Goal: Transaction & Acquisition: Purchase product/service

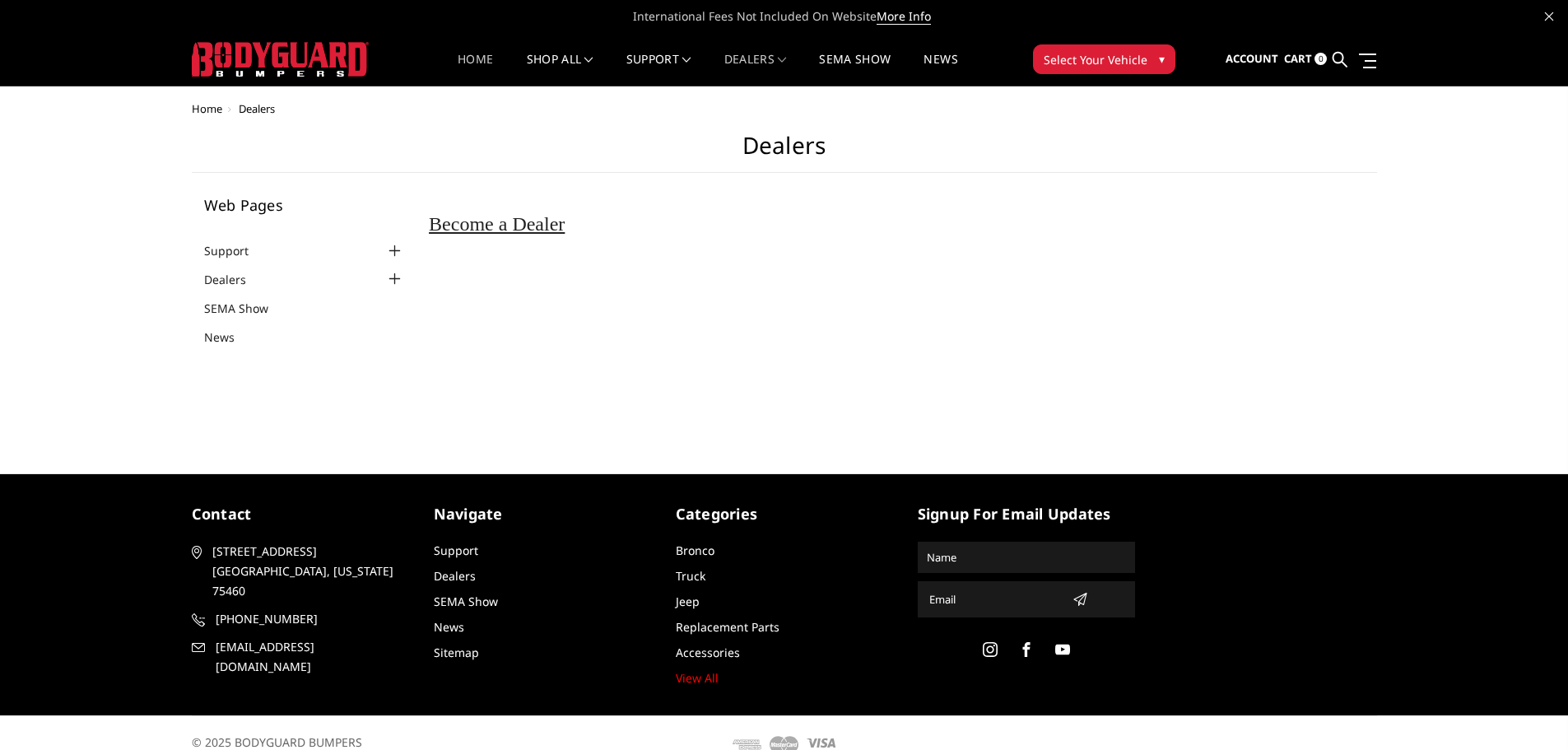
click at [475, 56] on link "Home" at bounding box center [475, 69] width 35 height 32
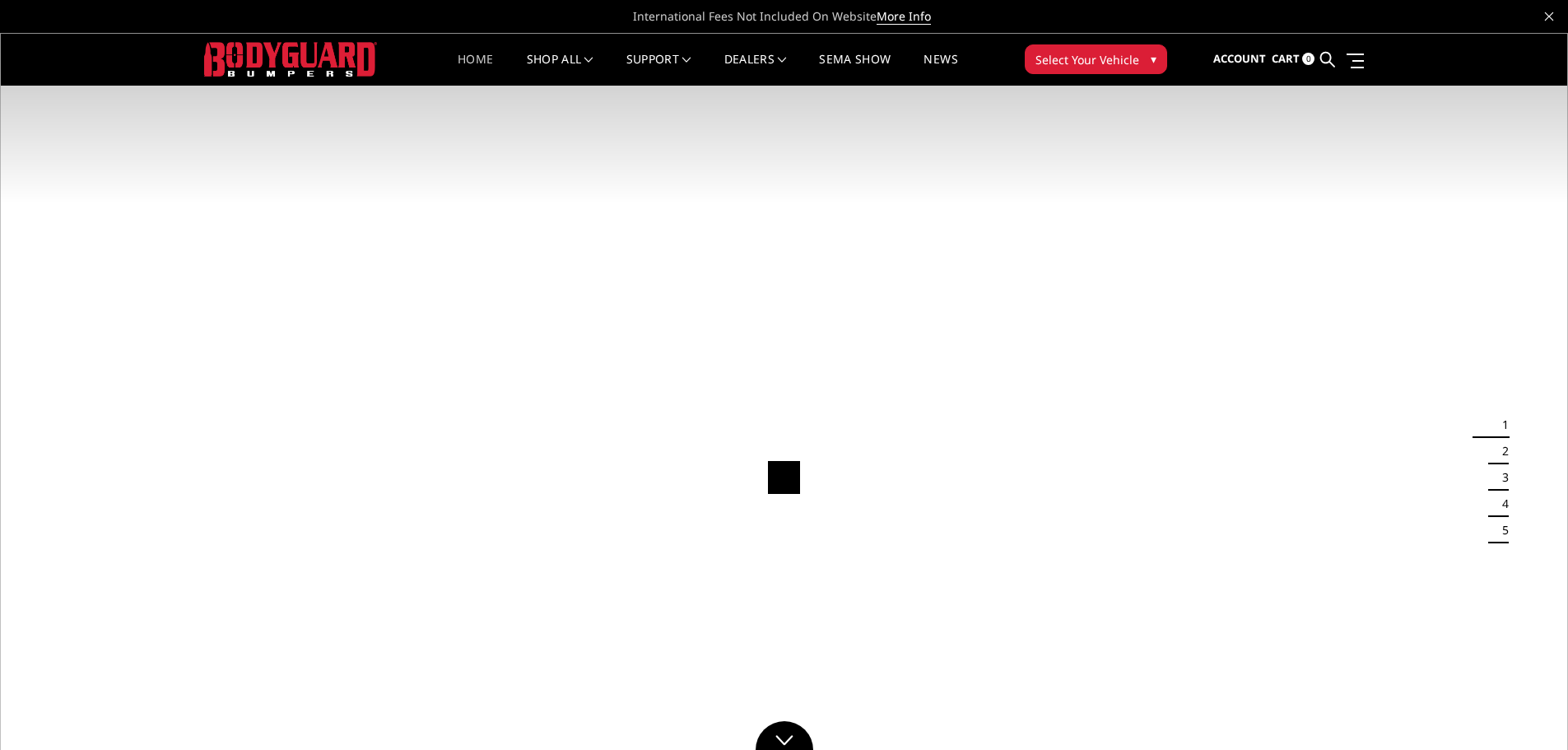
click at [1115, 54] on span "Select Your Vehicle" at bounding box center [1087, 60] width 104 height 17
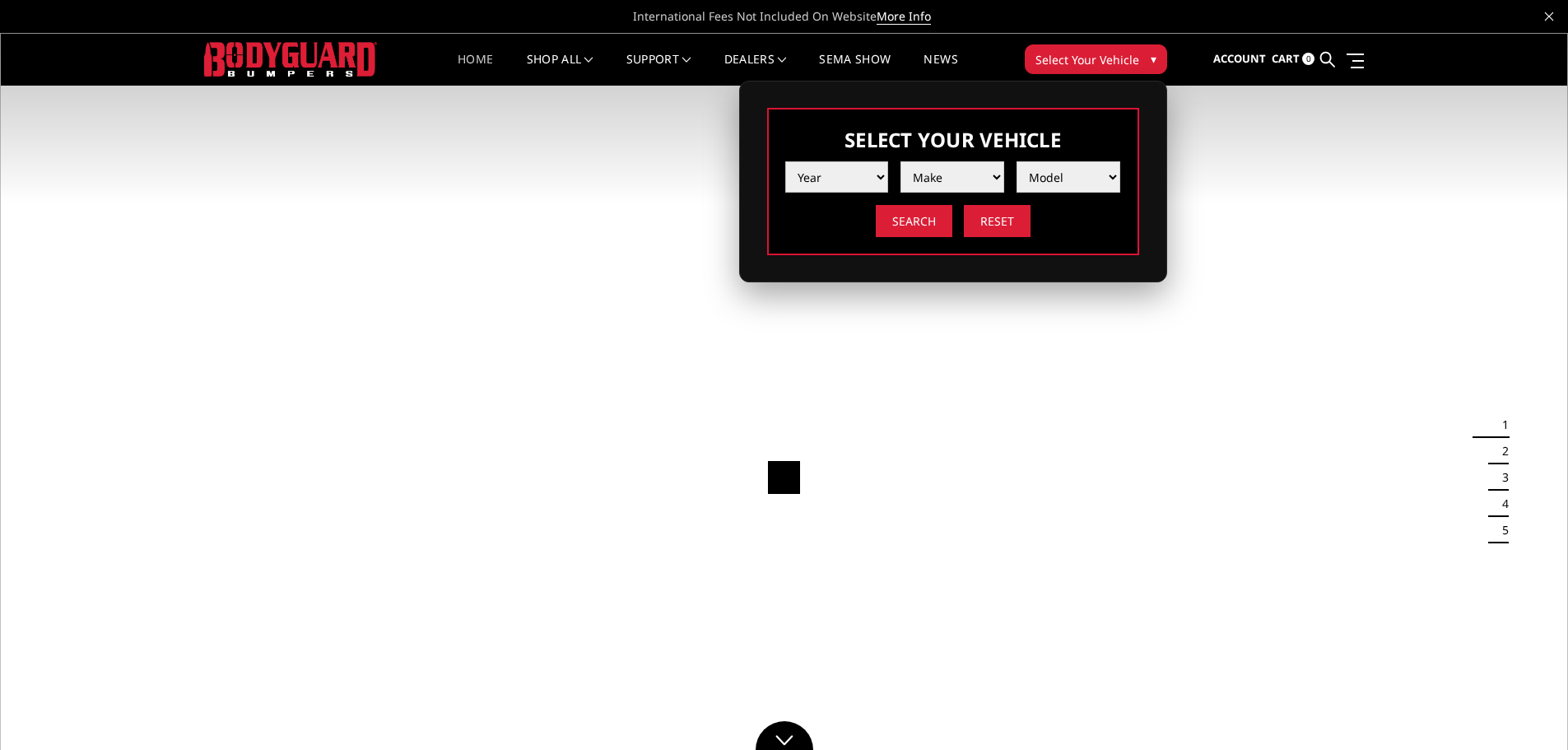
click at [846, 177] on select "Year 2025 2024 2023 2022 2021 2020 2019 2018 2017 2016 2015 2014 2013 2012 2011…" at bounding box center [837, 177] width 104 height 31
select select "yr_2020"
click at [785, 161] on select "Year 2025 2024 2023 2022 2021 2020 2019 2018 2017 2016 2015 2014 2013 2012 2011…" at bounding box center [837, 177] width 104 height 31
drag, startPoint x: 952, startPoint y: 175, endPoint x: 952, endPoint y: 189, distance: 14.0
click at [952, 175] on select "Make Chevrolet Ford GMC Nissan Ram Toyota" at bounding box center [952, 177] width 104 height 31
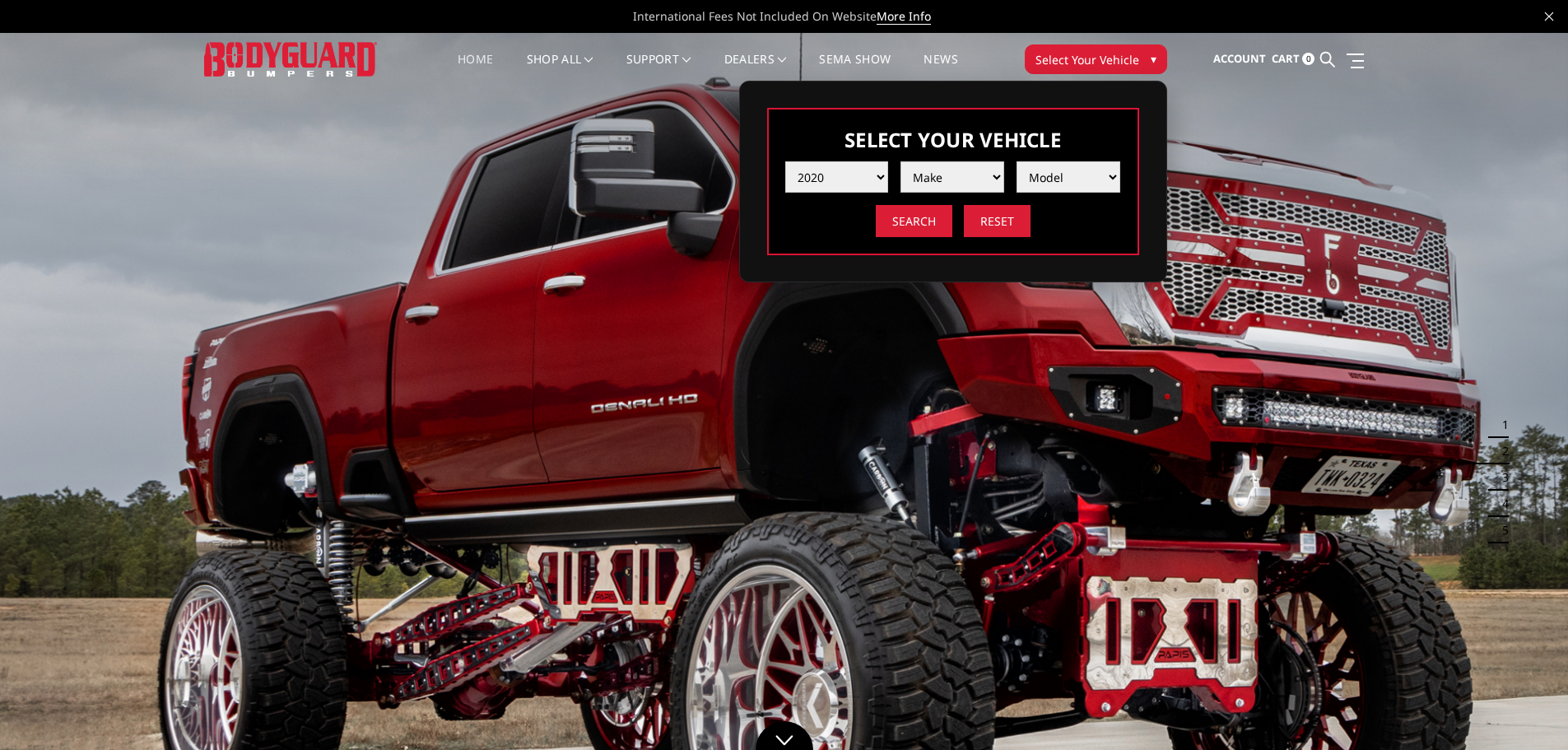
select select "mk_ram"
click at [900, 161] on select "Make Chevrolet Ford GMC Nissan Ram Toyota" at bounding box center [952, 177] width 104 height 31
click at [1040, 176] on select "Model 1500 6-Lug 1500 Rebel 2500 / 3500 4500 / 5500" at bounding box center [1068, 177] width 104 height 31
select select "md_1500-6-lug"
click at [1017, 161] on select "Model 1500 6-Lug 1500 Rebel 2500 / 3500 4500 / 5500" at bounding box center [1068, 177] width 104 height 31
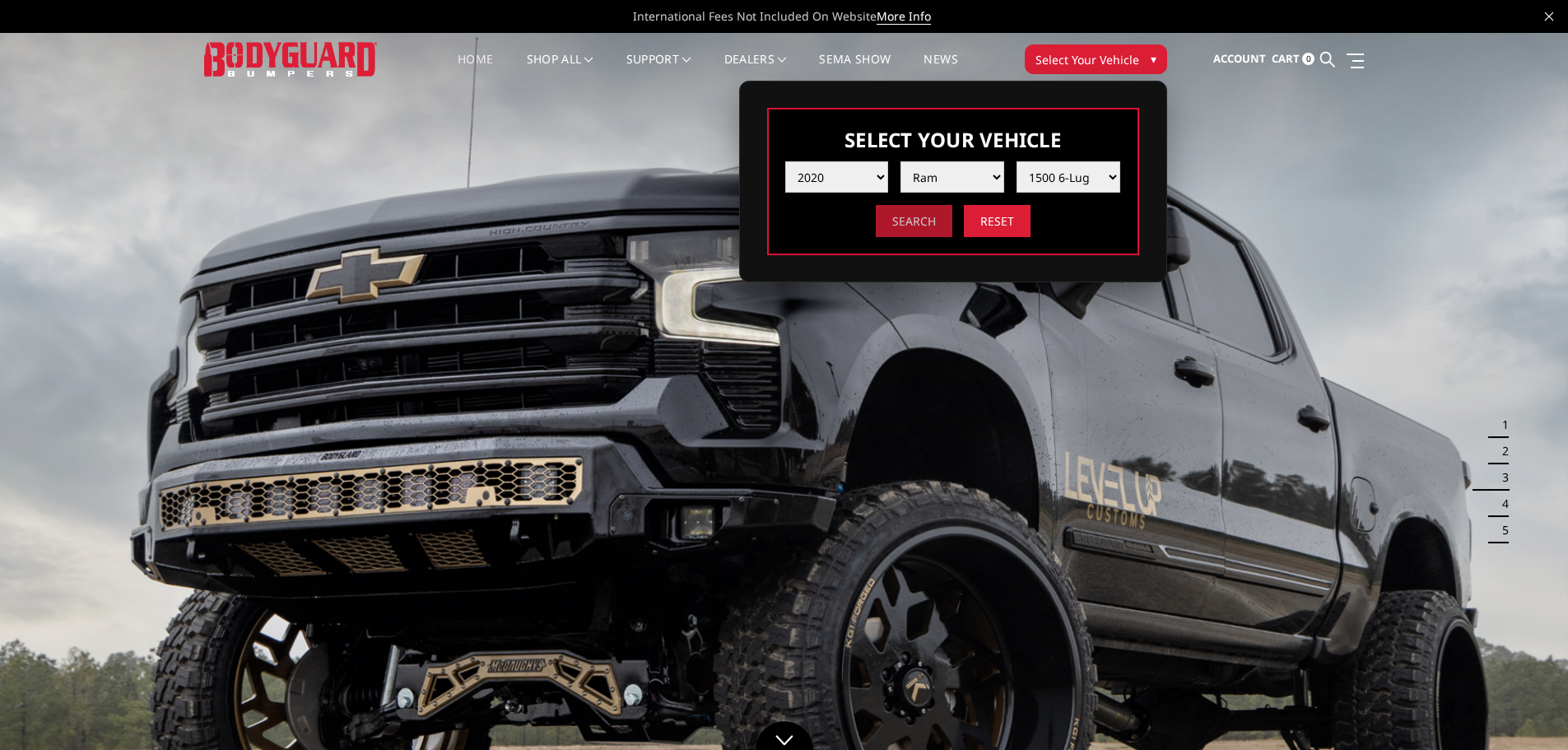
click at [910, 222] on input "Search" at bounding box center [914, 220] width 76 height 32
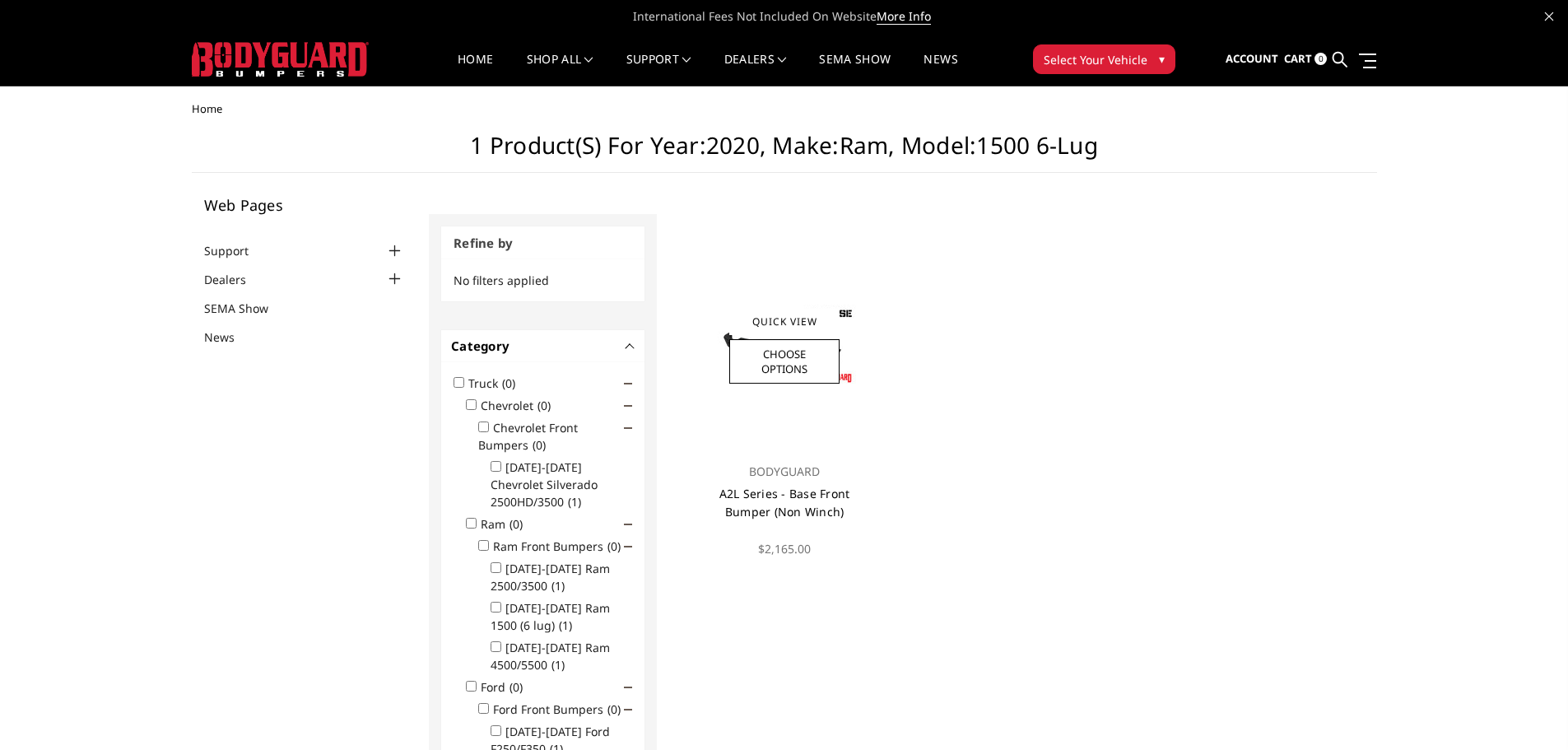
click at [802, 504] on link "A2L Series - Base Front Bumper (Non Winch)" at bounding box center [784, 502] width 131 height 33
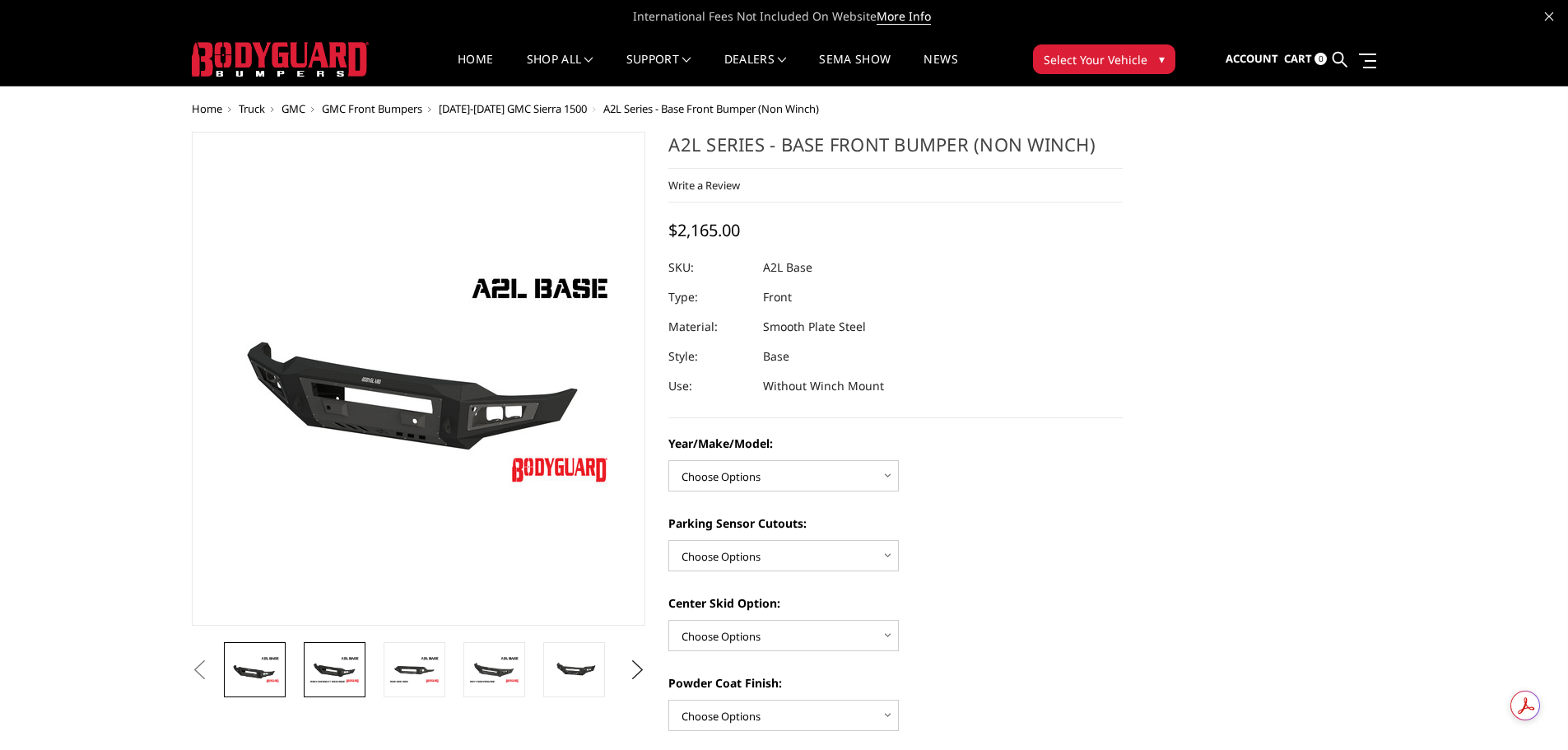
click at [323, 681] on img at bounding box center [334, 669] width 51 height 29
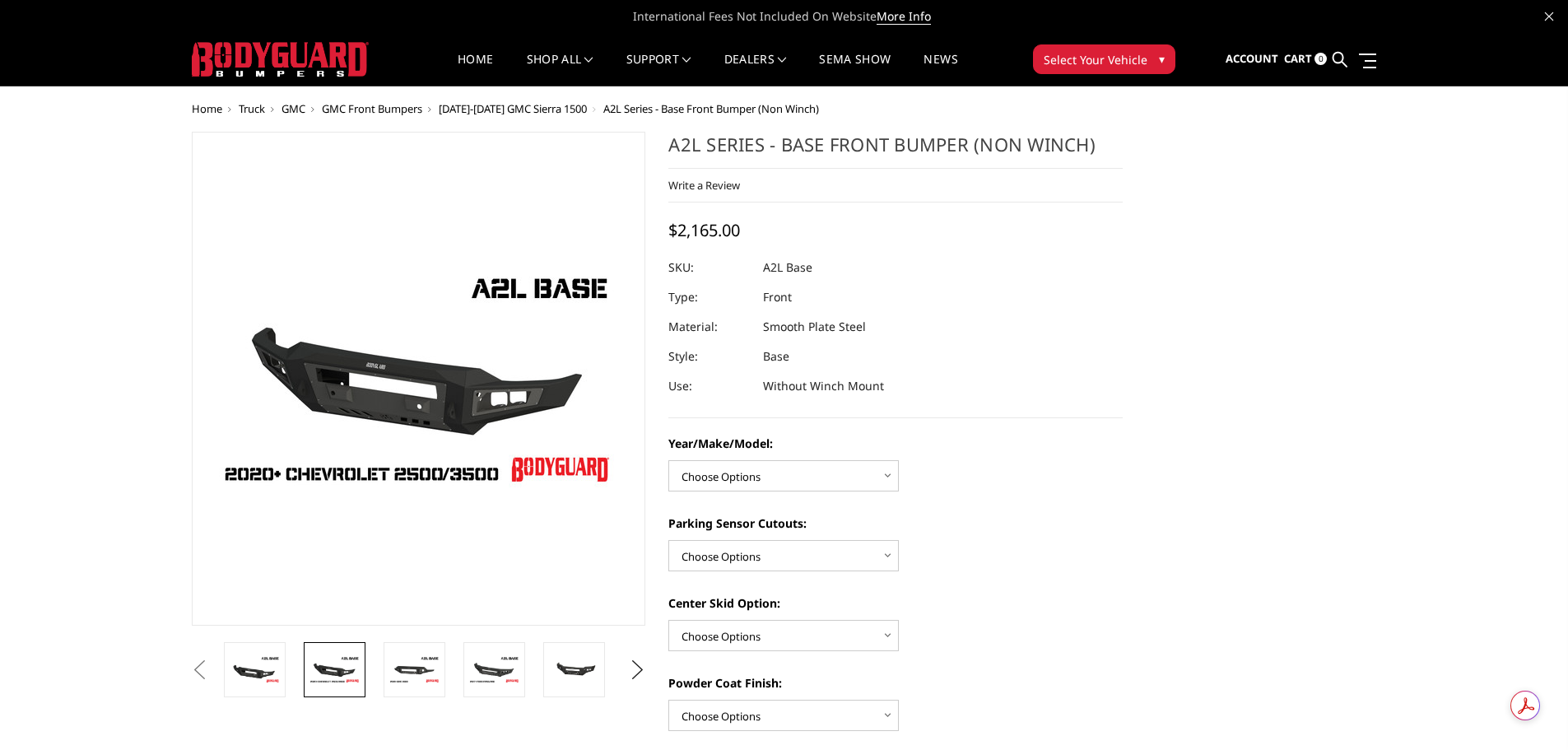
click at [213, 678] on button "Previous" at bounding box center [200, 669] width 25 height 25
click at [266, 655] on img at bounding box center [255, 669] width 51 height 29
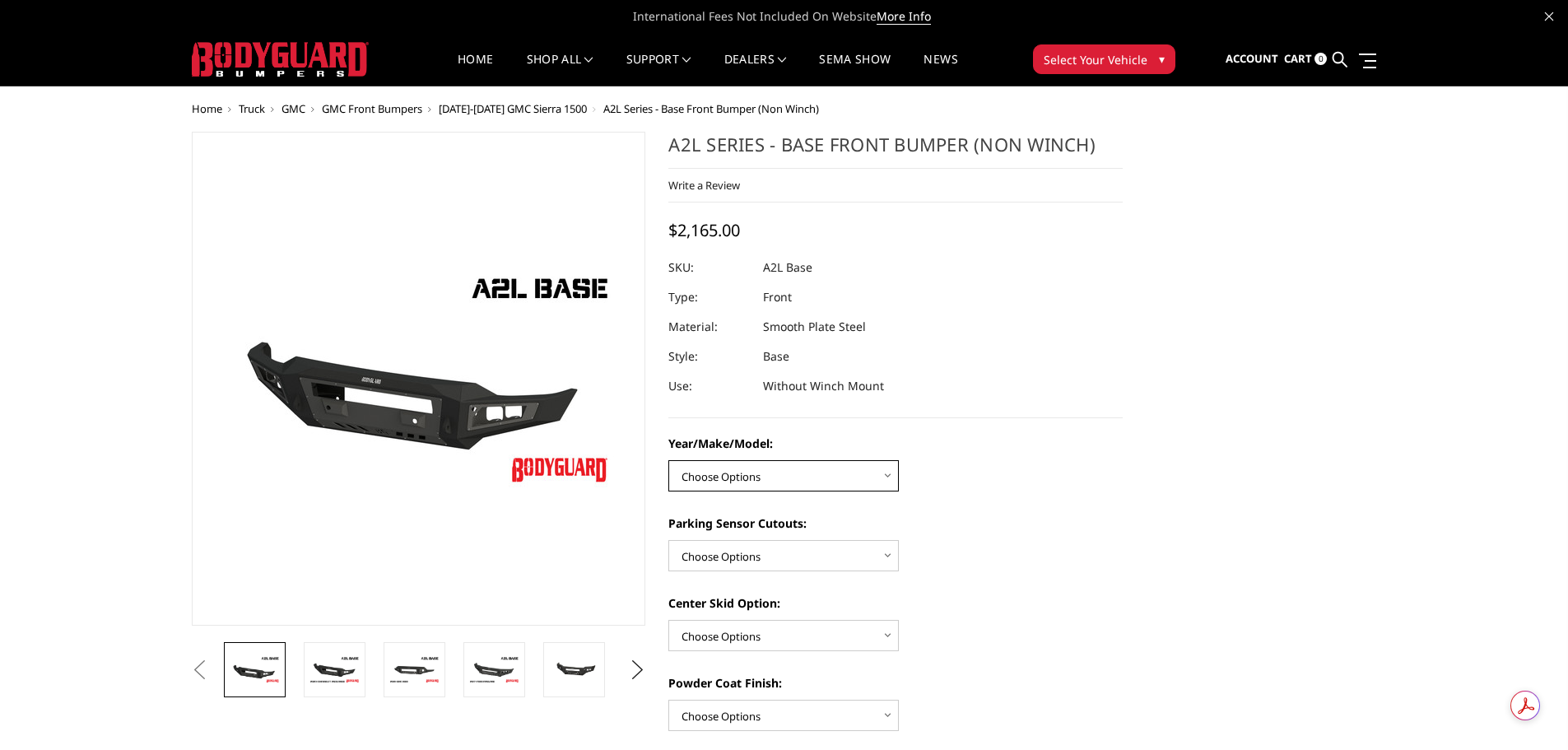
click at [832, 478] on select "Choose Options Chevrolet 15-19 2500/3500 Chevrolet 19-21 1500 Chevrolet 15-20 C…" at bounding box center [784, 476] width 231 height 31
select select "4344"
click at [669, 460] on select "Choose Options Chevrolet 15-19 2500/3500 Chevrolet 19-21 1500 Chevrolet 15-20 C…" at bounding box center [784, 476] width 231 height 31
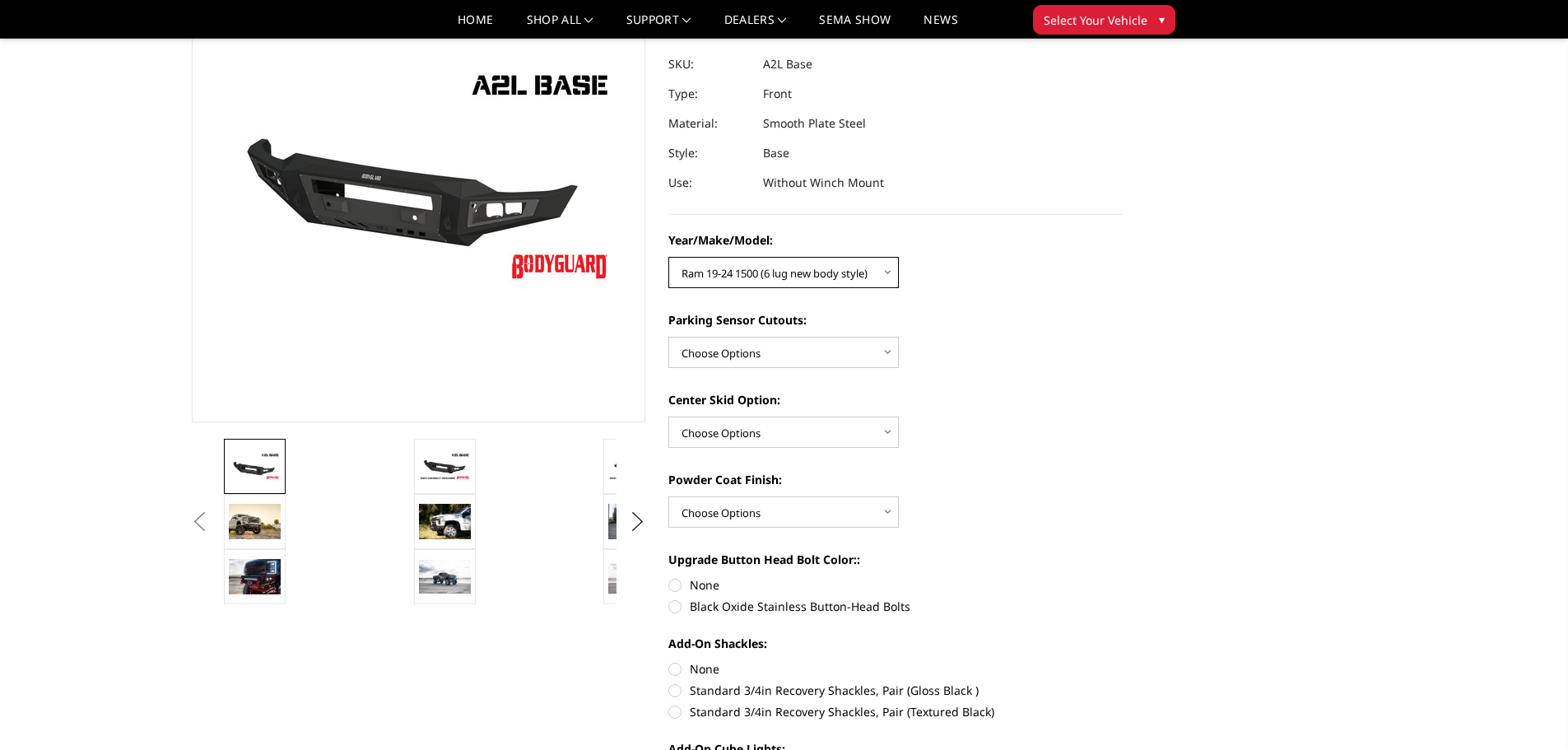
scroll to position [165, 0]
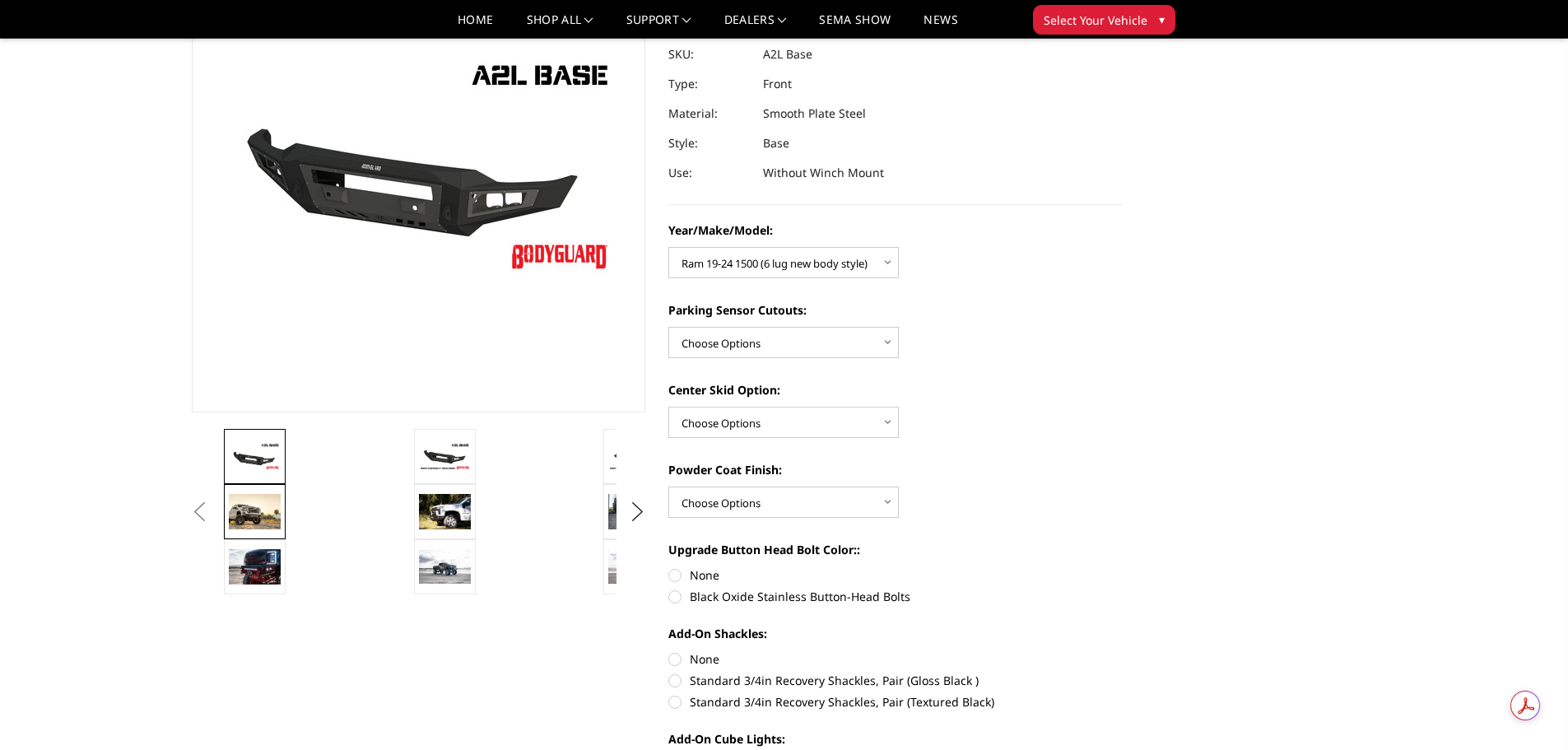
click at [264, 516] on img at bounding box center [255, 511] width 51 height 35
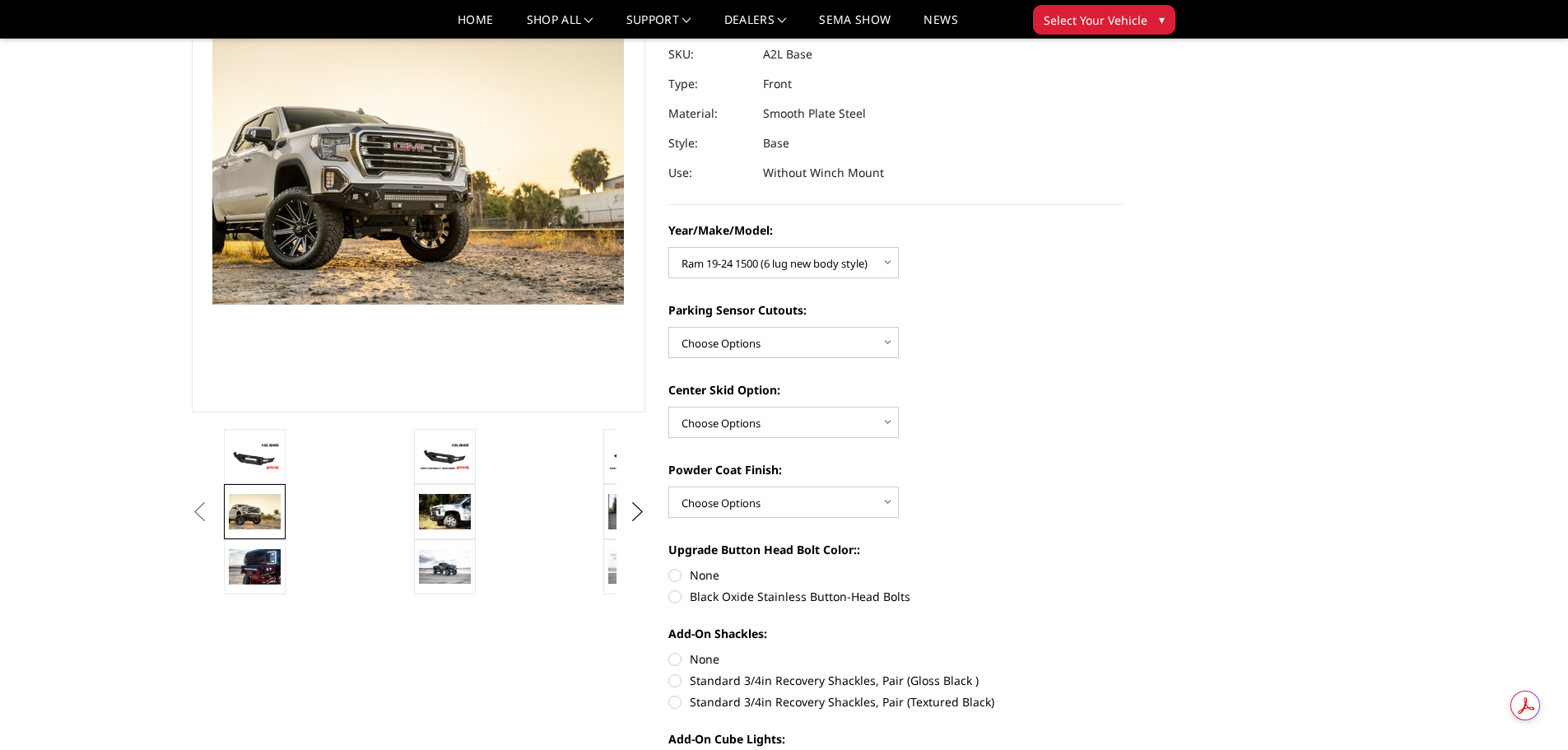
scroll to position [141, 0]
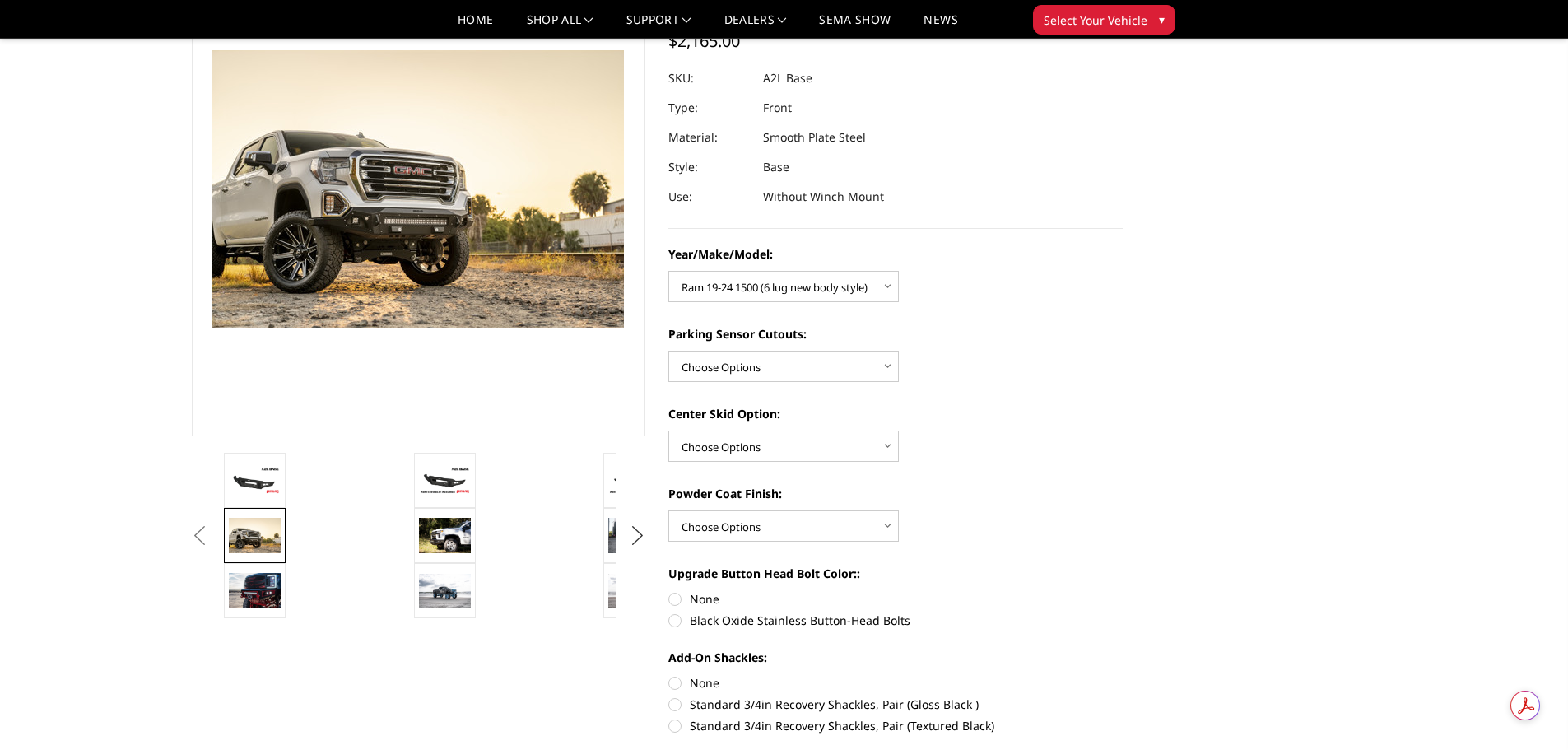
click at [635, 534] on button "Next" at bounding box center [637, 536] width 25 height 25
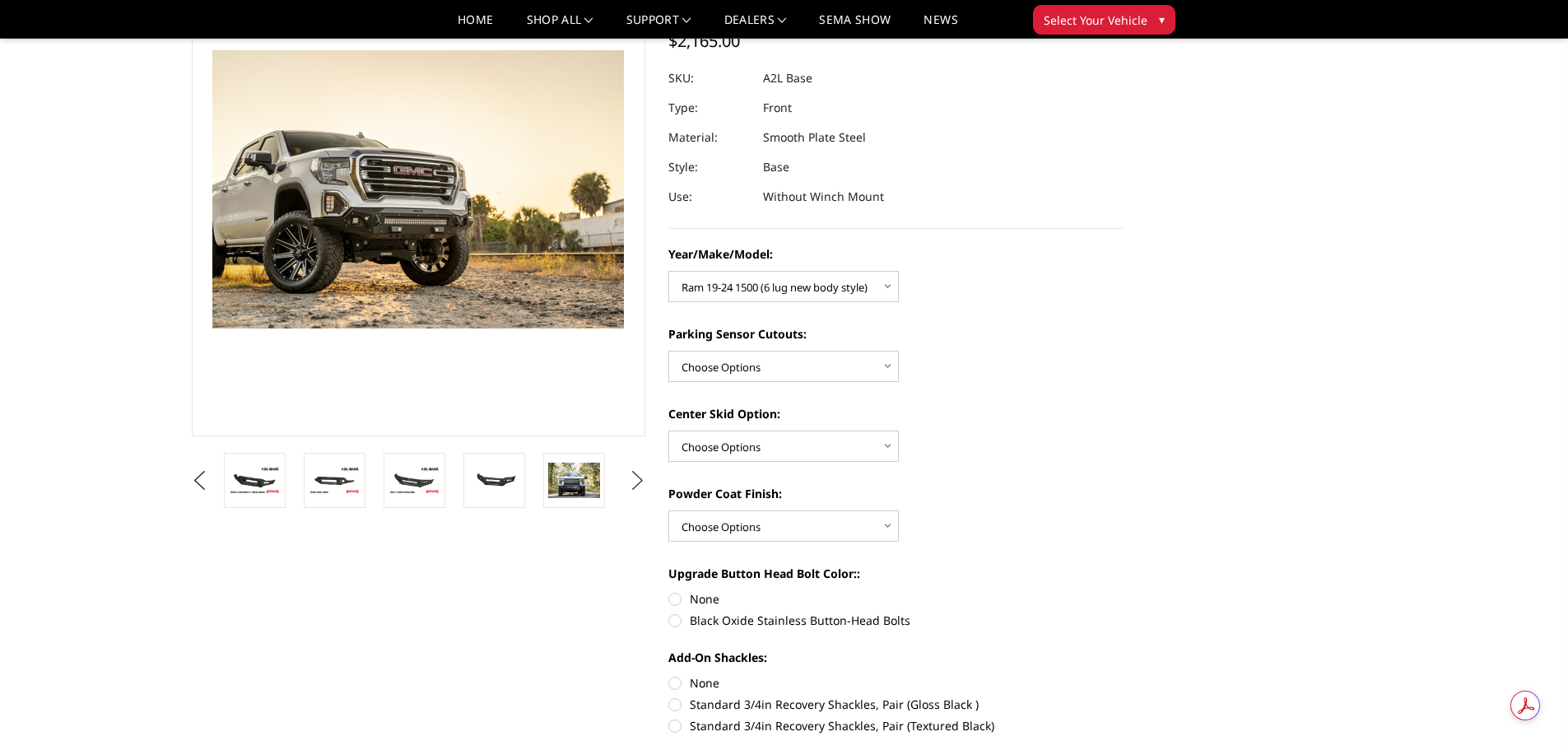
click at [632, 482] on button "Next" at bounding box center [637, 480] width 25 height 25
click at [639, 484] on button "Next" at bounding box center [637, 480] width 25 height 25
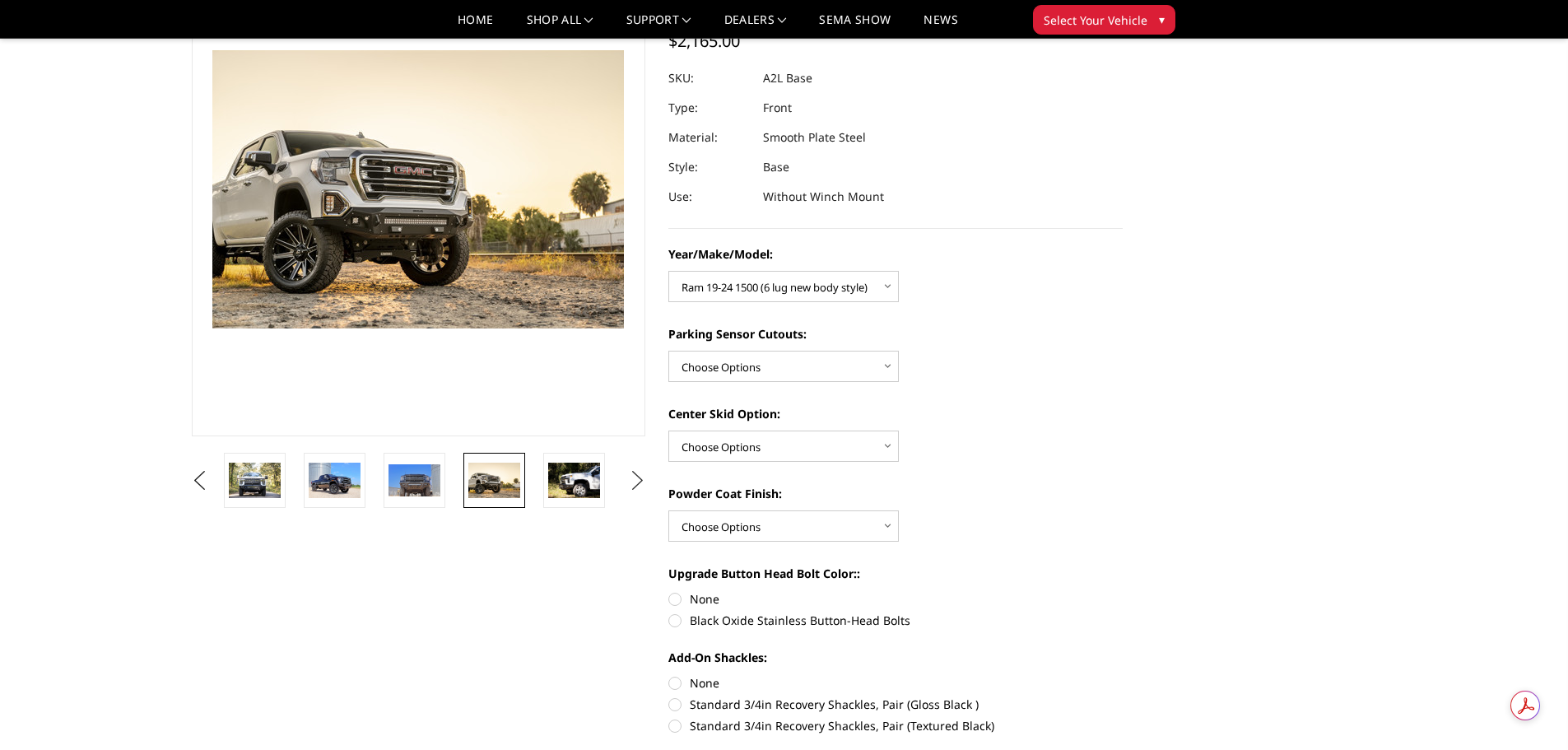
click at [639, 484] on button "Next" at bounding box center [637, 480] width 25 height 25
click at [490, 477] on img at bounding box center [494, 480] width 51 height 34
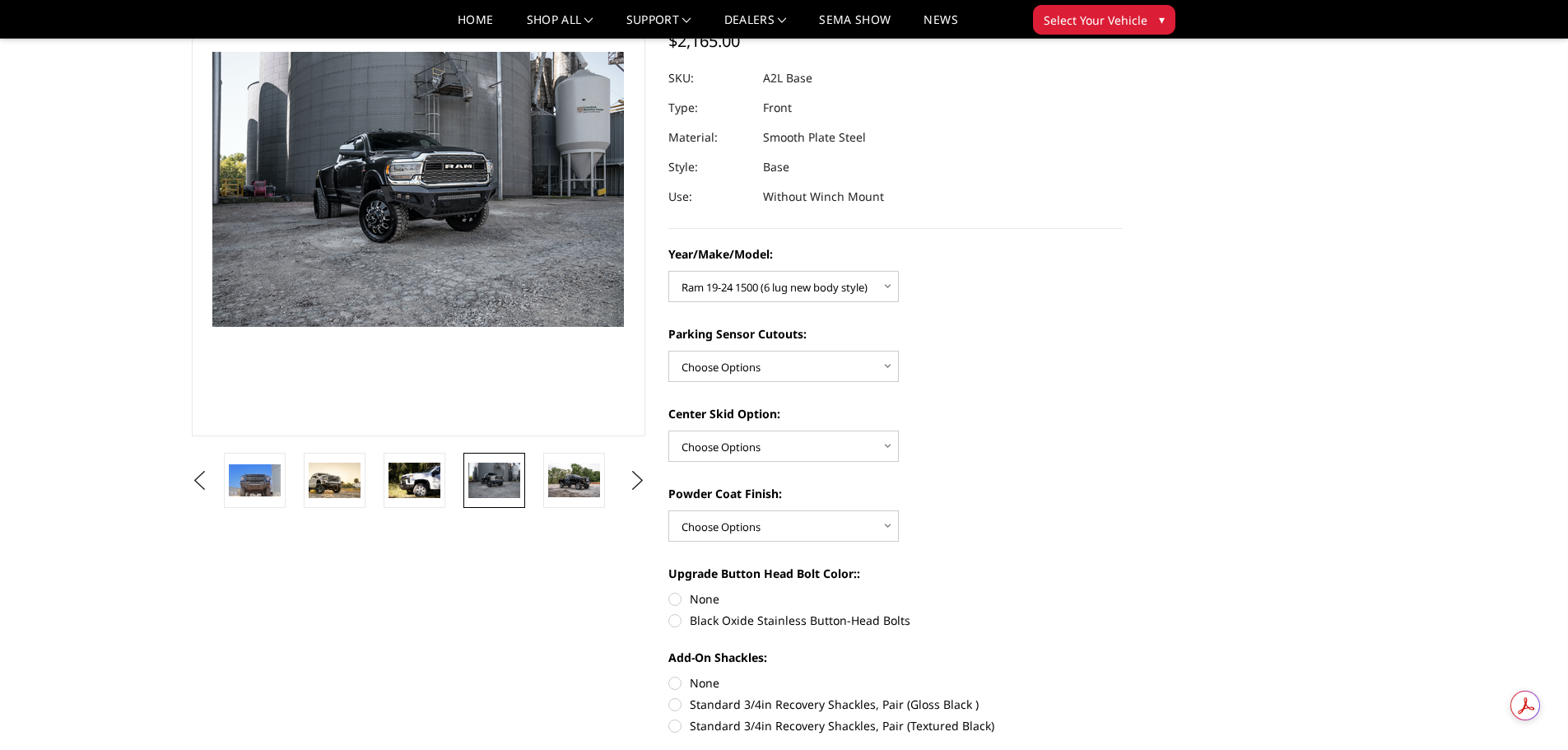
scroll to position [142, 0]
click at [572, 487] on img at bounding box center [574, 478] width 51 height 33
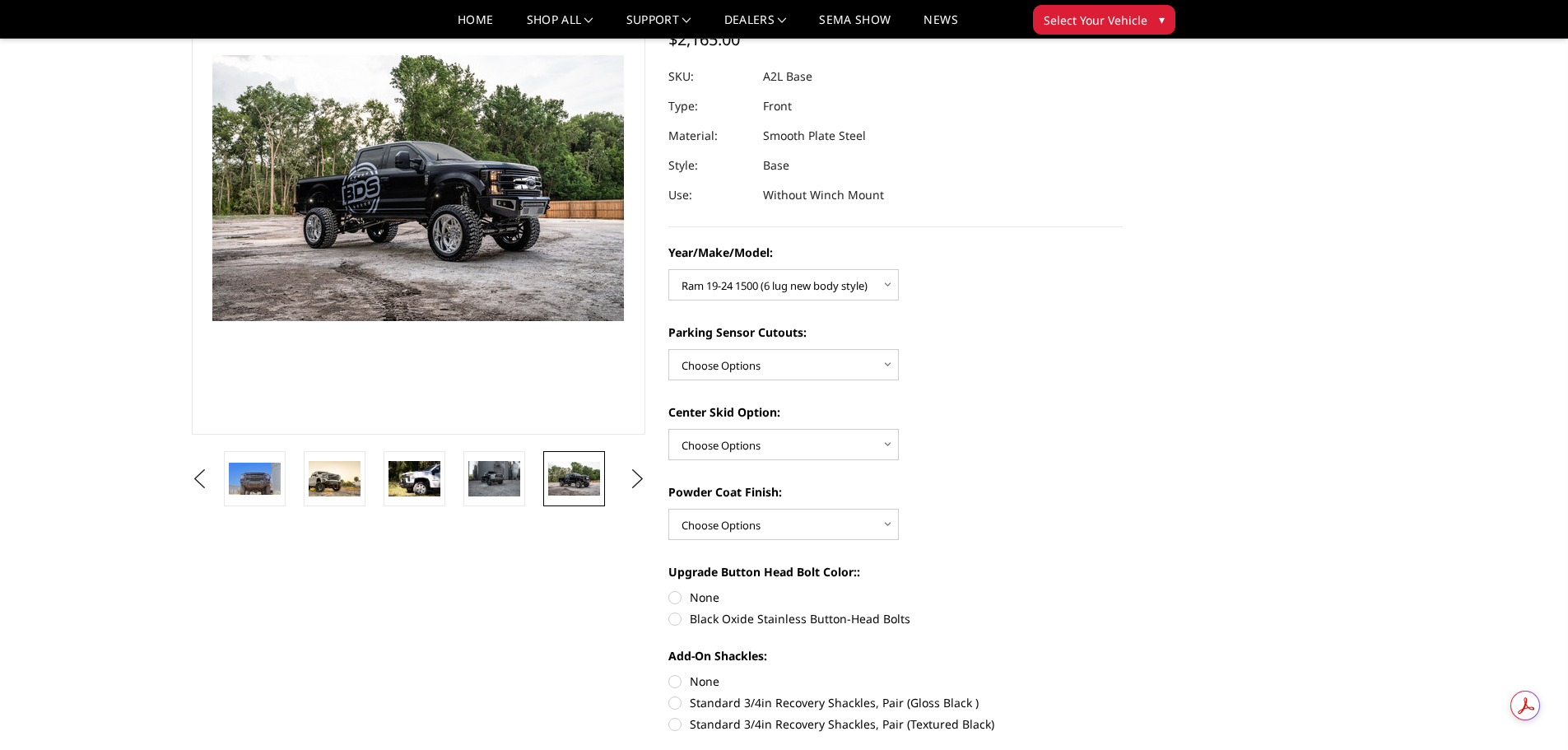
scroll to position [147, 0]
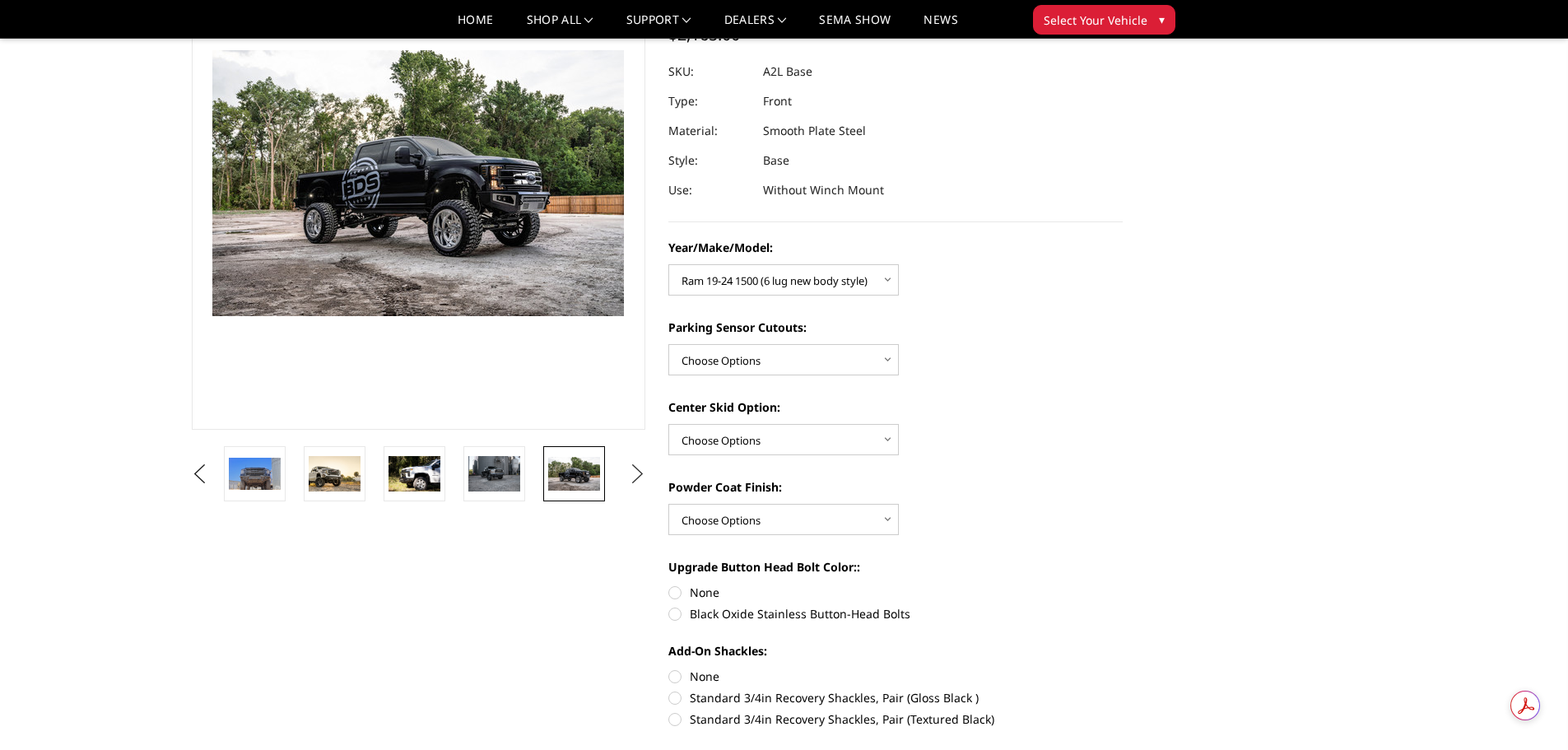
click at [634, 471] on button "Next" at bounding box center [637, 474] width 25 height 25
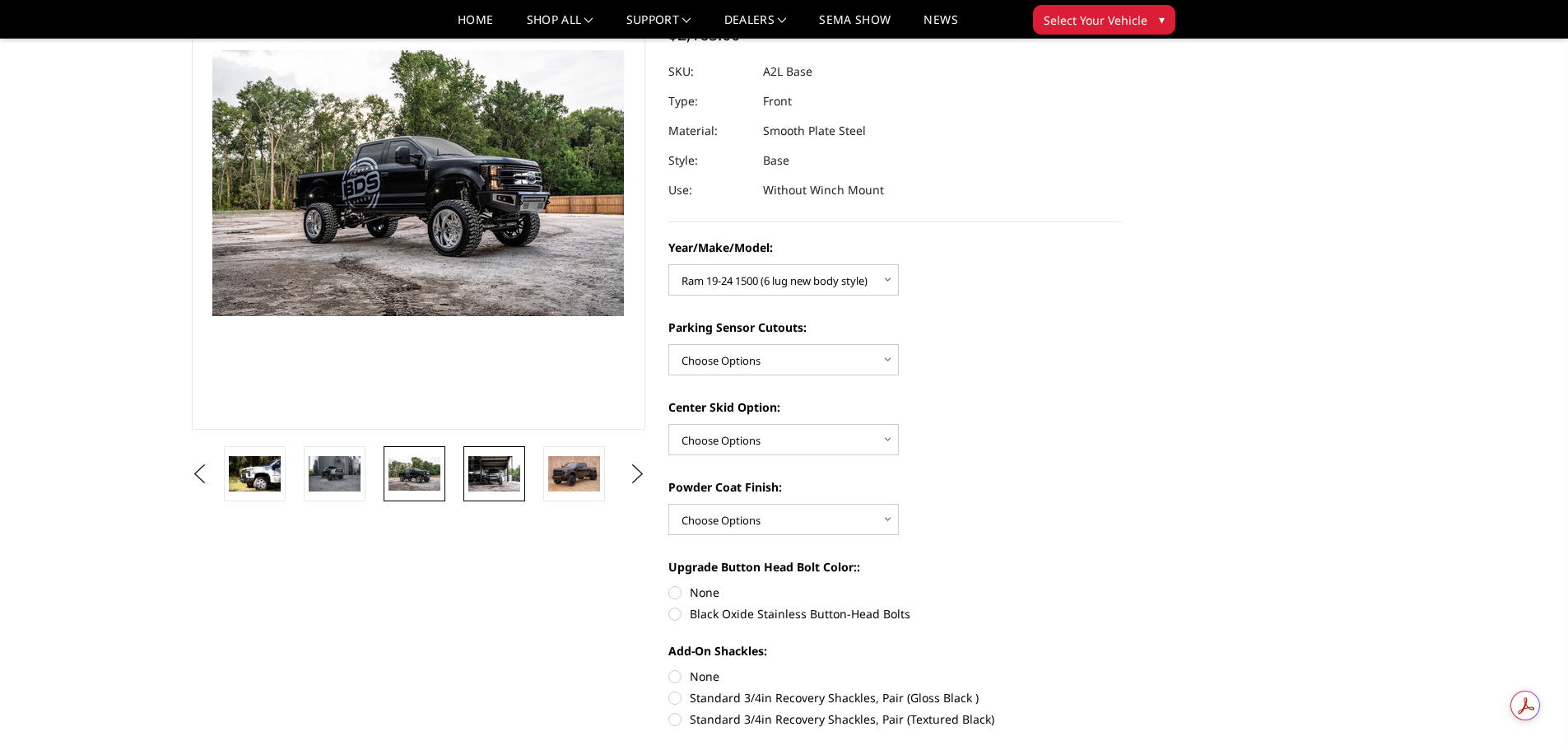
click at [516, 467] on img at bounding box center [494, 473] width 51 height 34
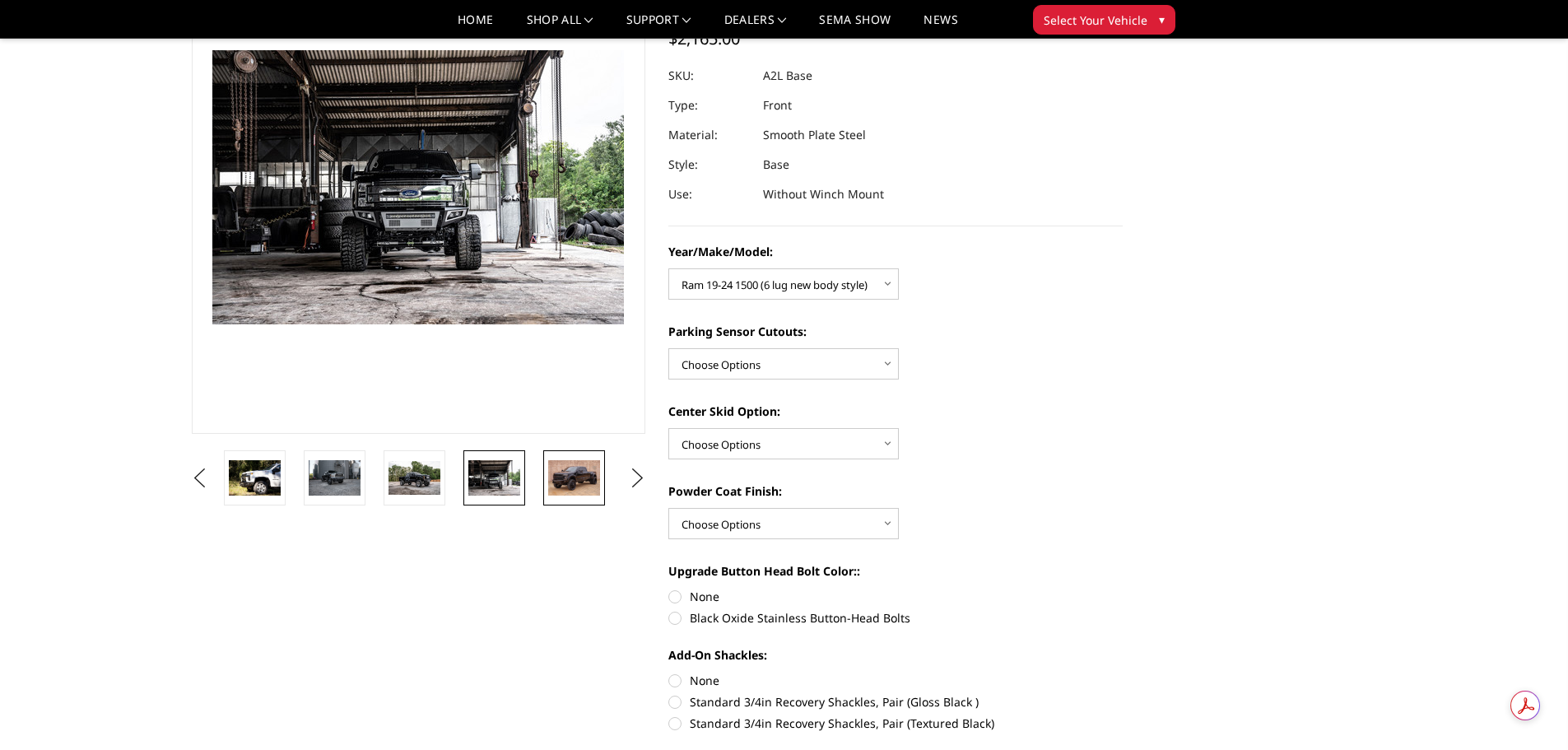
click at [569, 475] on img at bounding box center [574, 477] width 51 height 34
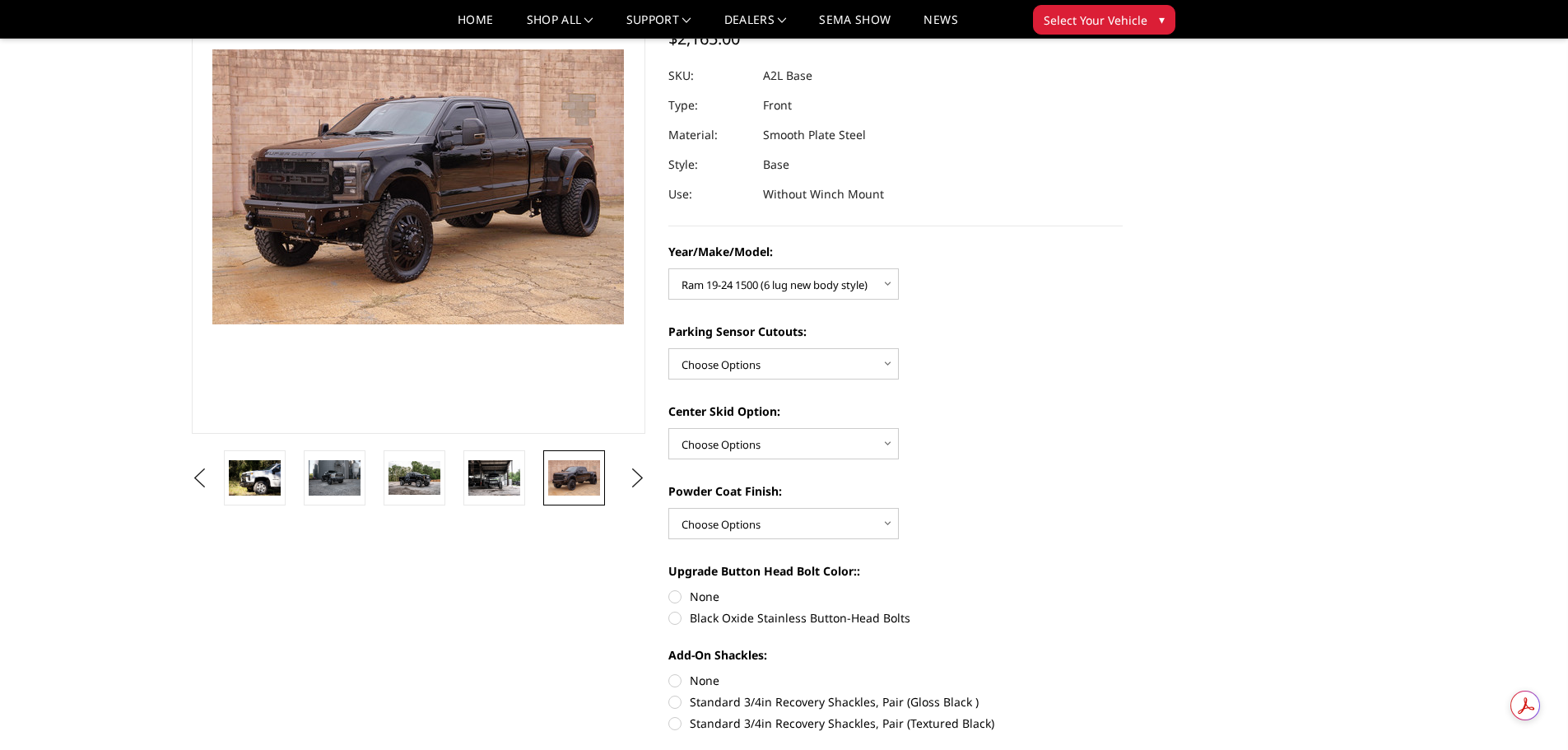
scroll to position [142, 0]
click at [634, 477] on button "Next" at bounding box center [637, 478] width 25 height 25
click at [574, 476] on img at bounding box center [574, 479] width 51 height 29
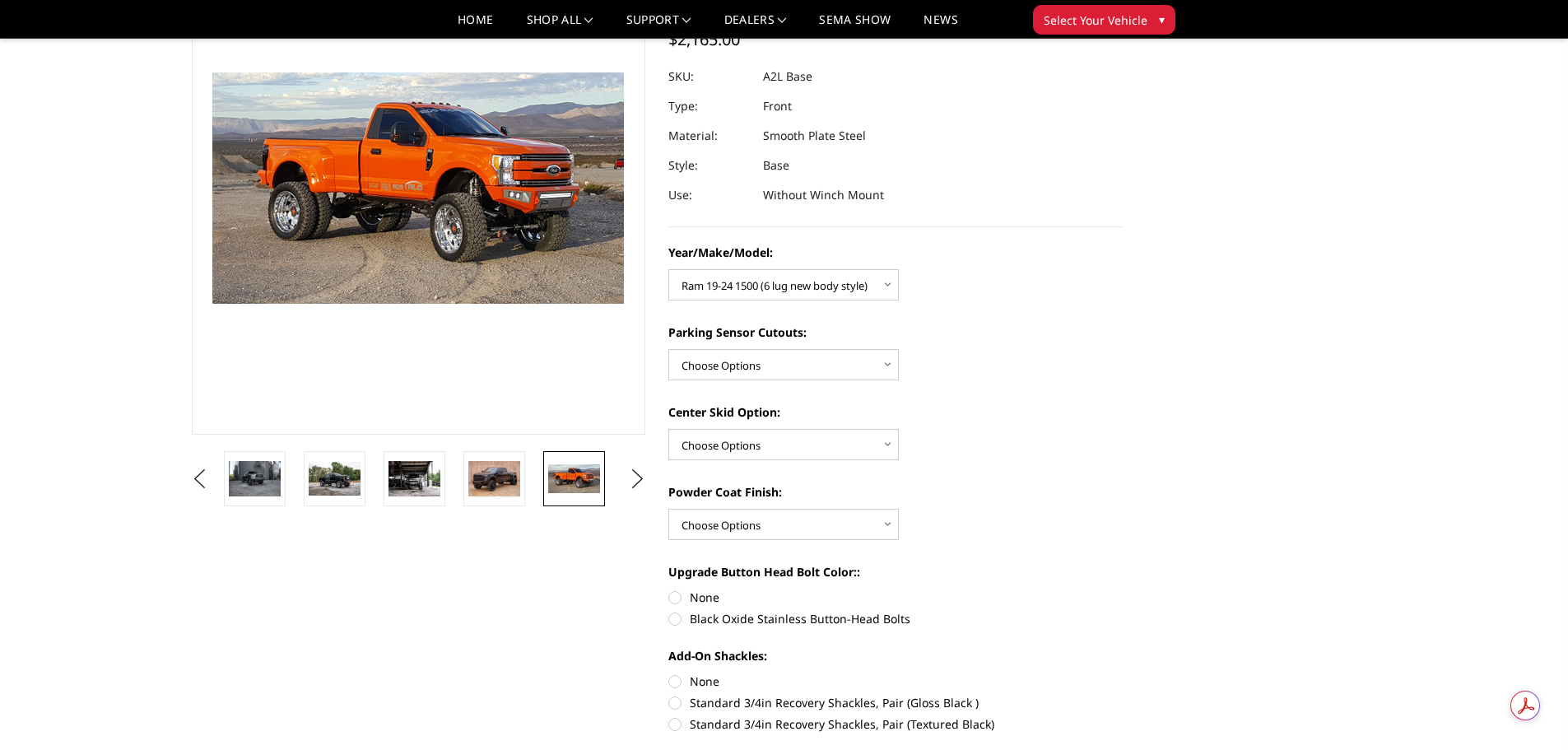
scroll to position [165, 0]
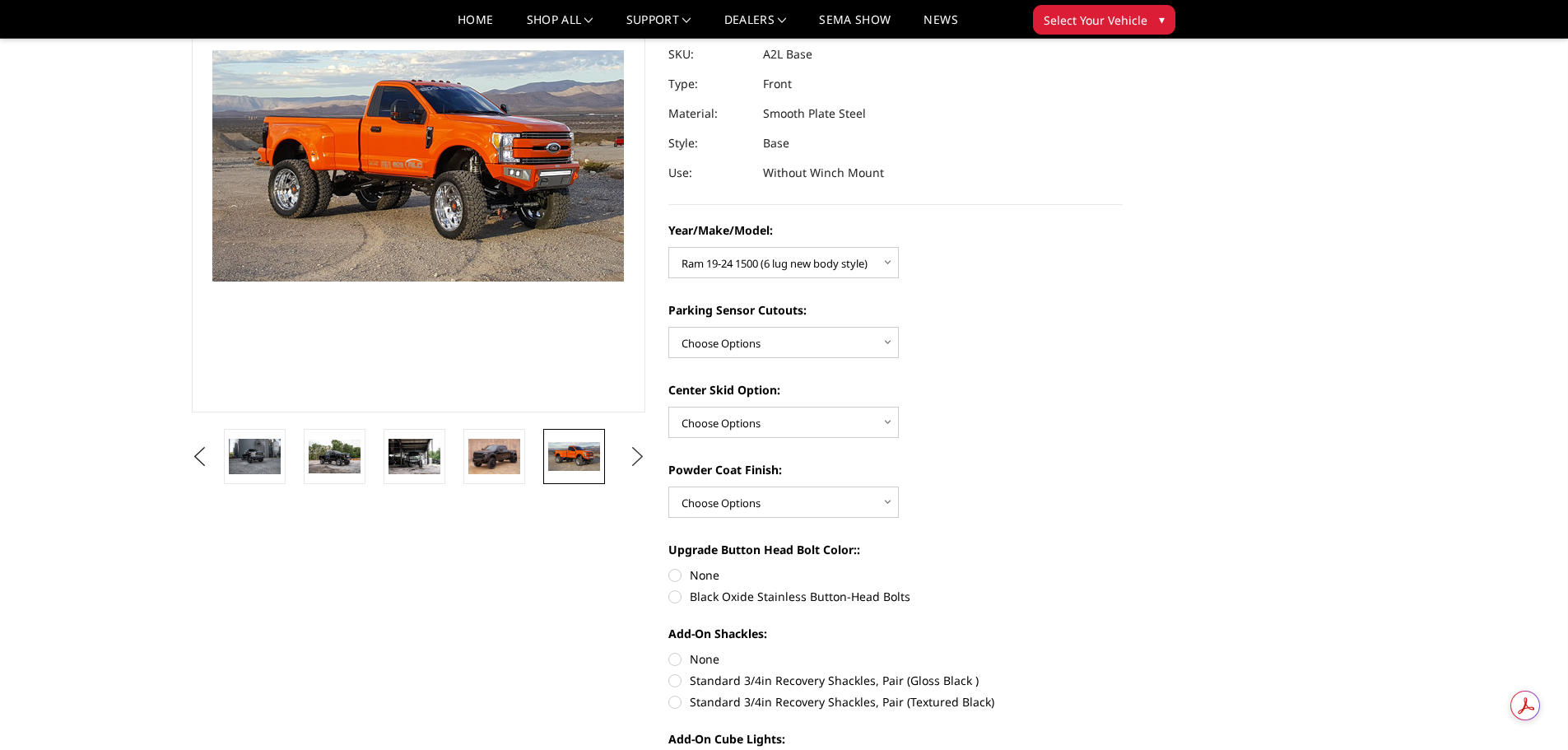
click at [631, 461] on button "Next" at bounding box center [637, 457] width 25 height 25
click at [583, 458] on img at bounding box center [574, 456] width 51 height 34
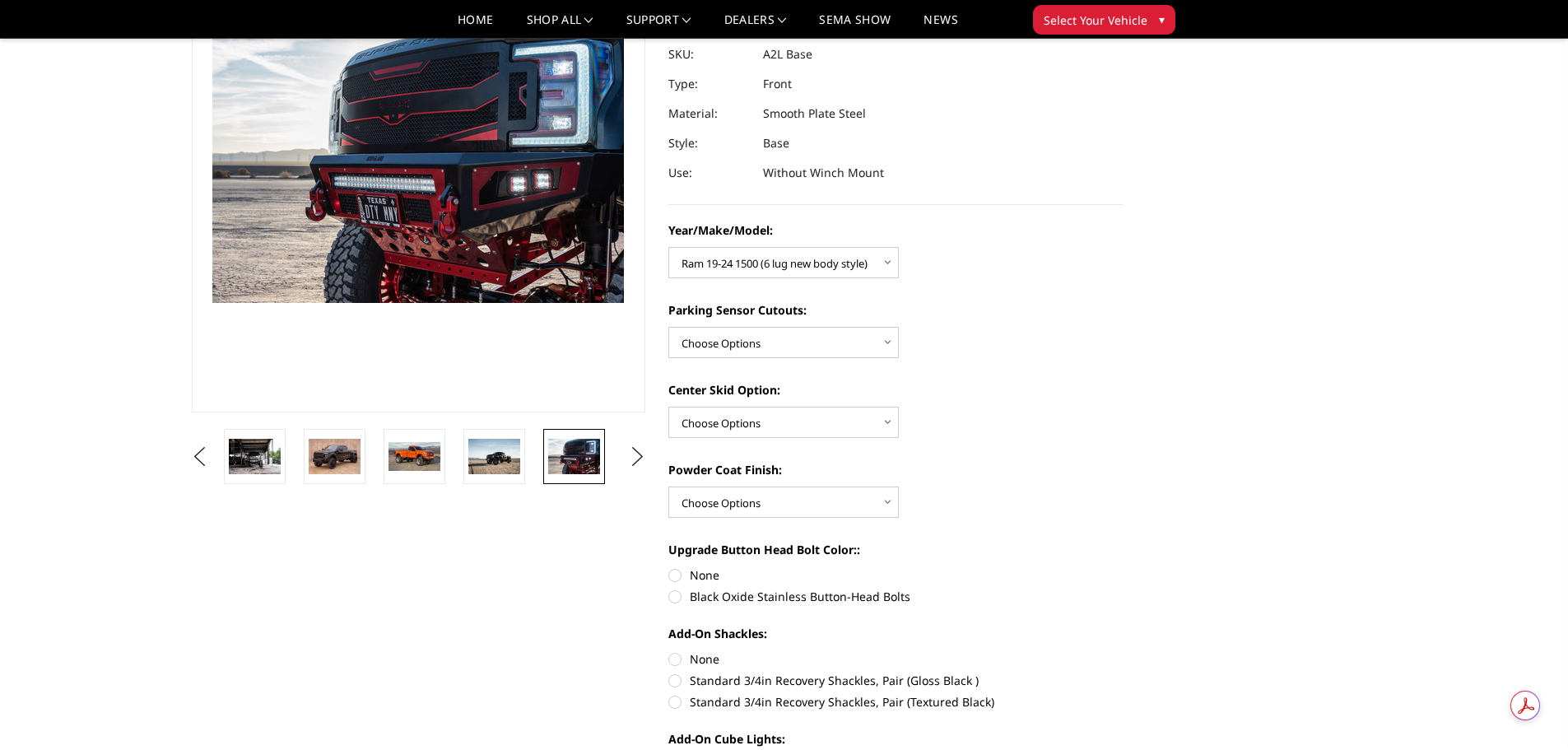
scroll to position [142, 0]
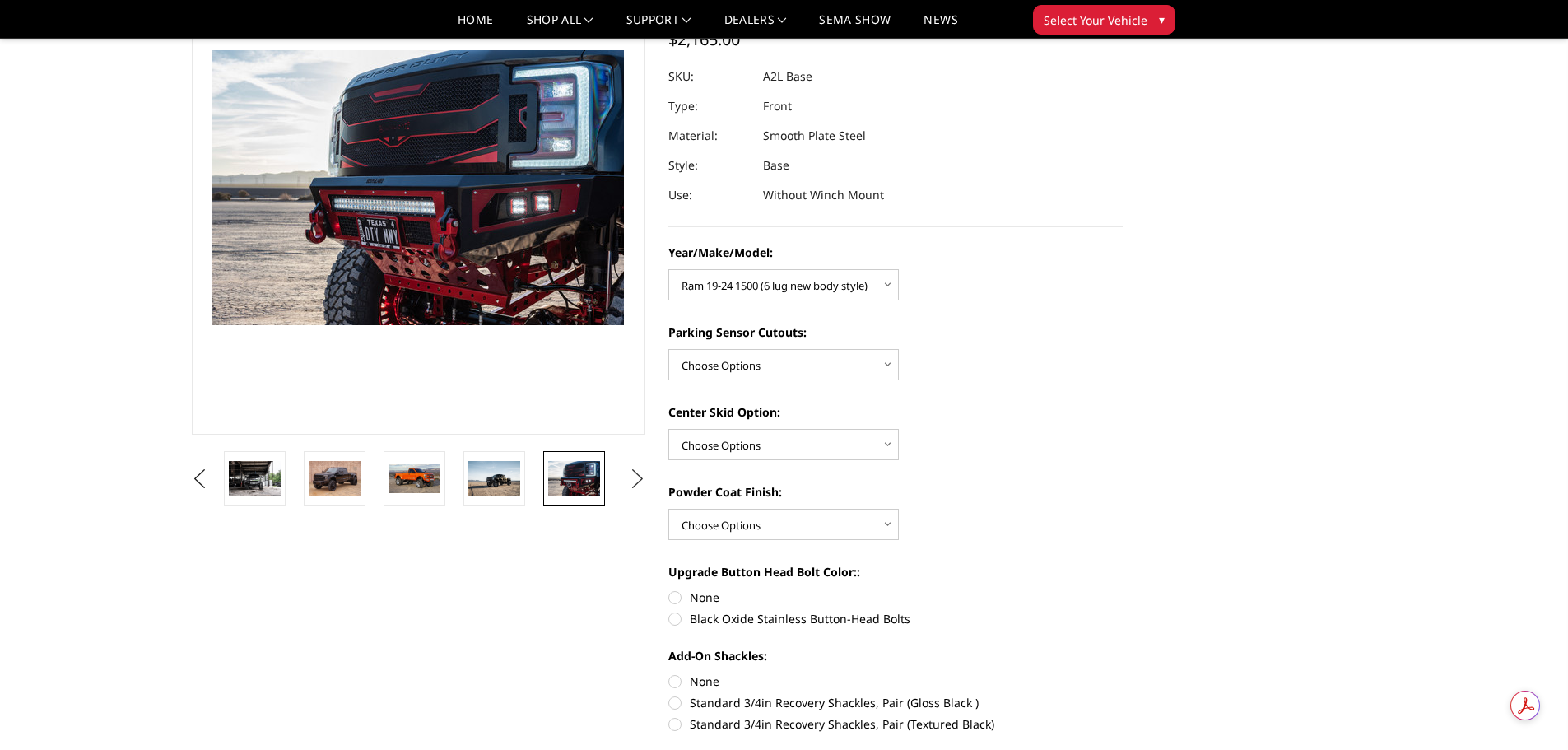
click at [638, 482] on button "Next" at bounding box center [637, 478] width 25 height 25
click at [584, 474] on img at bounding box center [574, 479] width 51 height 34
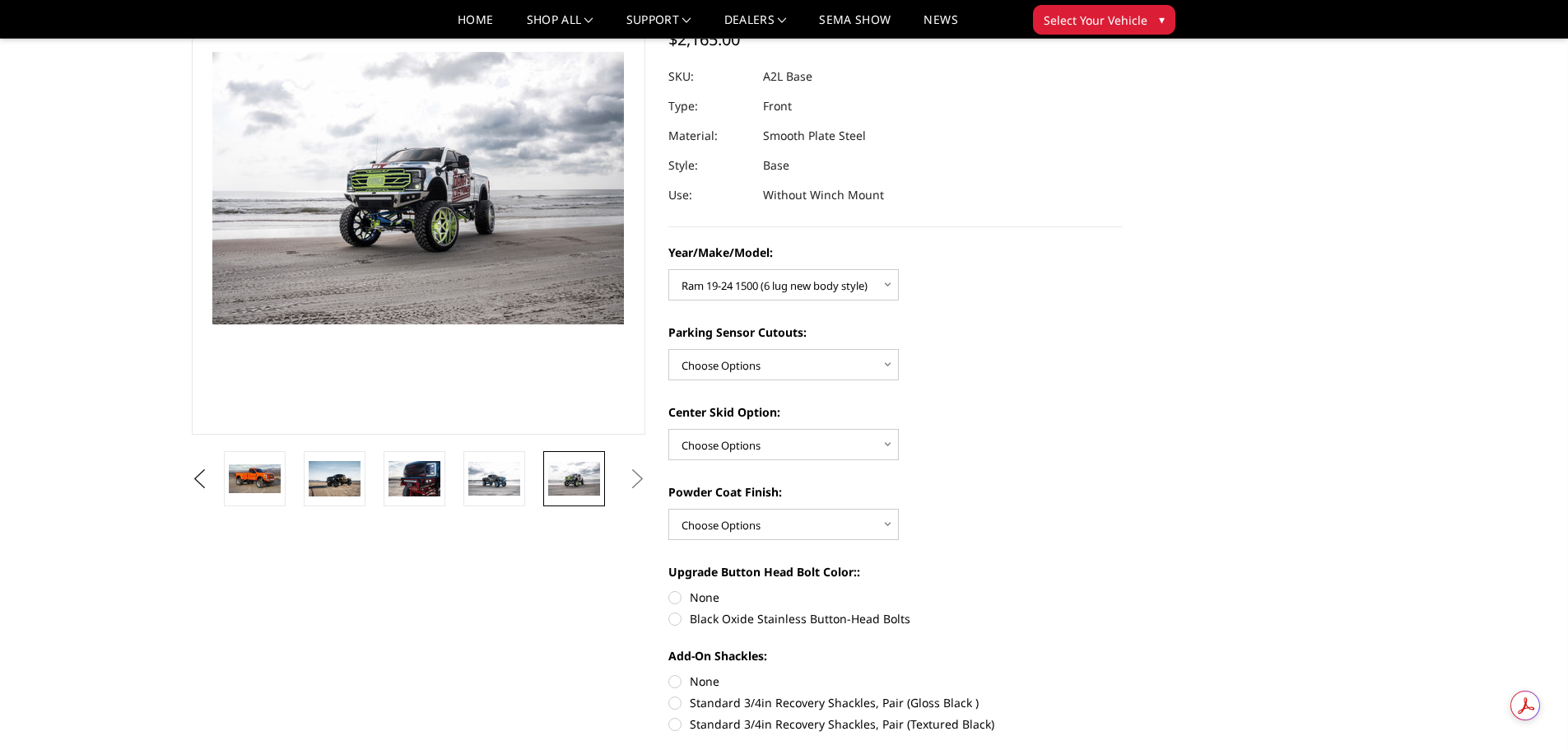
scroll to position [144, 0]
click at [610, 482] on li at bounding box center [580, 477] width 80 height 55
click at [634, 481] on button "Next" at bounding box center [637, 477] width 25 height 25
click at [640, 483] on button "Next" at bounding box center [637, 477] width 25 height 25
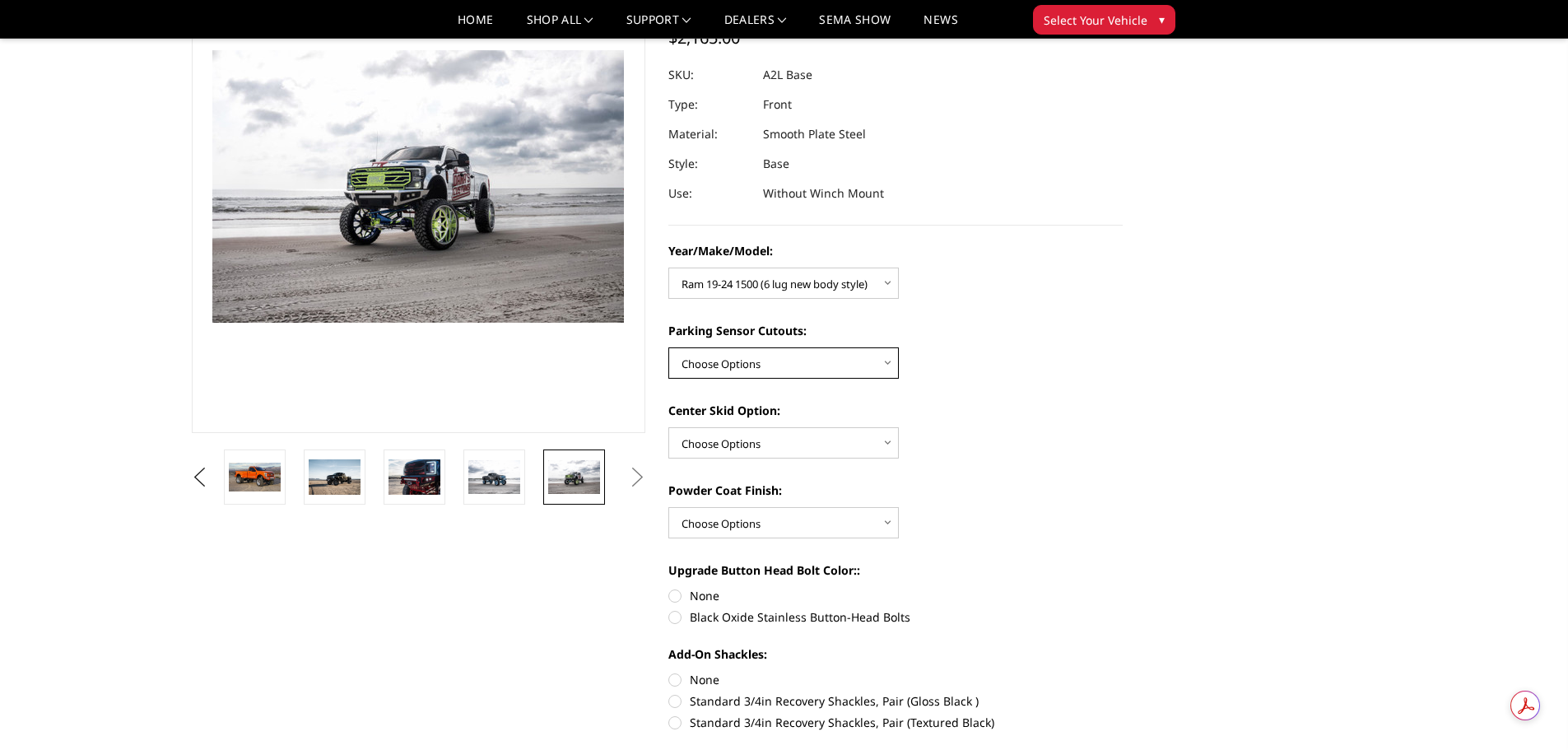
click at [847, 357] on select "Choose Options Yes - With Parking Sensor Cutouts No - Without Parking Sensor Cu…" at bounding box center [784, 363] width 231 height 31
select select "4328"
click at [669, 347] on select "Choose Options Yes - With Parking Sensor Cutouts No - Without Parking Sensor Cu…" at bounding box center [784, 363] width 231 height 31
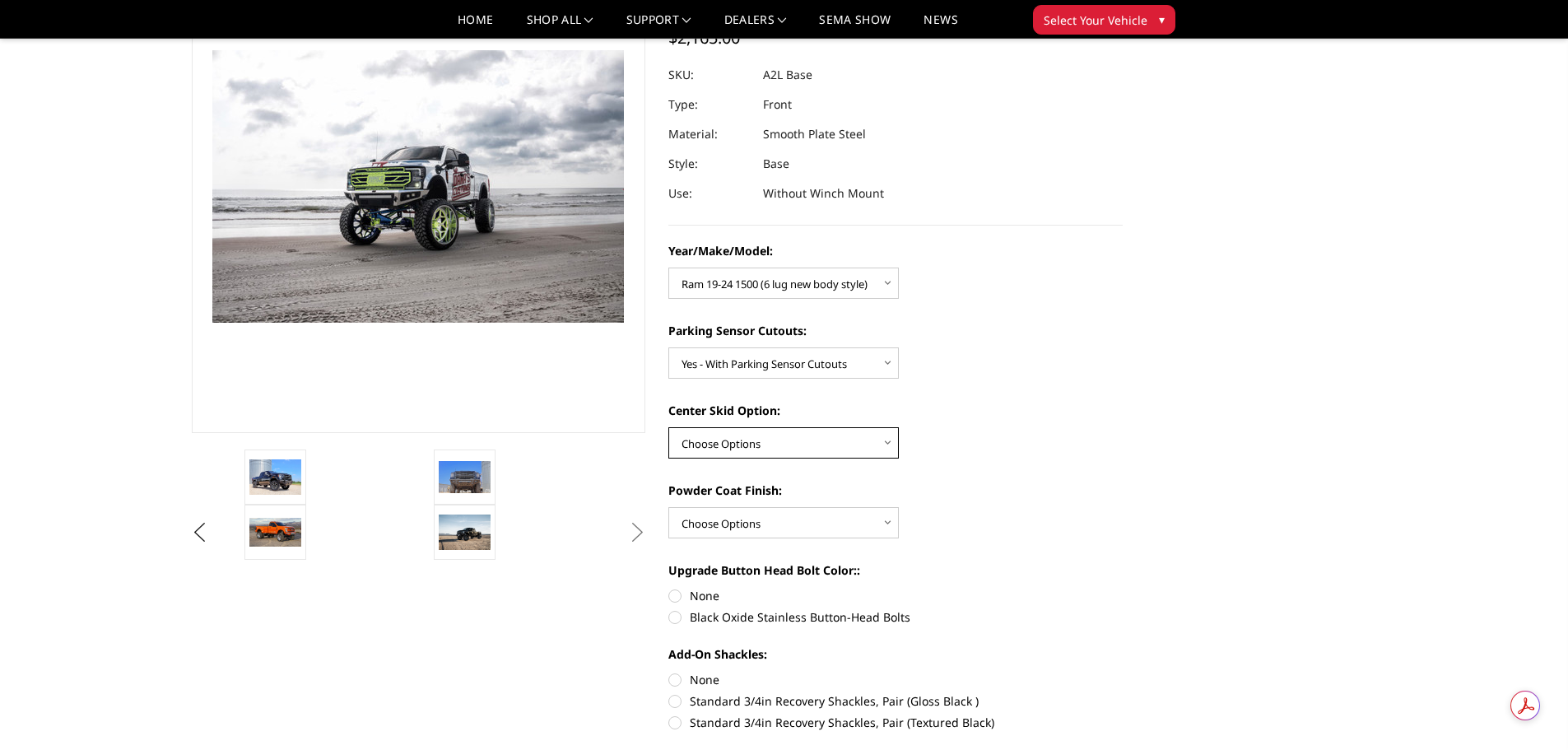
click at [818, 445] on select "Choose Options Single Light Bar Cutout" at bounding box center [784, 442] width 231 height 31
select select "4304"
click at [669, 427] on select "Choose Options Single Light Bar Cutout" at bounding box center [784, 442] width 231 height 31
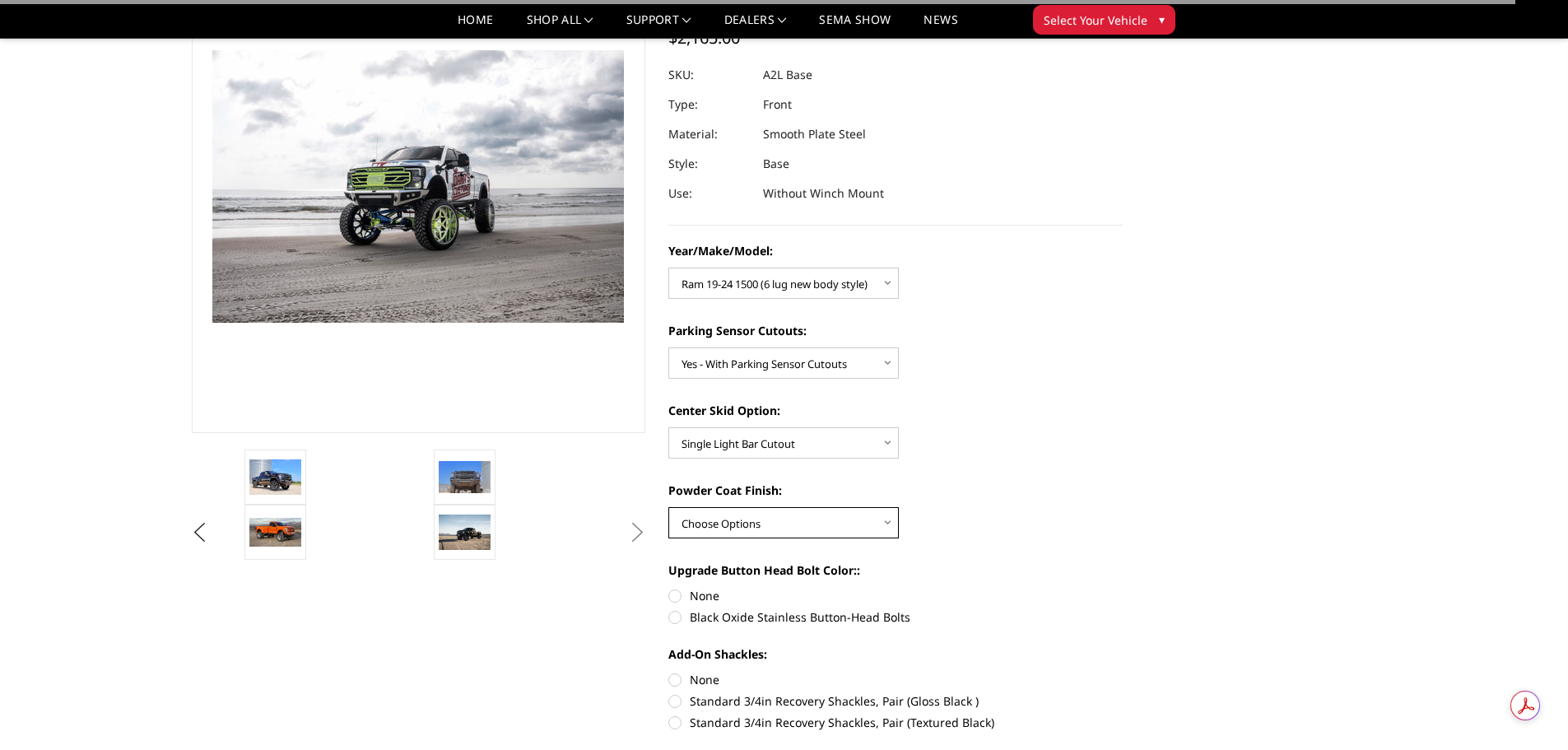
click at [838, 519] on select "Choose Options Bare metal (included) Texture Black Powder Coat" at bounding box center [784, 522] width 231 height 31
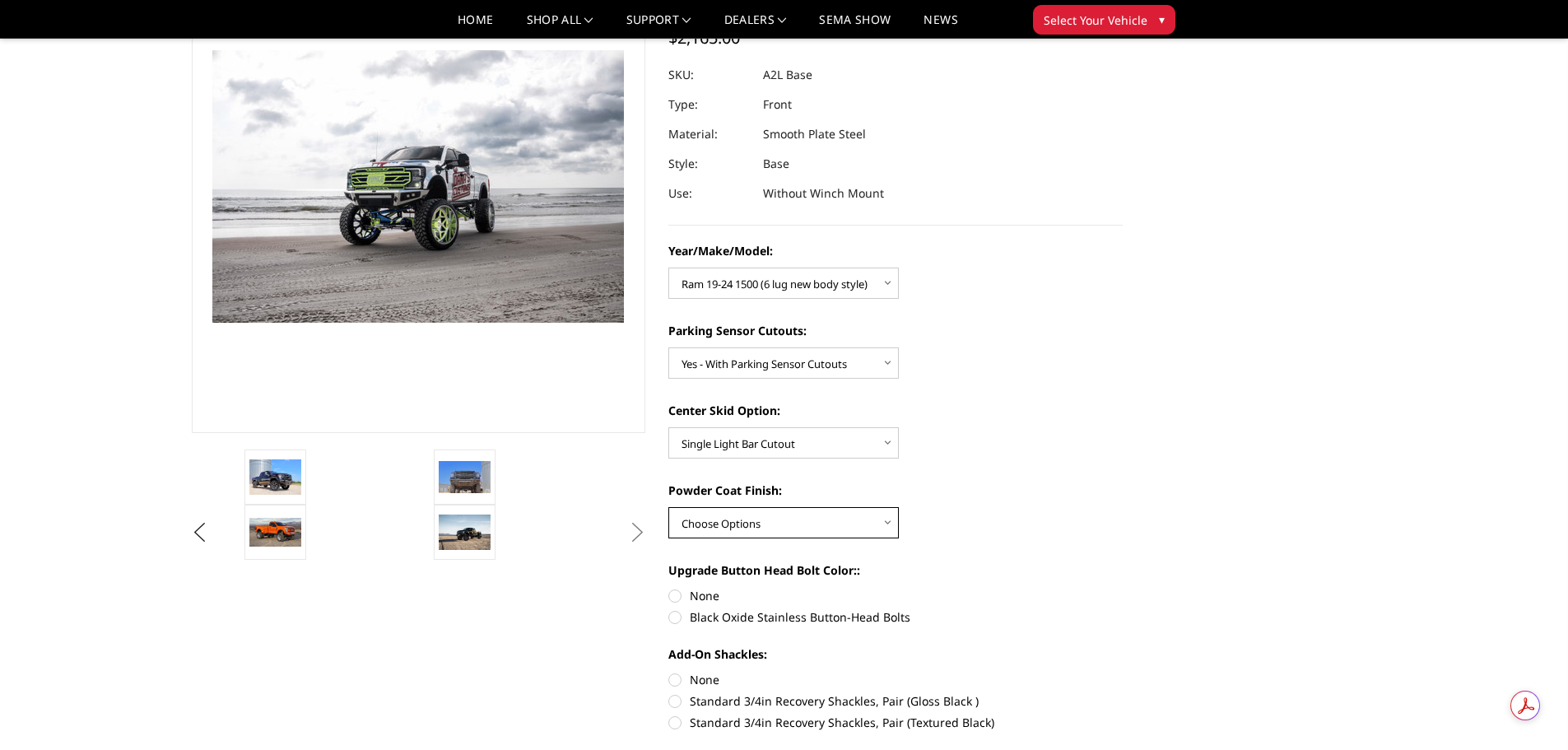
select select "4286"
click at [669, 507] on select "Choose Options Bare metal (included) Texture Black Powder Coat" at bounding box center [784, 522] width 231 height 31
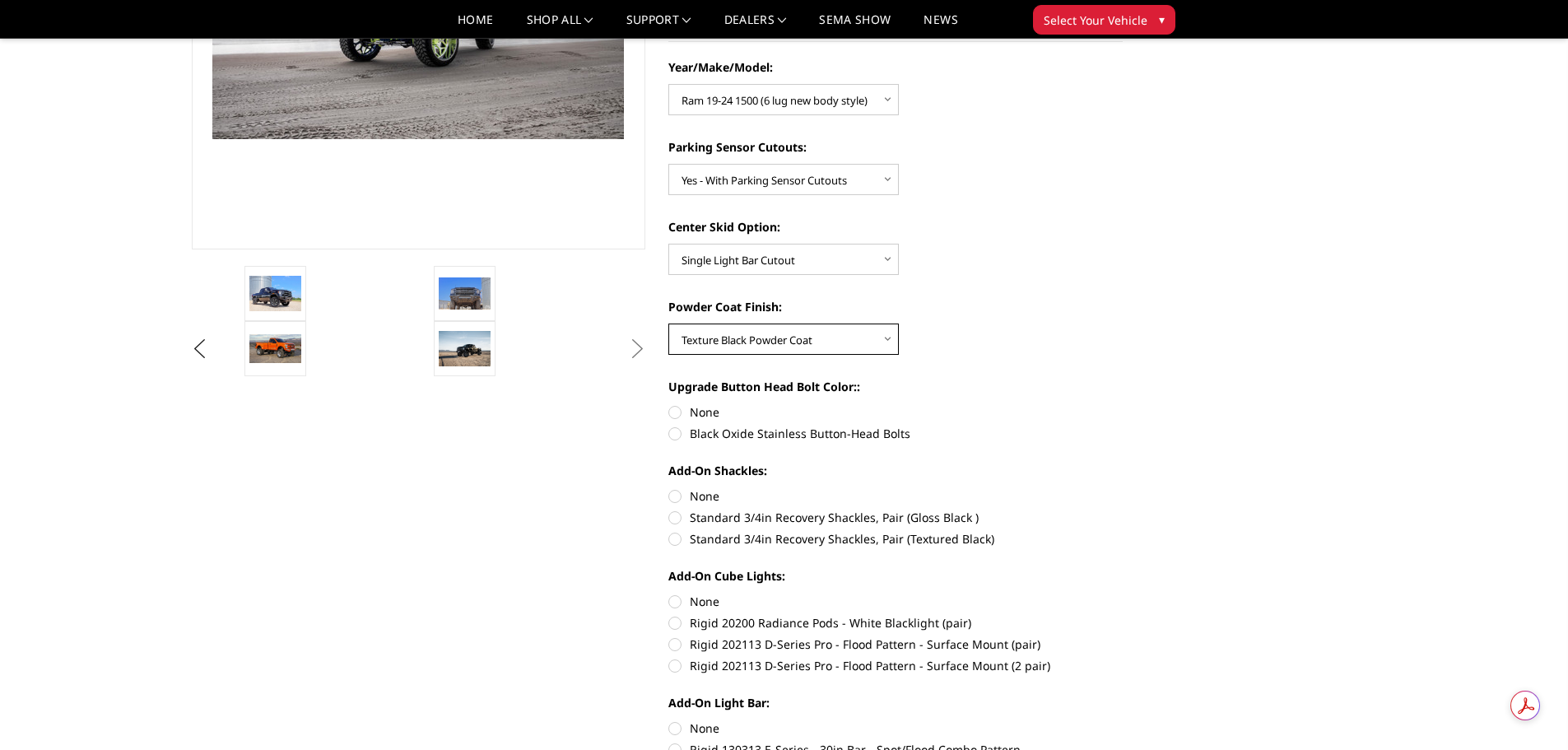
scroll to position [329, 0]
click at [676, 434] on label "Black Oxide Stainless Button-Head Bolts" at bounding box center [896, 432] width 454 height 17
click at [1123, 403] on input "Black Oxide Stainless Button-Head Bolts" at bounding box center [1123, 402] width 1 height 1
radio input "true"
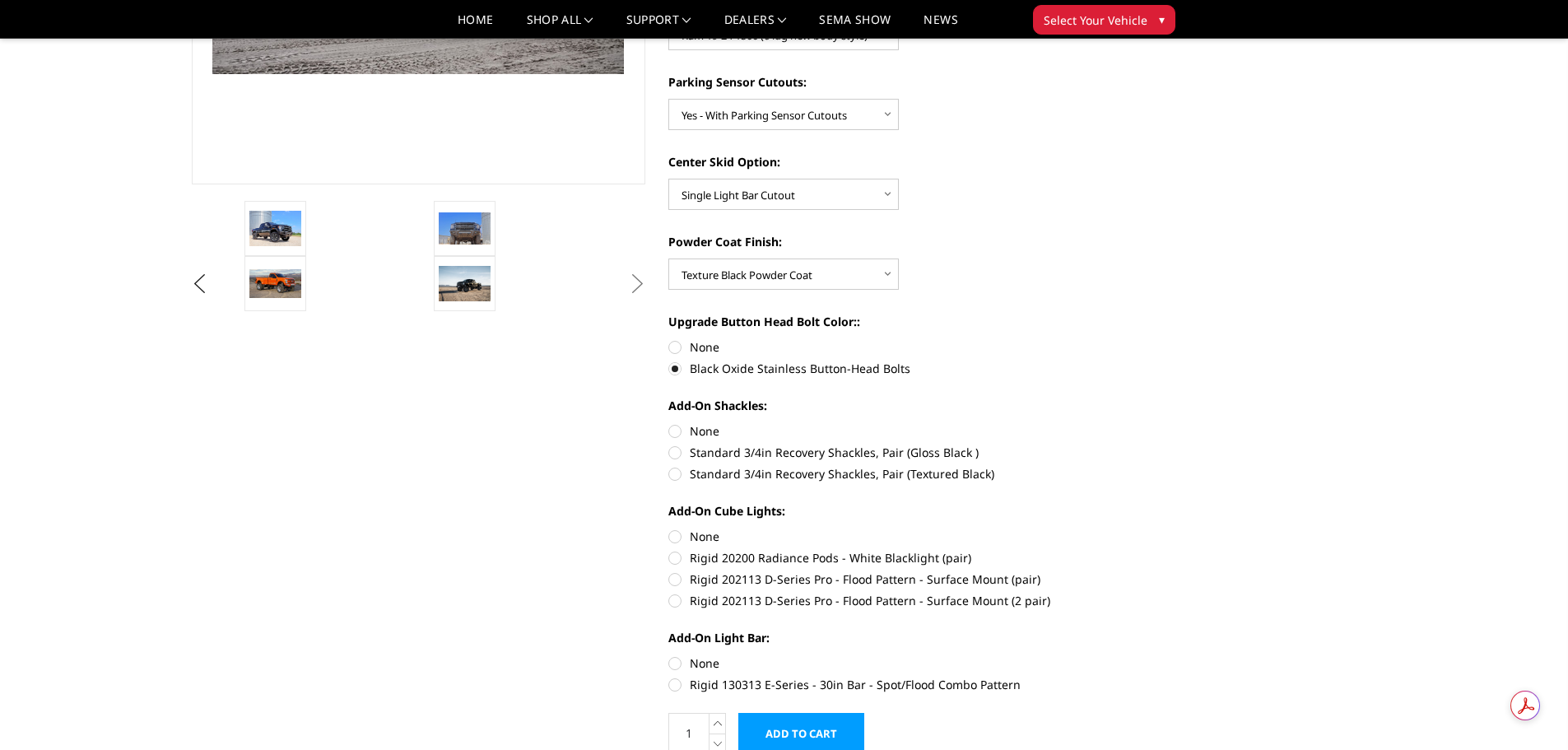
scroll to position [411, 0]
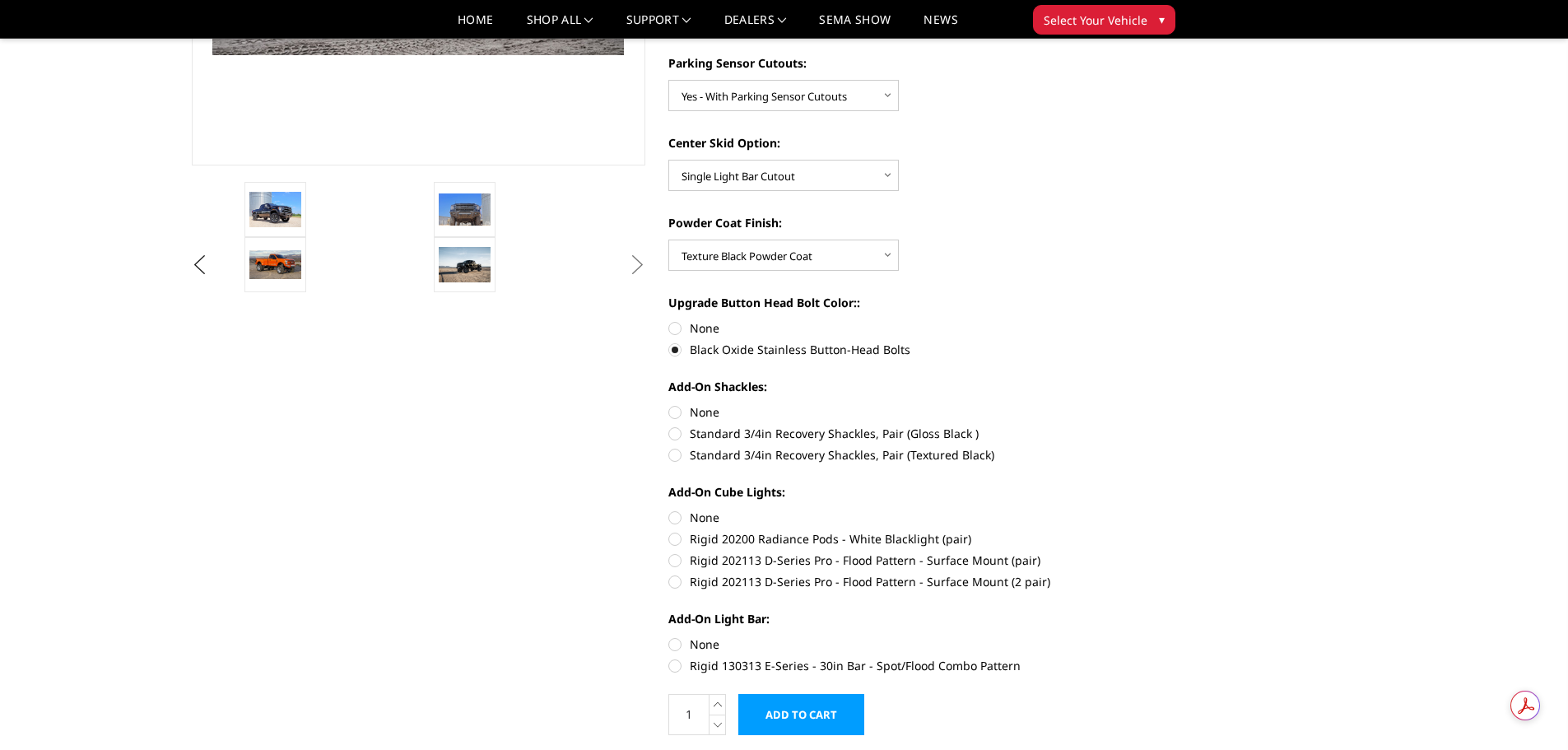
click at [679, 454] on label "Standard 3/4in Recovery Shackles, Pair (Textured Black)" at bounding box center [896, 454] width 454 height 17
click at [1123, 425] on input "Standard 3/4in Recovery Shackles, Pair (Textured Black)" at bounding box center [1123, 424] width 1 height 1
radio input "true"
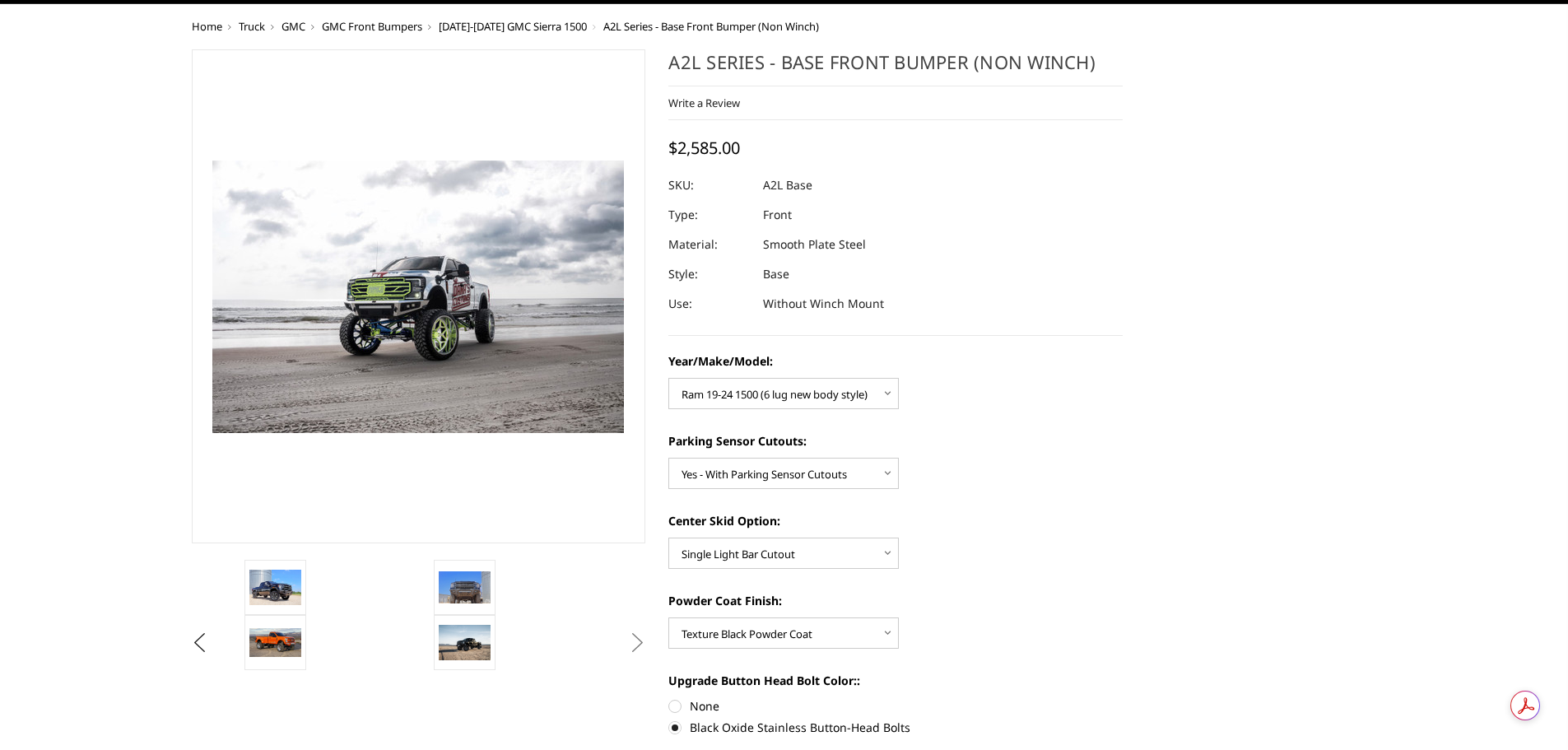
scroll to position [0, 0]
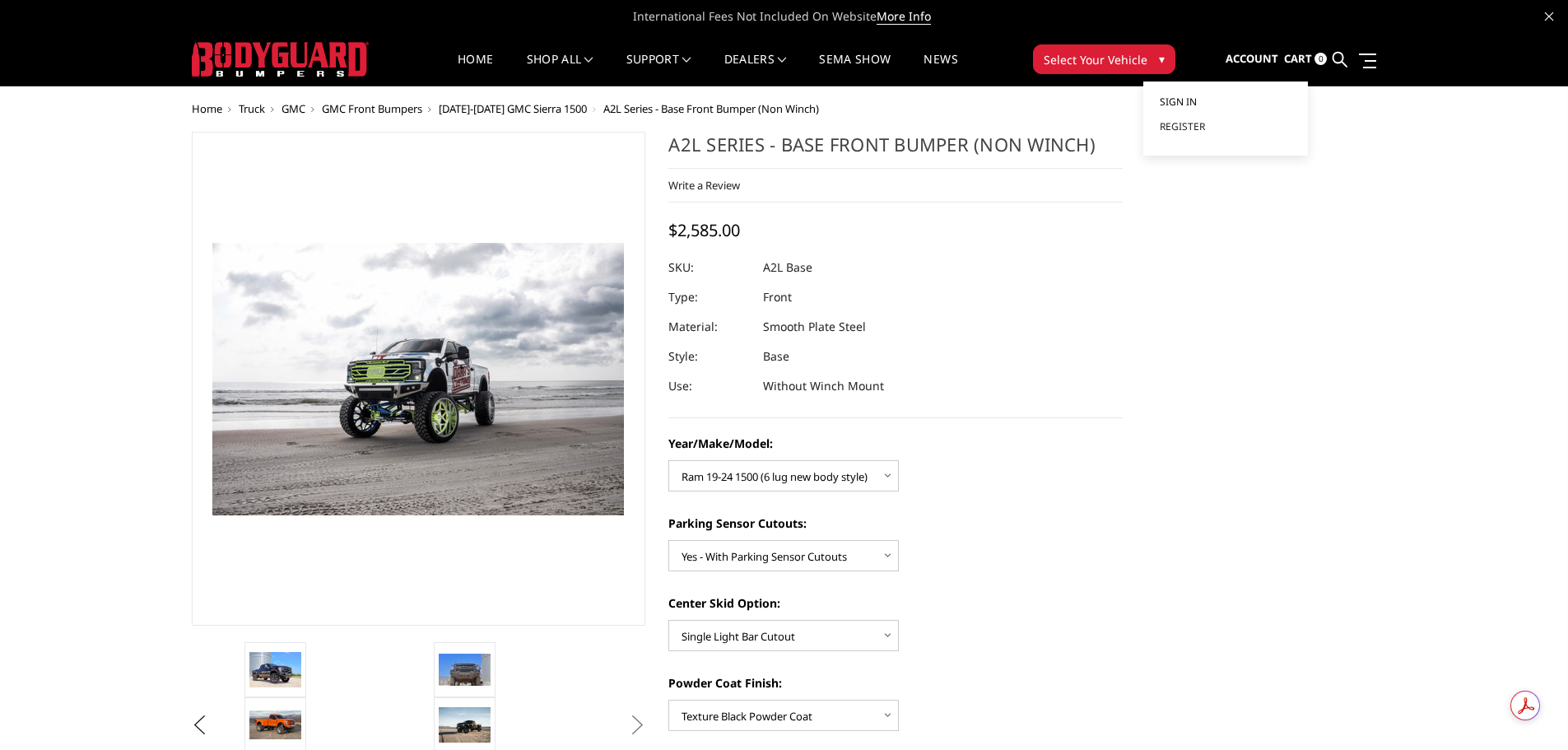
click at [1186, 104] on span "Sign in" at bounding box center [1178, 101] width 37 height 14
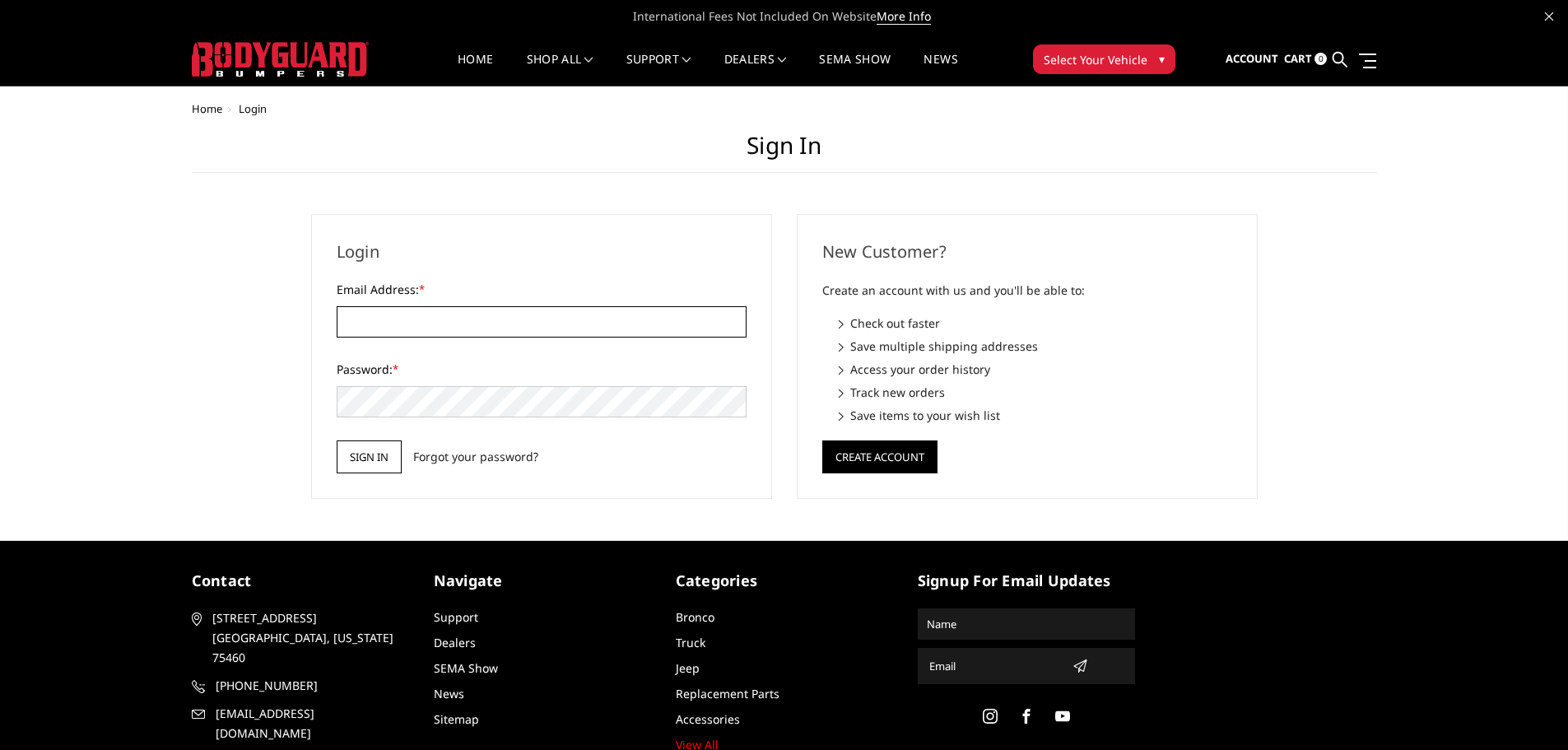
type input "[EMAIL_ADDRESS][DOMAIN_NAME]"
click at [387, 461] on input "Sign in" at bounding box center [369, 457] width 65 height 33
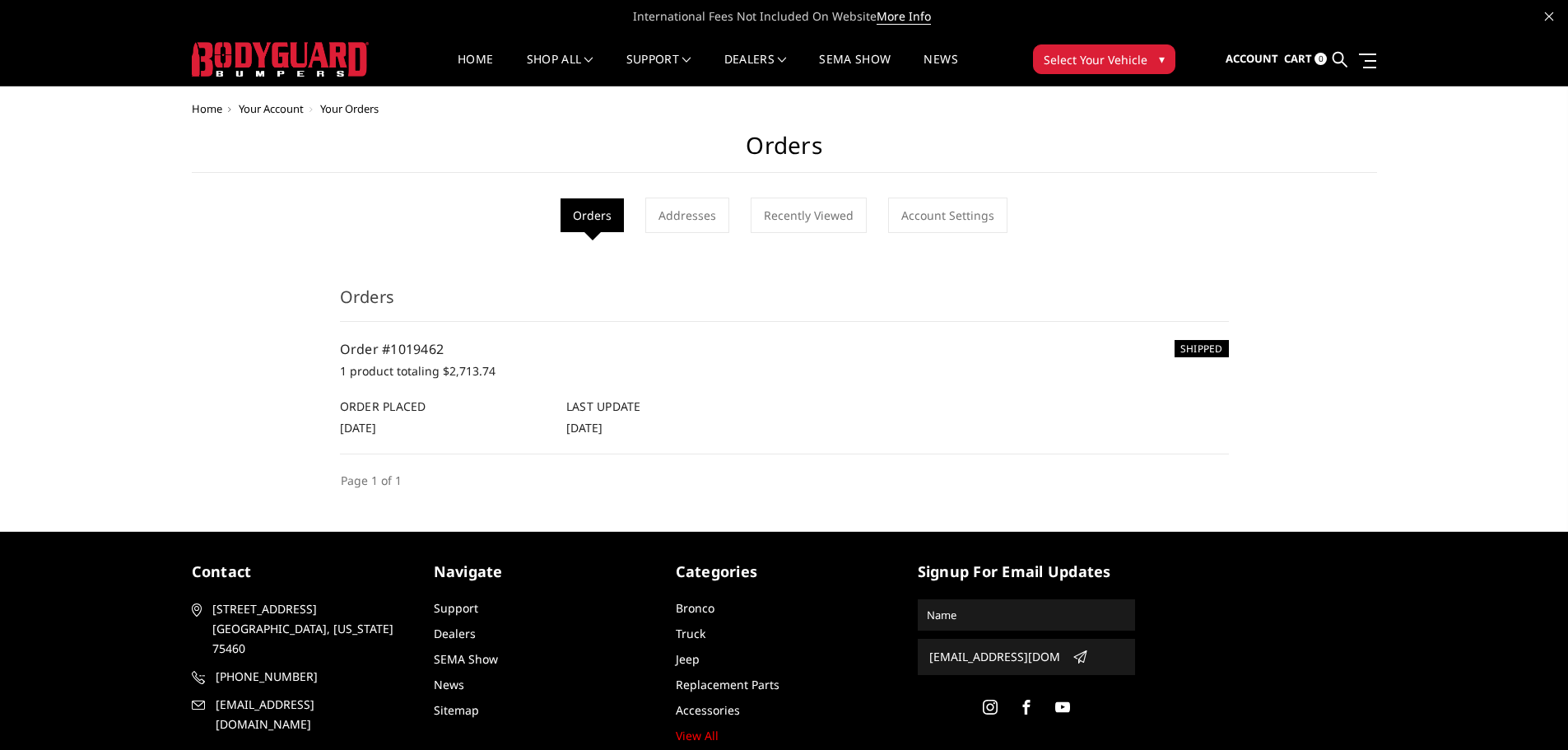
click at [1120, 53] on span "Select Your Vehicle" at bounding box center [1096, 60] width 104 height 17
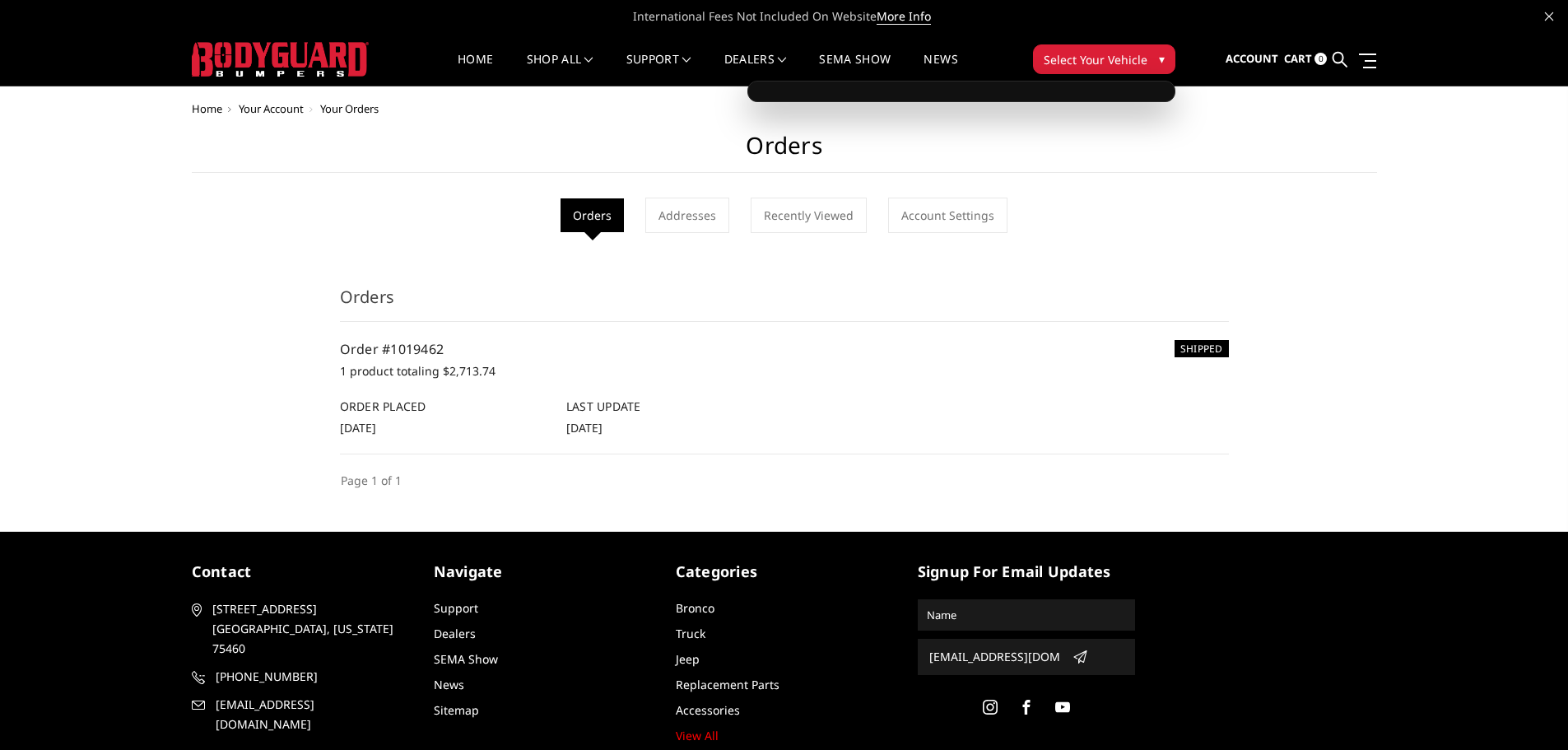
click at [1132, 59] on span "Select Your Vehicle" at bounding box center [1096, 60] width 104 height 17
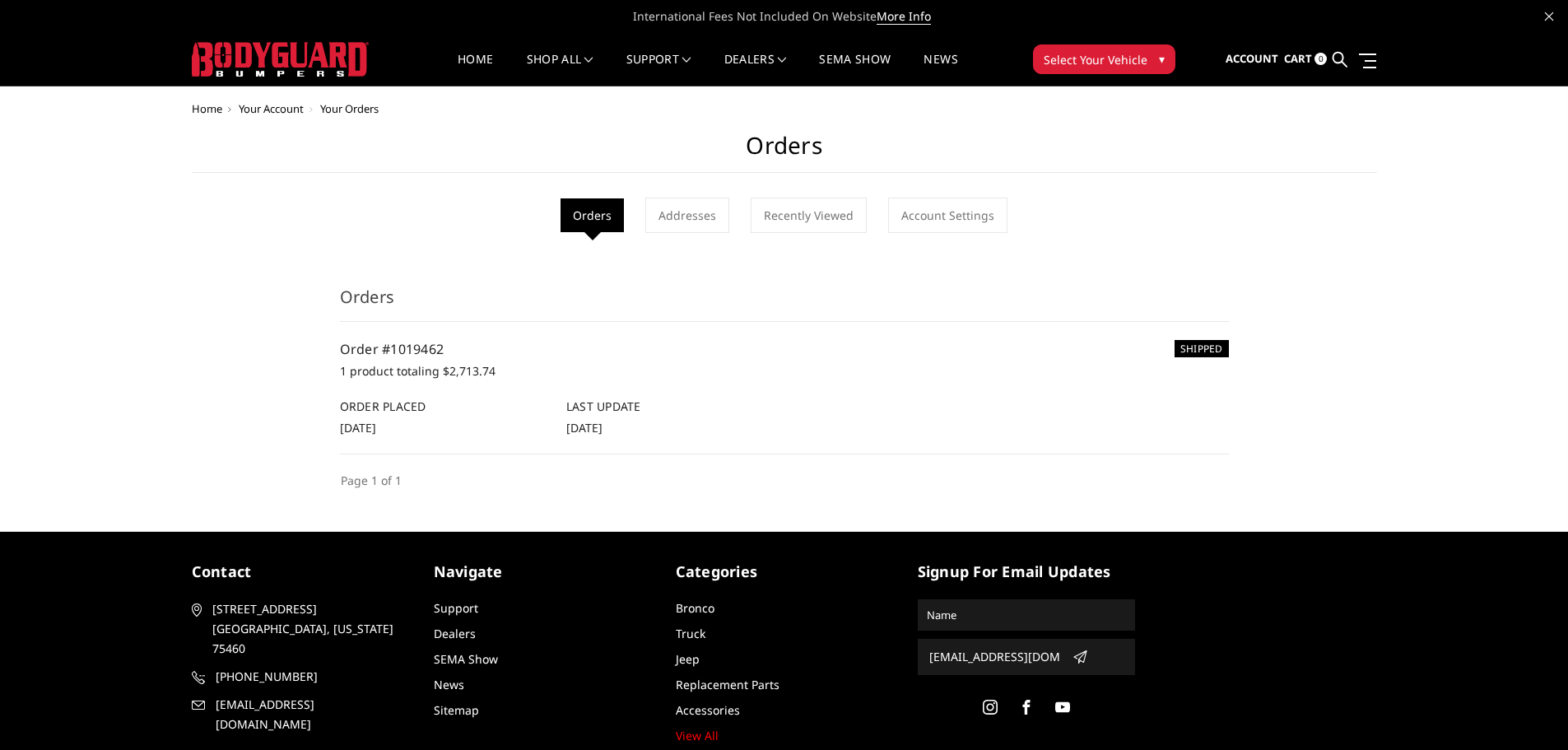
click at [1129, 57] on span "Select Your Vehicle" at bounding box center [1096, 60] width 104 height 17
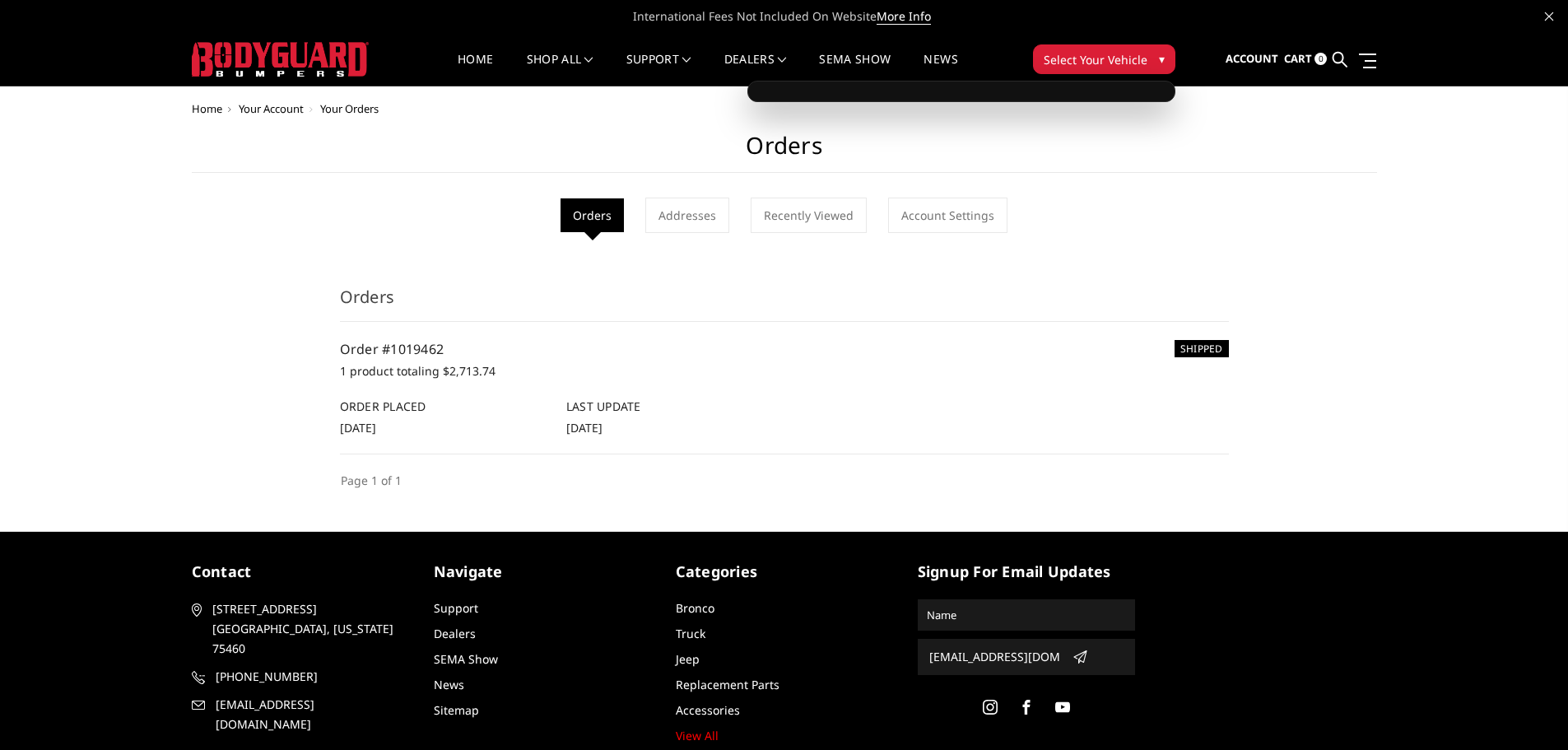
click at [1129, 57] on span "Select Your Vehicle" at bounding box center [1096, 60] width 104 height 17
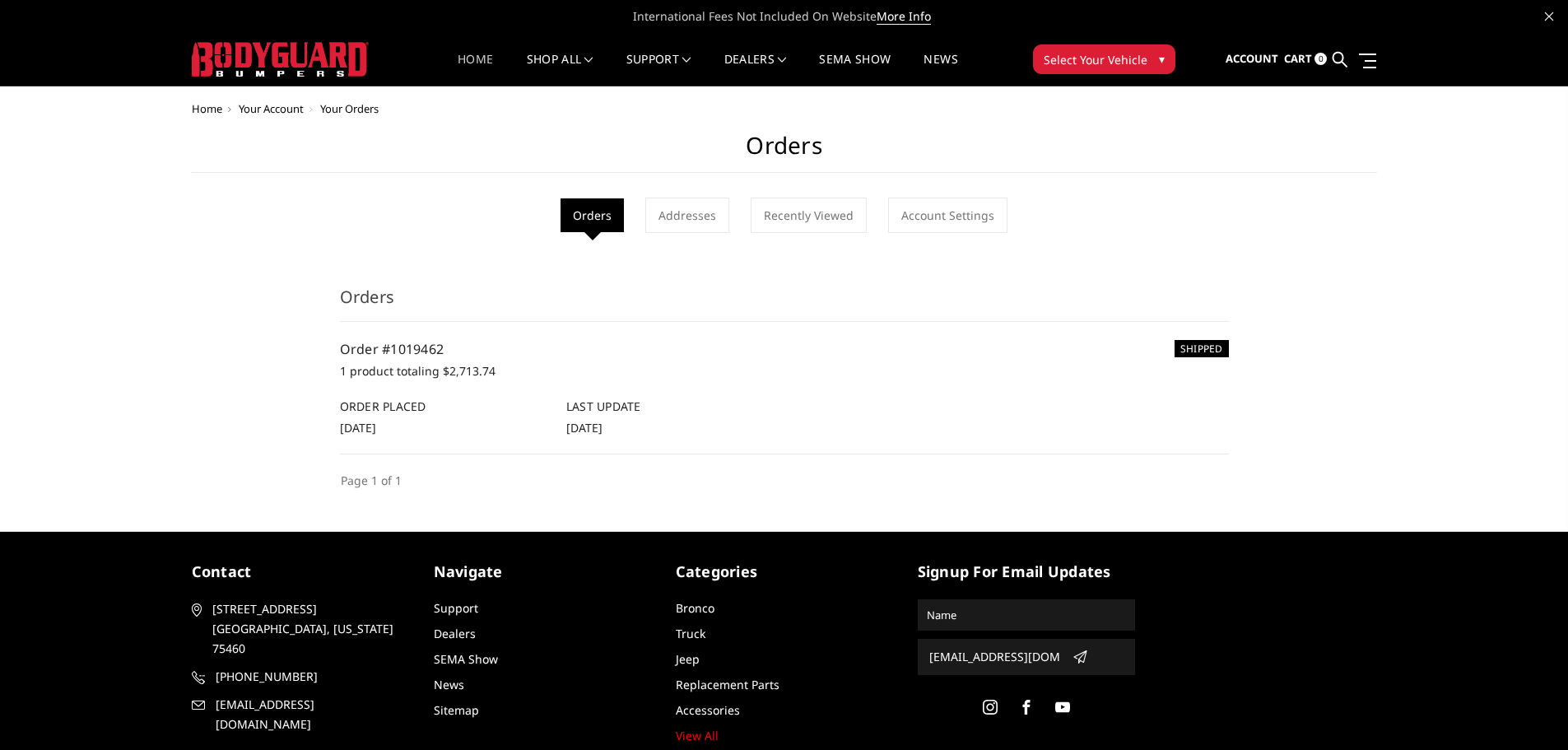
click at [461, 55] on link "Home" at bounding box center [475, 69] width 35 height 32
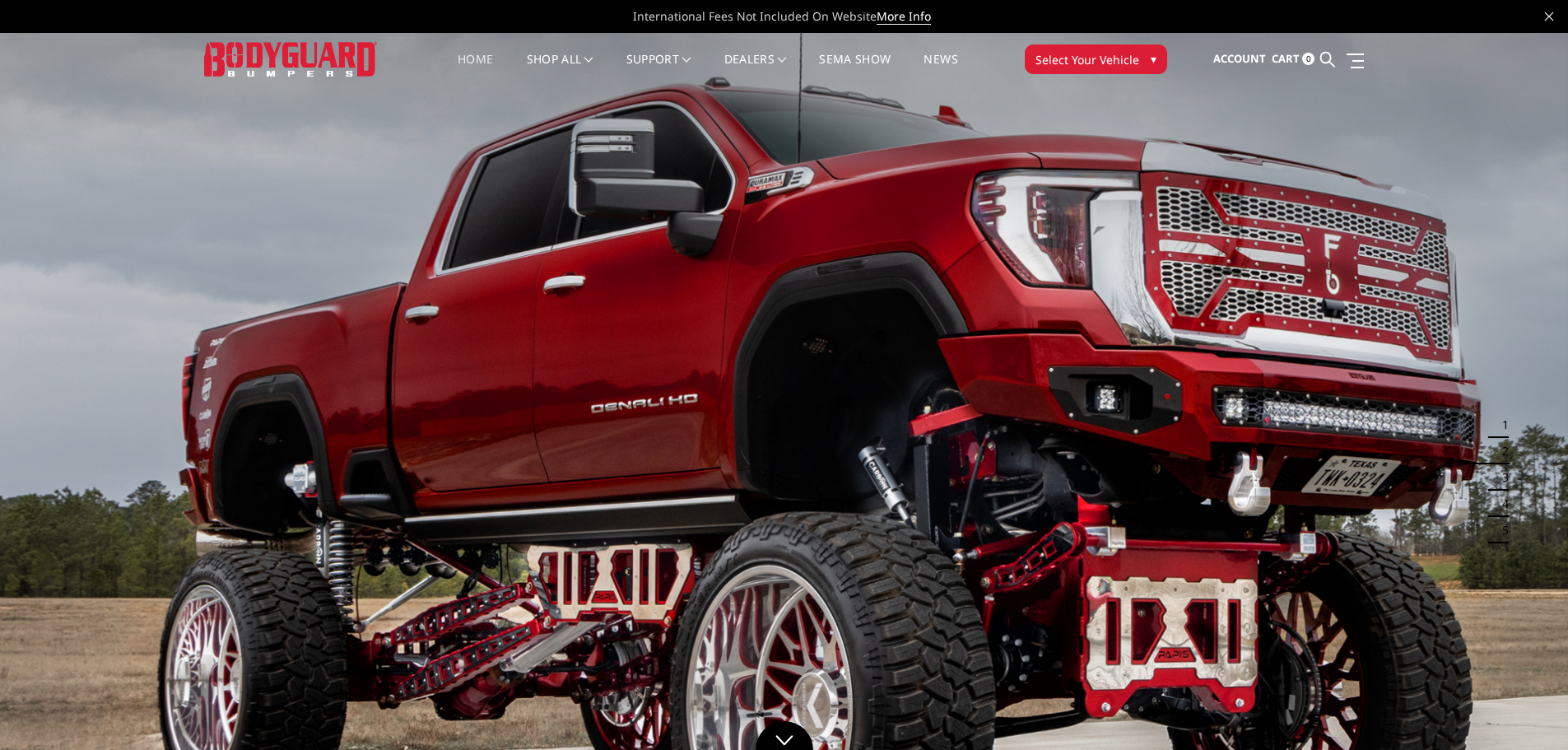
click at [1087, 54] on span "Select Your Vehicle" at bounding box center [1087, 60] width 104 height 17
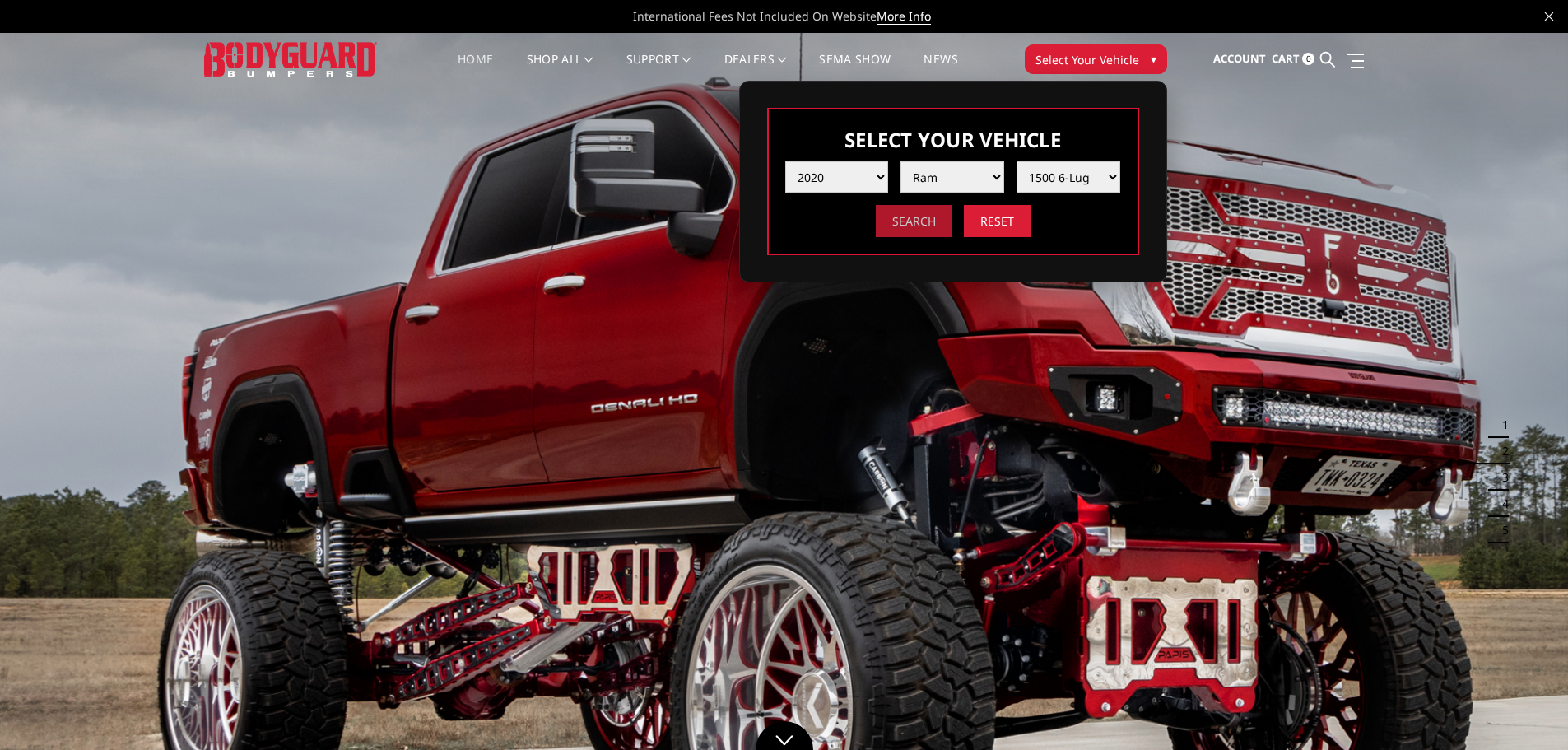
click at [930, 219] on input "Search" at bounding box center [914, 220] width 76 height 32
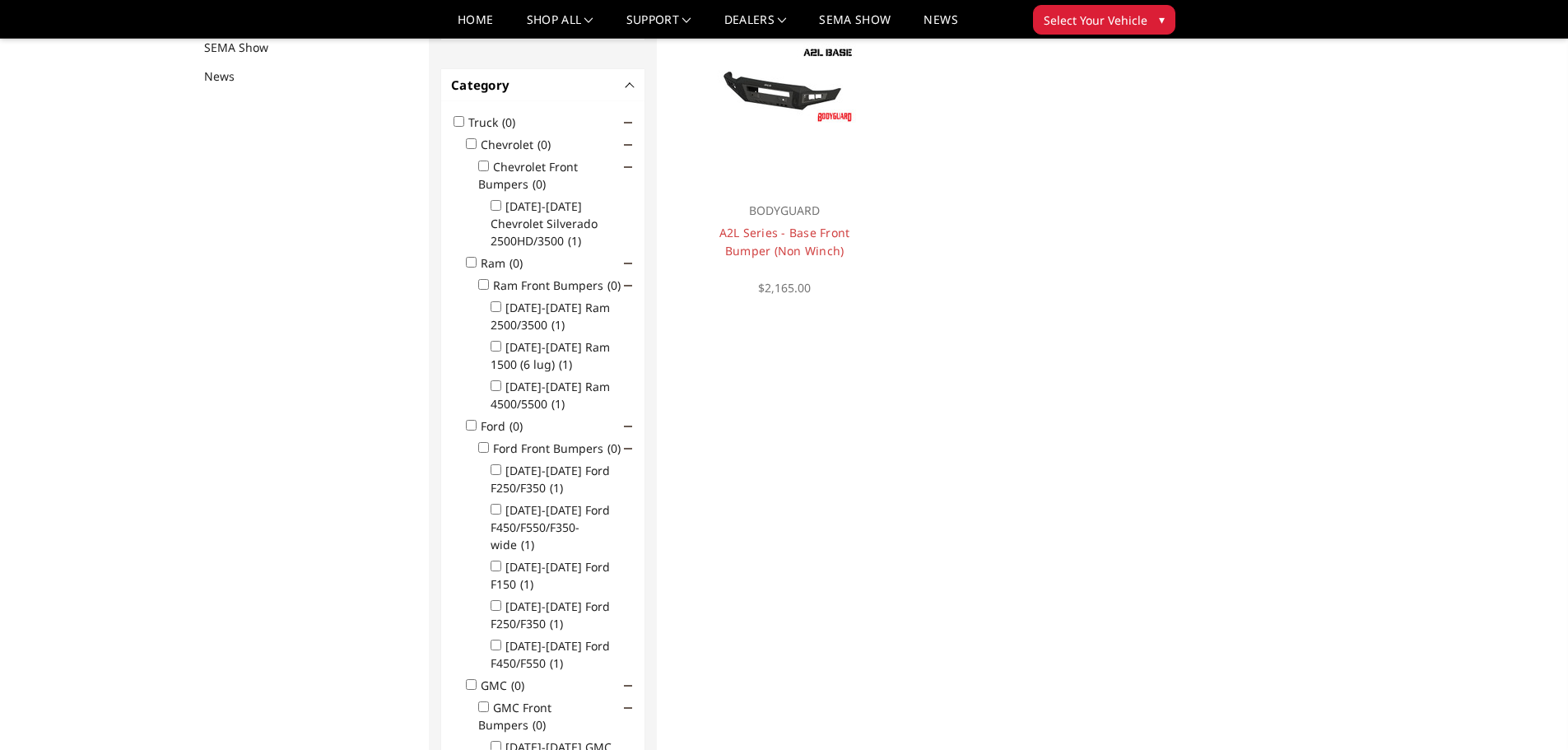
scroll to position [214, 0]
click at [495, 348] on input "[DATE]-[DATE] Ram 1500 (6 lug) (1)" at bounding box center [496, 345] width 10 height 10
checkbox input "true"
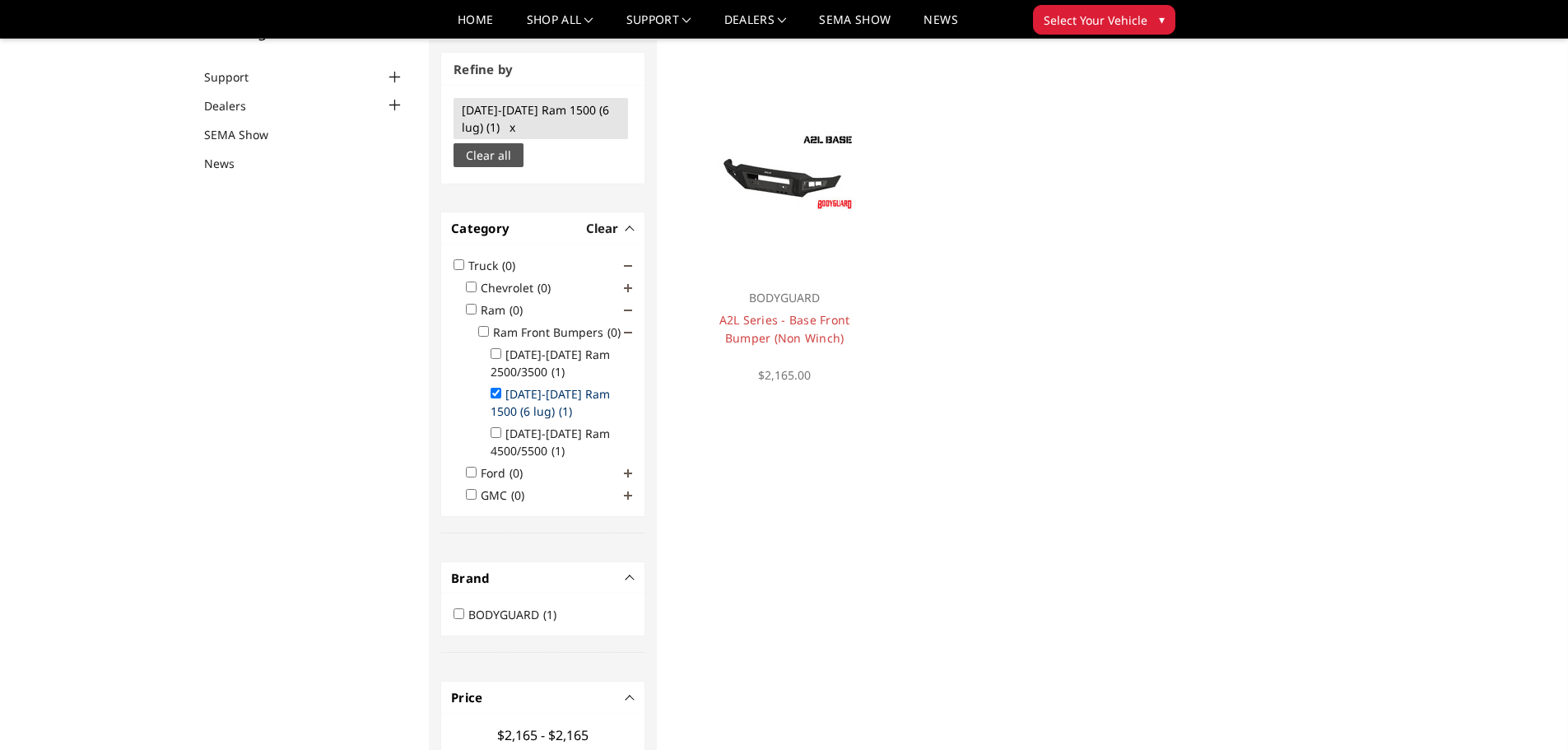
scroll to position [124, 0]
click at [796, 327] on link "A2L Series - Base Front Bumper (Non Winch)" at bounding box center [784, 329] width 131 height 33
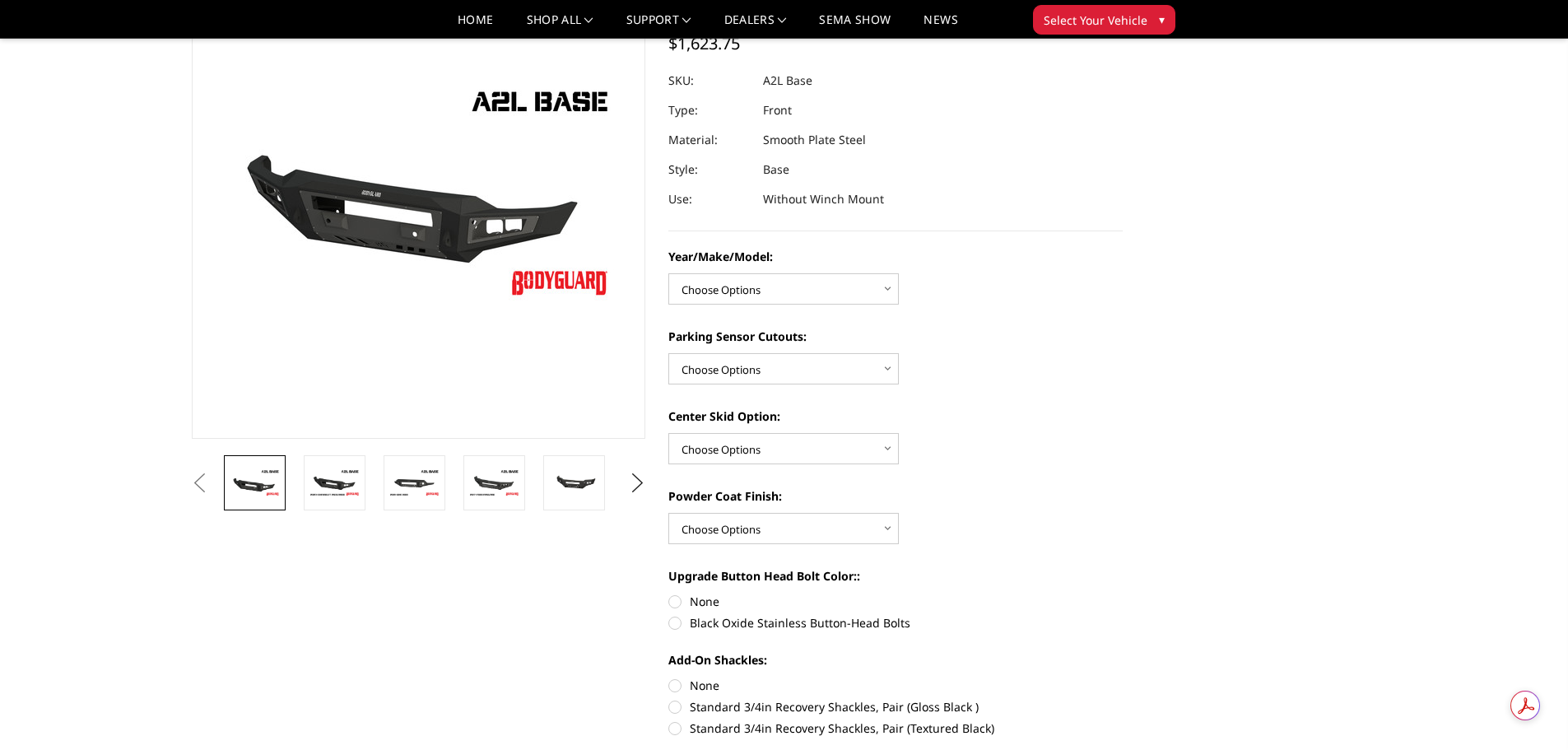
scroll to position [165, 0]
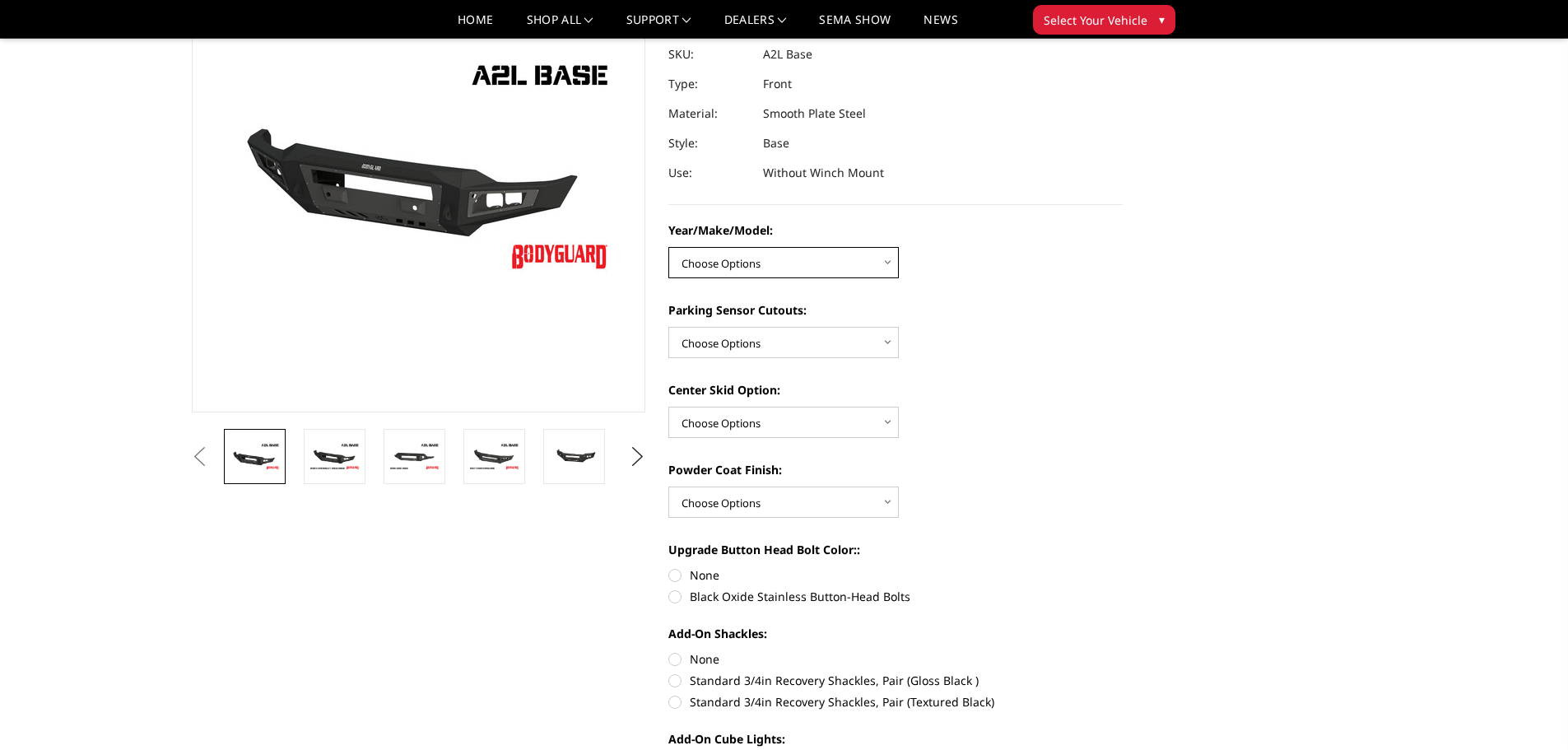
click at [738, 258] on select "Choose Options Chevrolet 15-19 2500/3500 Chevrolet 19-21 1500 Chevrolet 15-20 […" at bounding box center [784, 262] width 231 height 31
select select "4344"
click at [669, 247] on select "Choose Options Chevrolet 15-19 2500/3500 Chevrolet 19-21 1500 Chevrolet 15-20 […" at bounding box center [784, 262] width 231 height 31
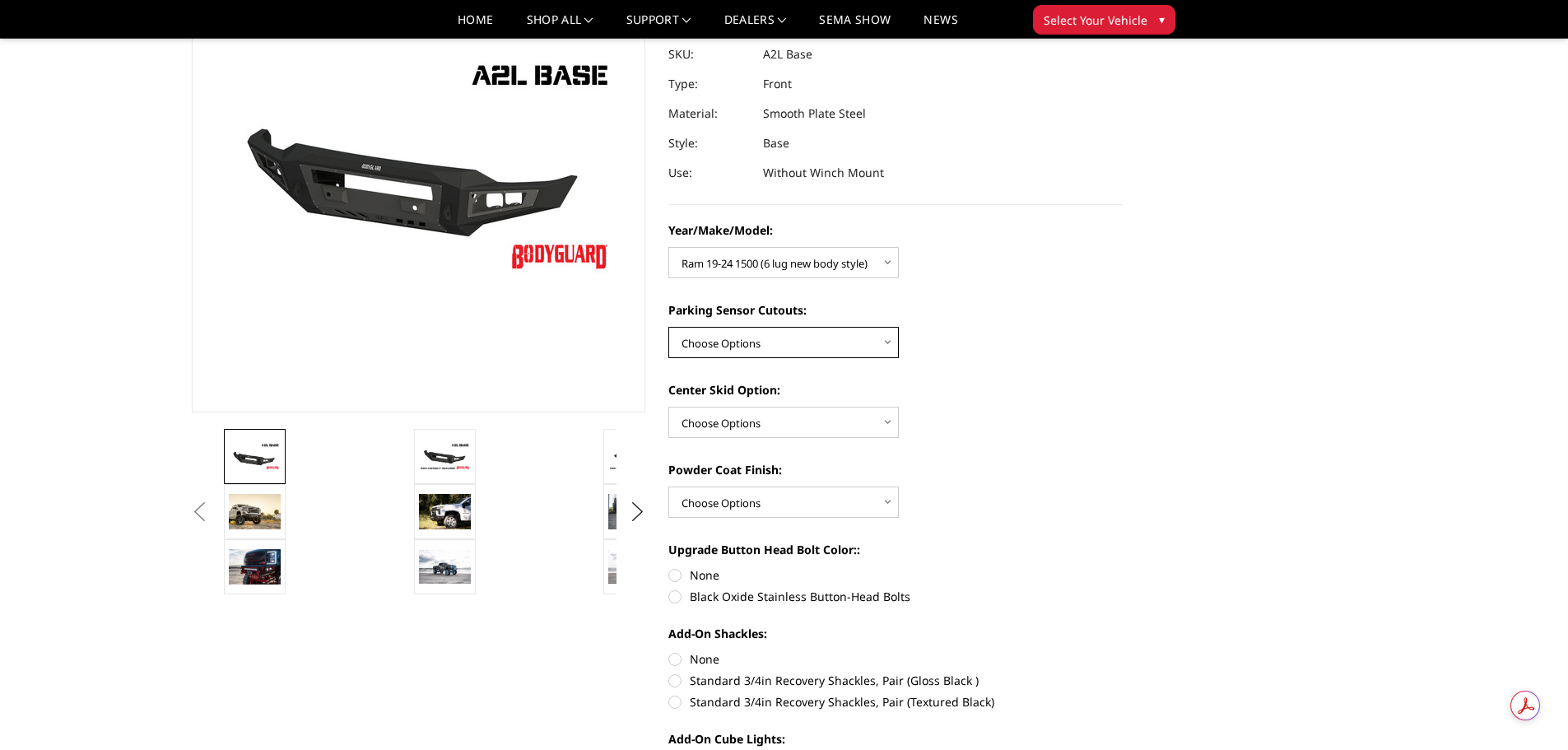
click at [763, 339] on select "Choose Options Yes - With Parking Sensor Cutouts No - Without Parking Sensor Cu…" at bounding box center [784, 342] width 231 height 31
select select "4328"
click at [669, 327] on select "Choose Options Yes - With Parking Sensor Cutouts No - Without Parking Sensor Cu…" at bounding box center [784, 342] width 231 height 31
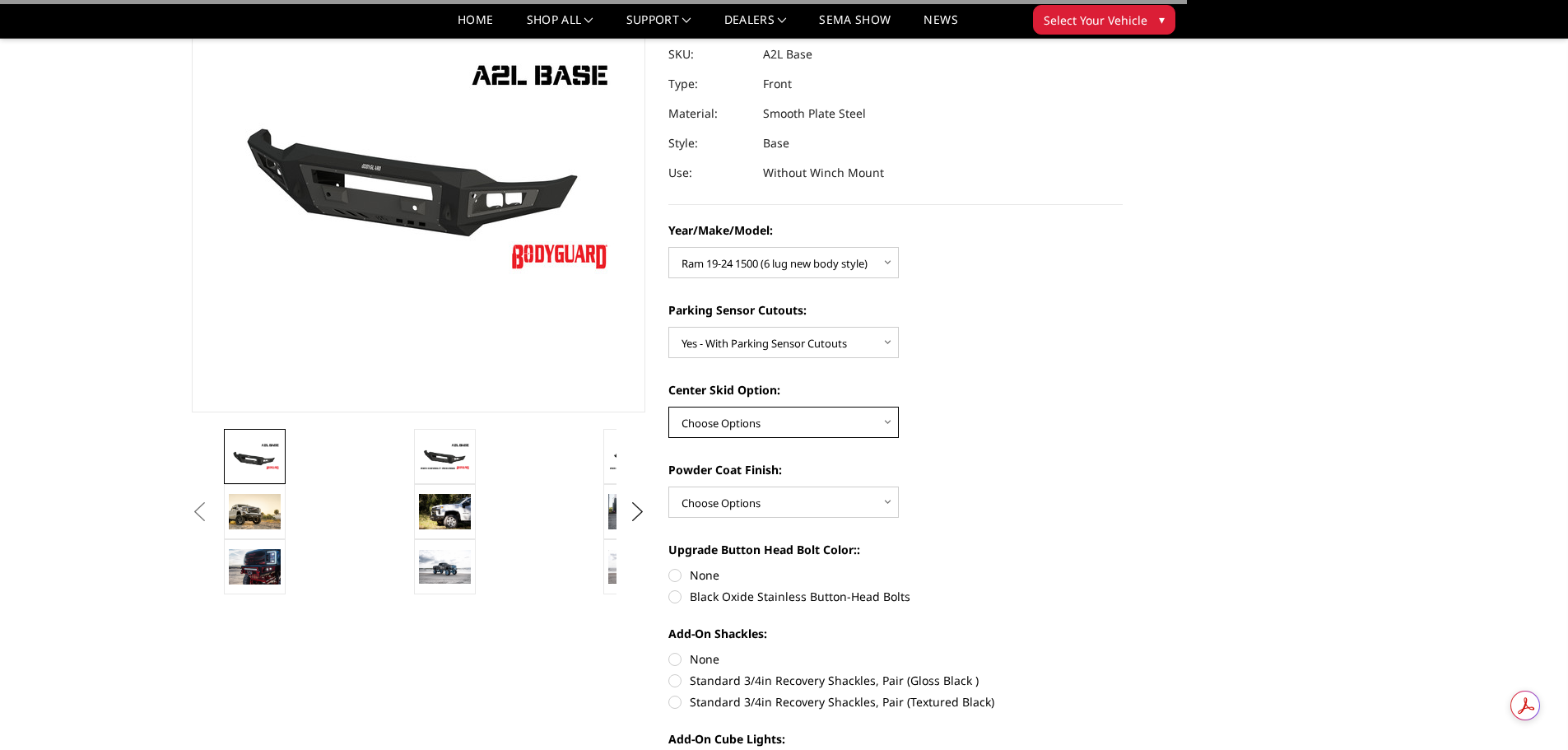
click at [784, 423] on select "Choose Options Single Light Bar Cutout" at bounding box center [784, 422] width 231 height 31
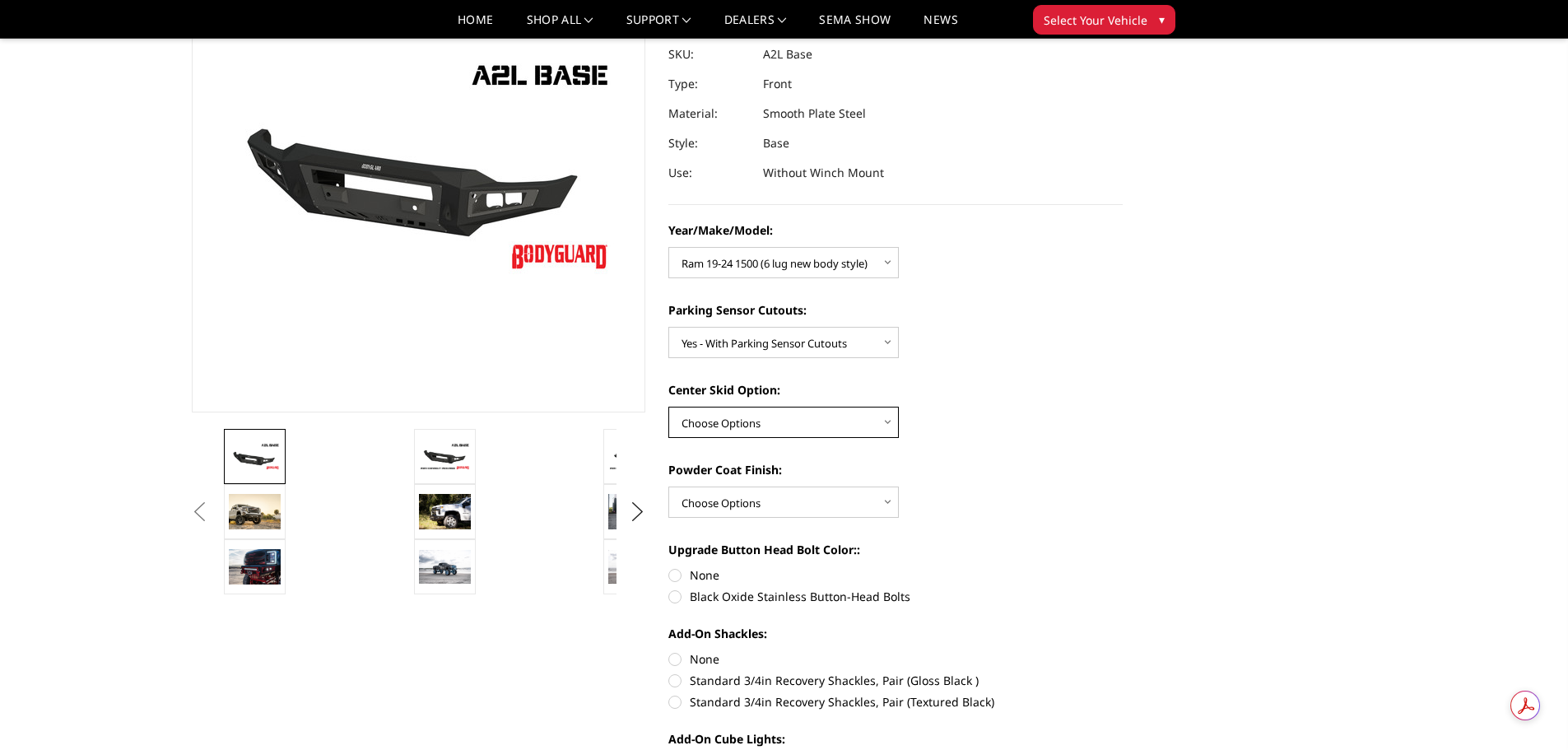
select select "4304"
click at [669, 406] on select "Choose Options Single Light Bar Cutout" at bounding box center [784, 422] width 231 height 31
click at [800, 491] on select "Choose Options Bare metal (included) Texture Black Powder Coat" at bounding box center [784, 501] width 231 height 31
select select "4286"
click at [669, 486] on select "Choose Options Bare metal (included) Texture Black Powder Coat" at bounding box center [784, 501] width 231 height 31
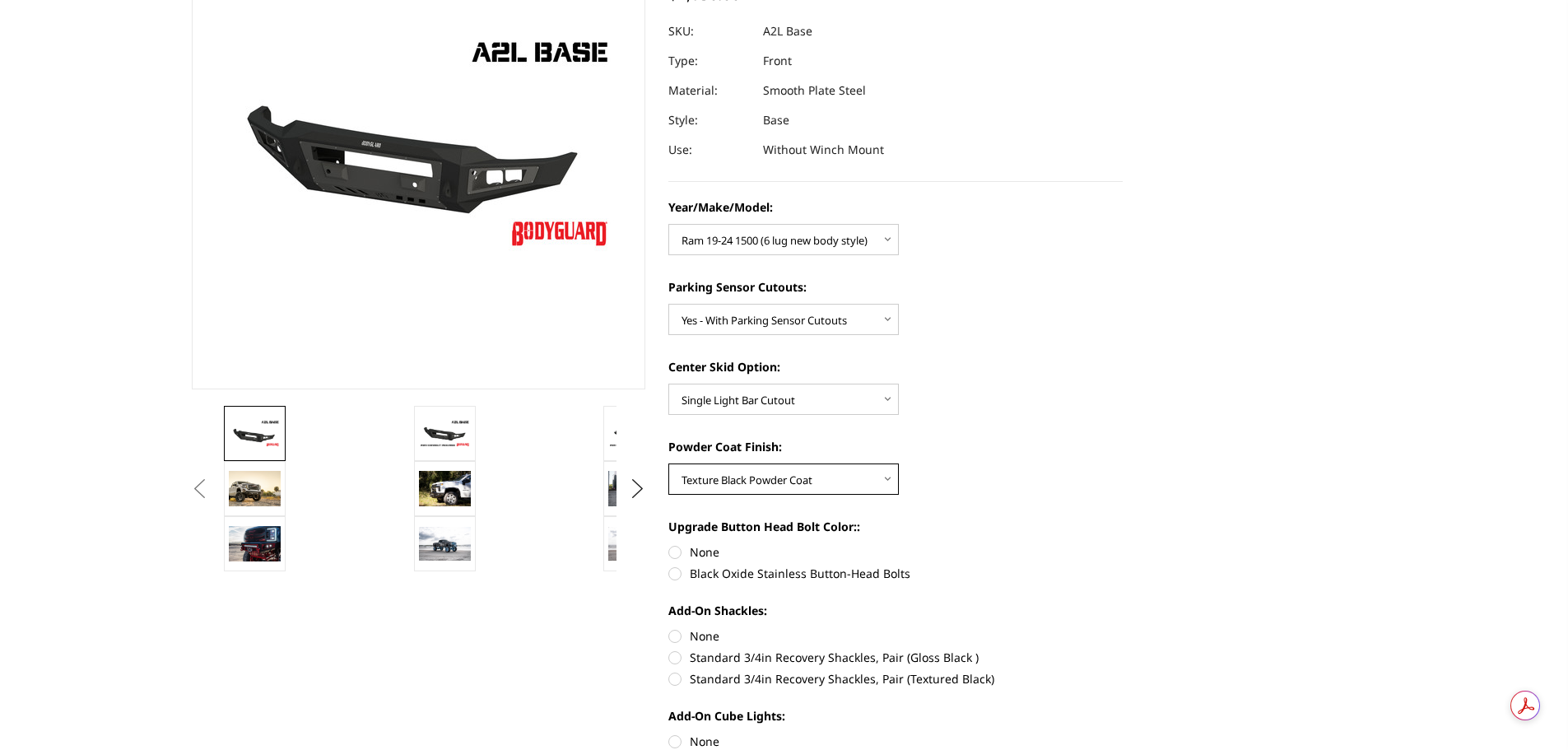
scroll to position [494, 0]
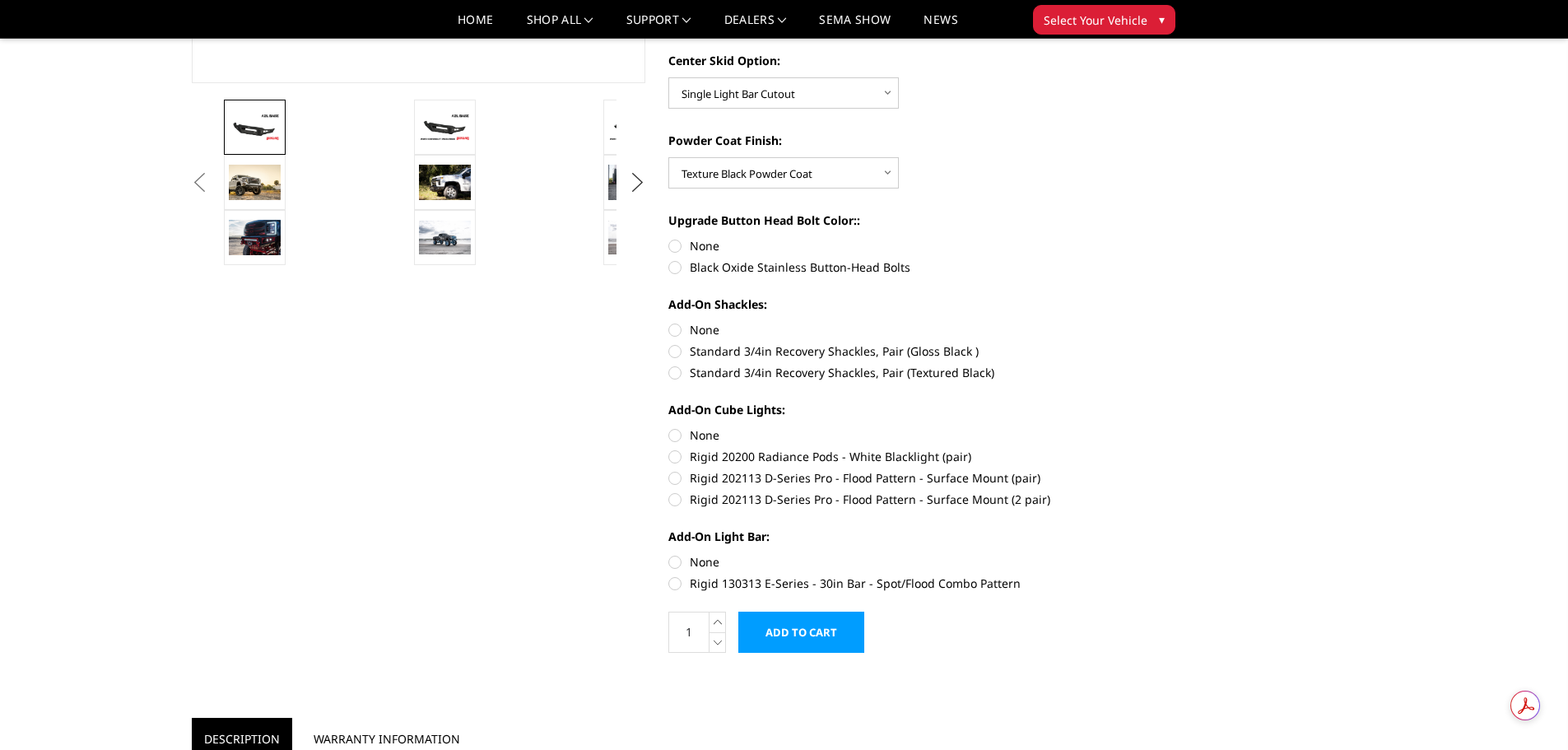
click at [639, 183] on button "Next" at bounding box center [637, 183] width 25 height 25
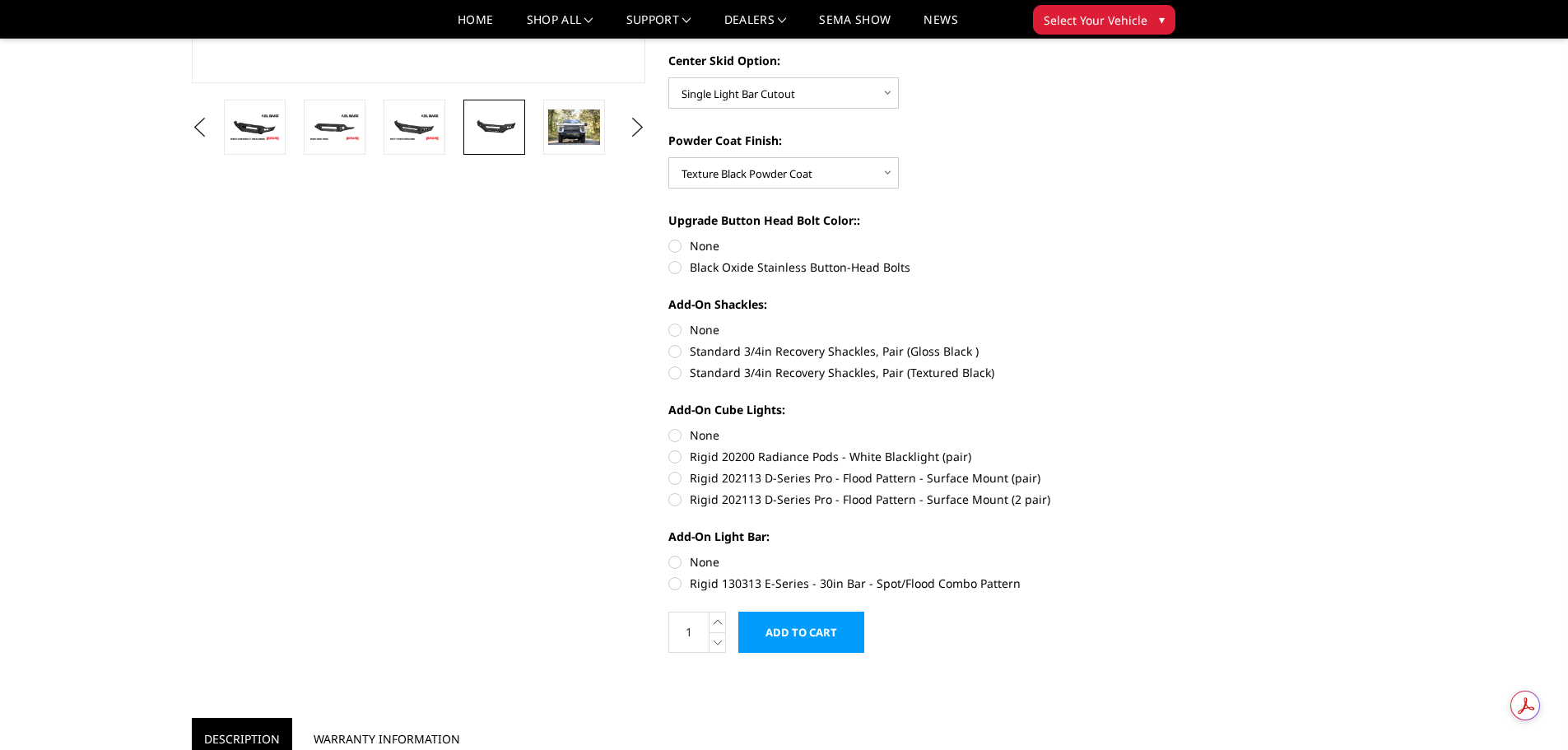
click at [499, 129] on img at bounding box center [494, 127] width 51 height 24
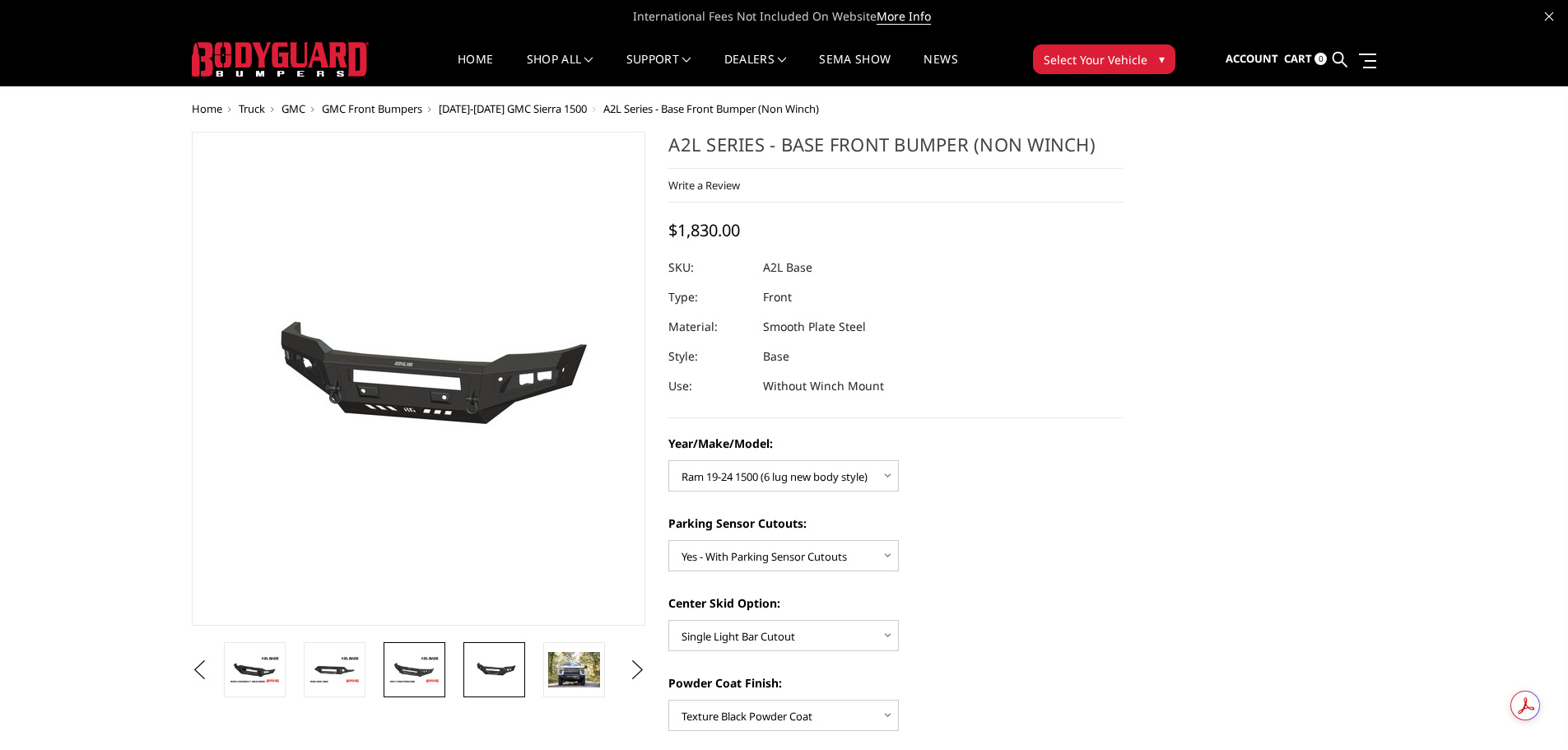
click at [418, 681] on img at bounding box center [414, 669] width 51 height 29
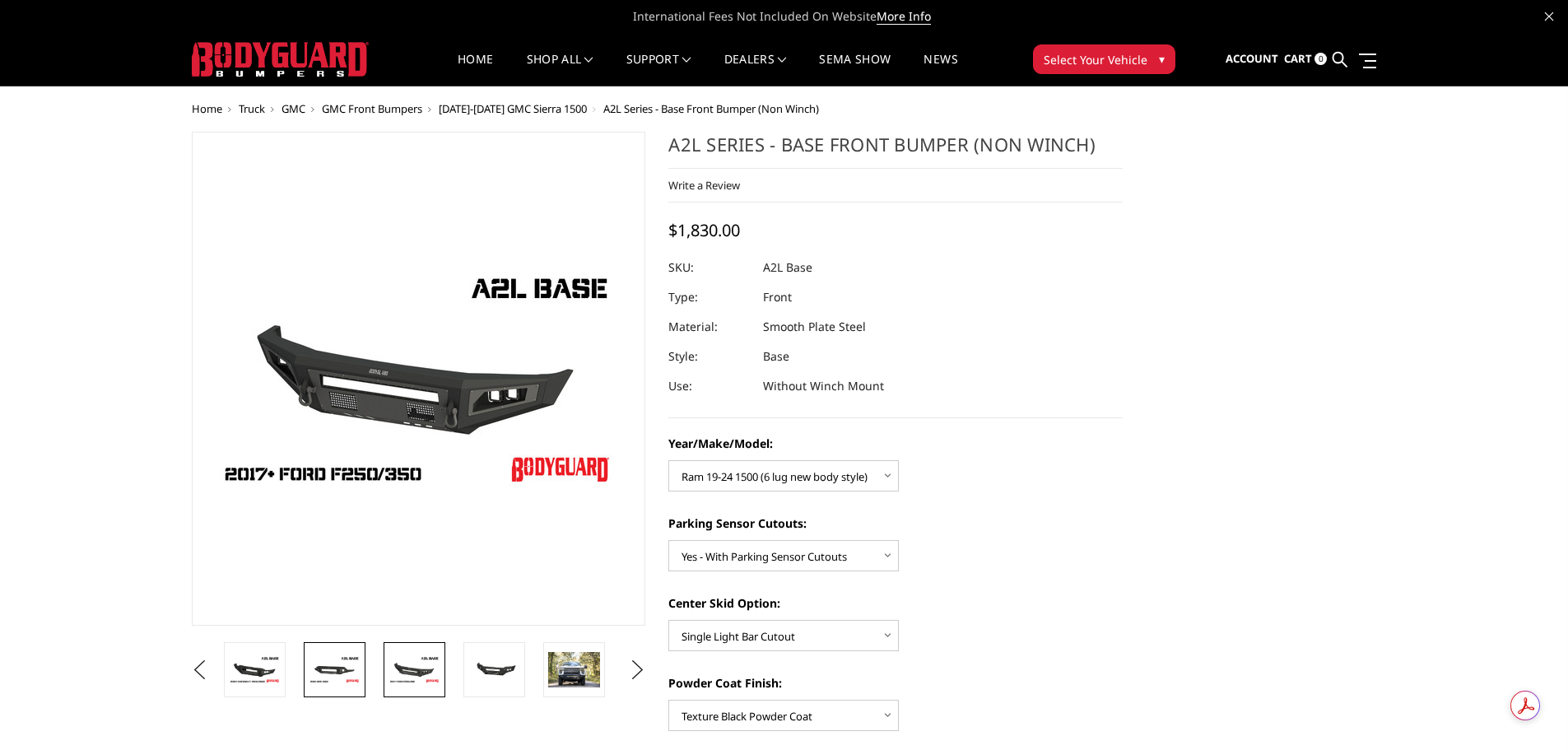
click at [327, 660] on img at bounding box center [334, 669] width 51 height 29
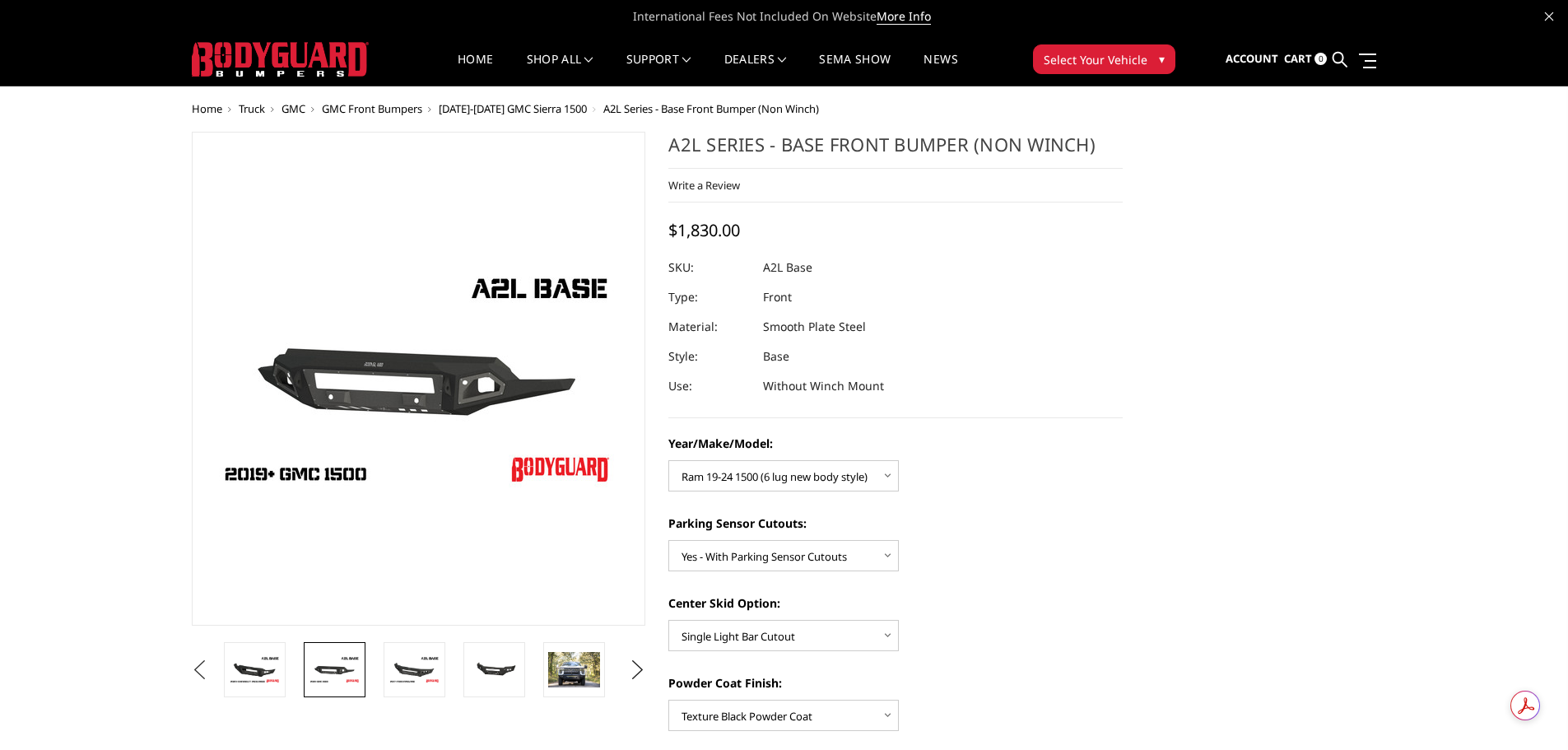
click at [213, 664] on button "Previous" at bounding box center [200, 669] width 25 height 25
click at [344, 677] on img at bounding box center [334, 669] width 51 height 29
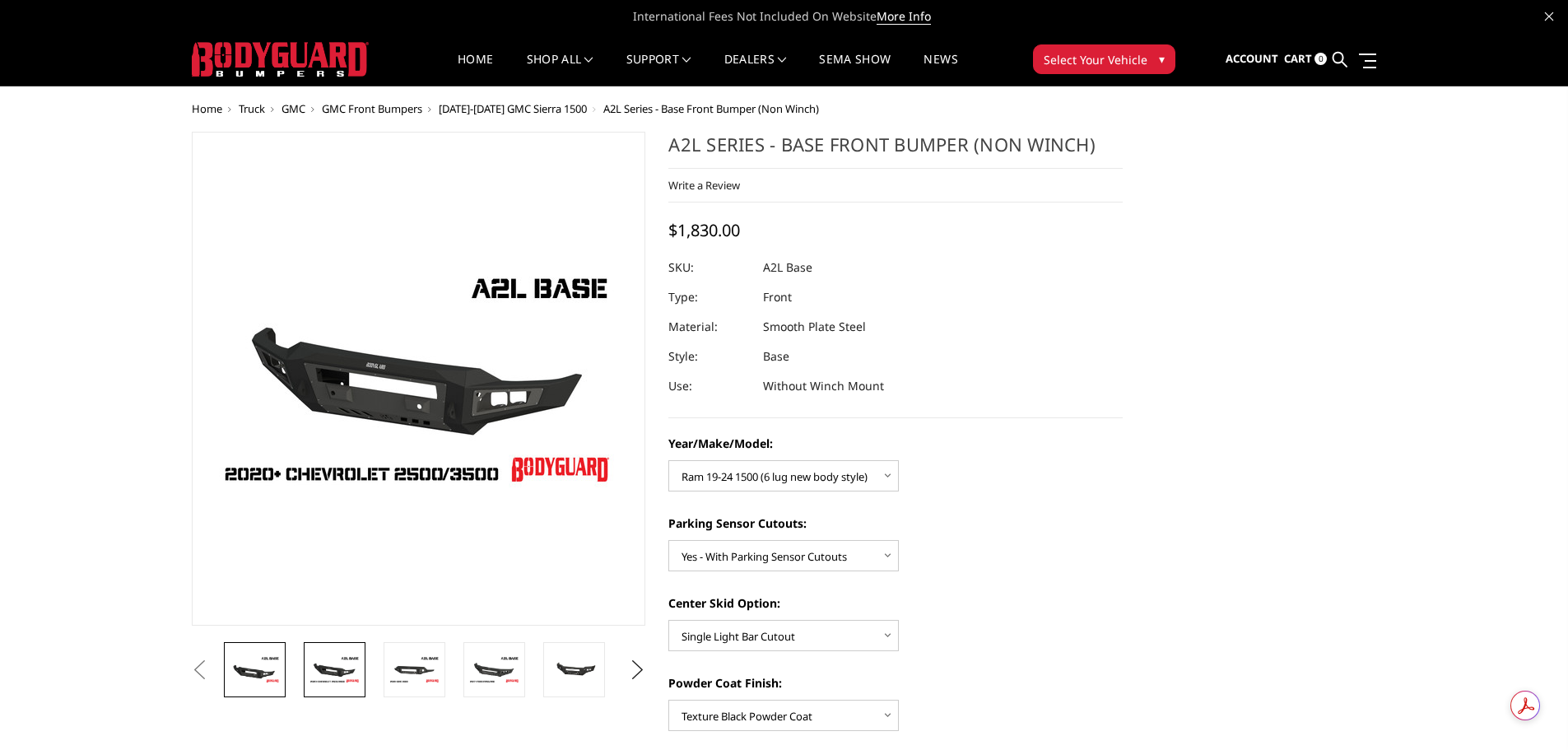
click at [267, 664] on img at bounding box center [255, 669] width 51 height 29
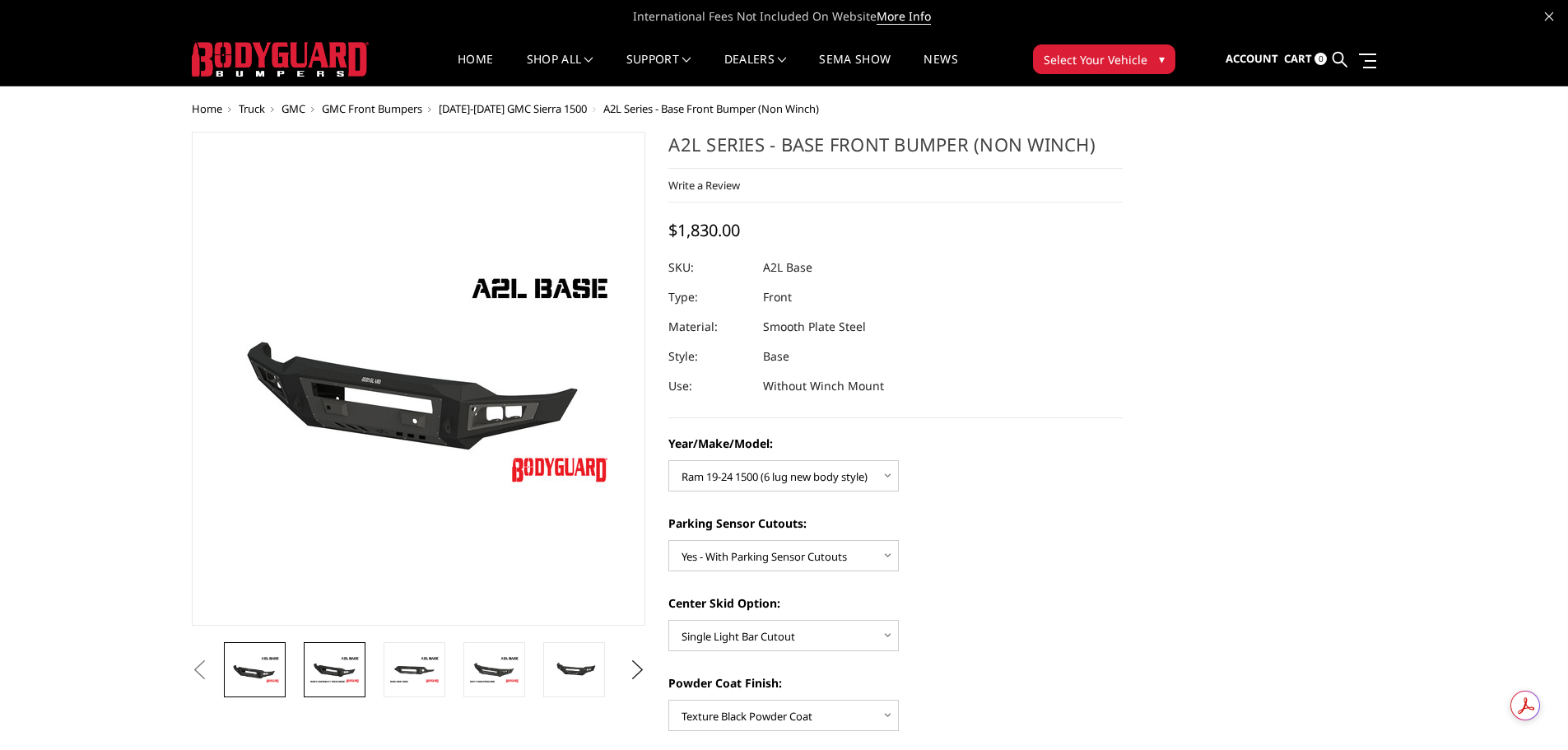
click at [338, 675] on img at bounding box center [334, 669] width 51 height 29
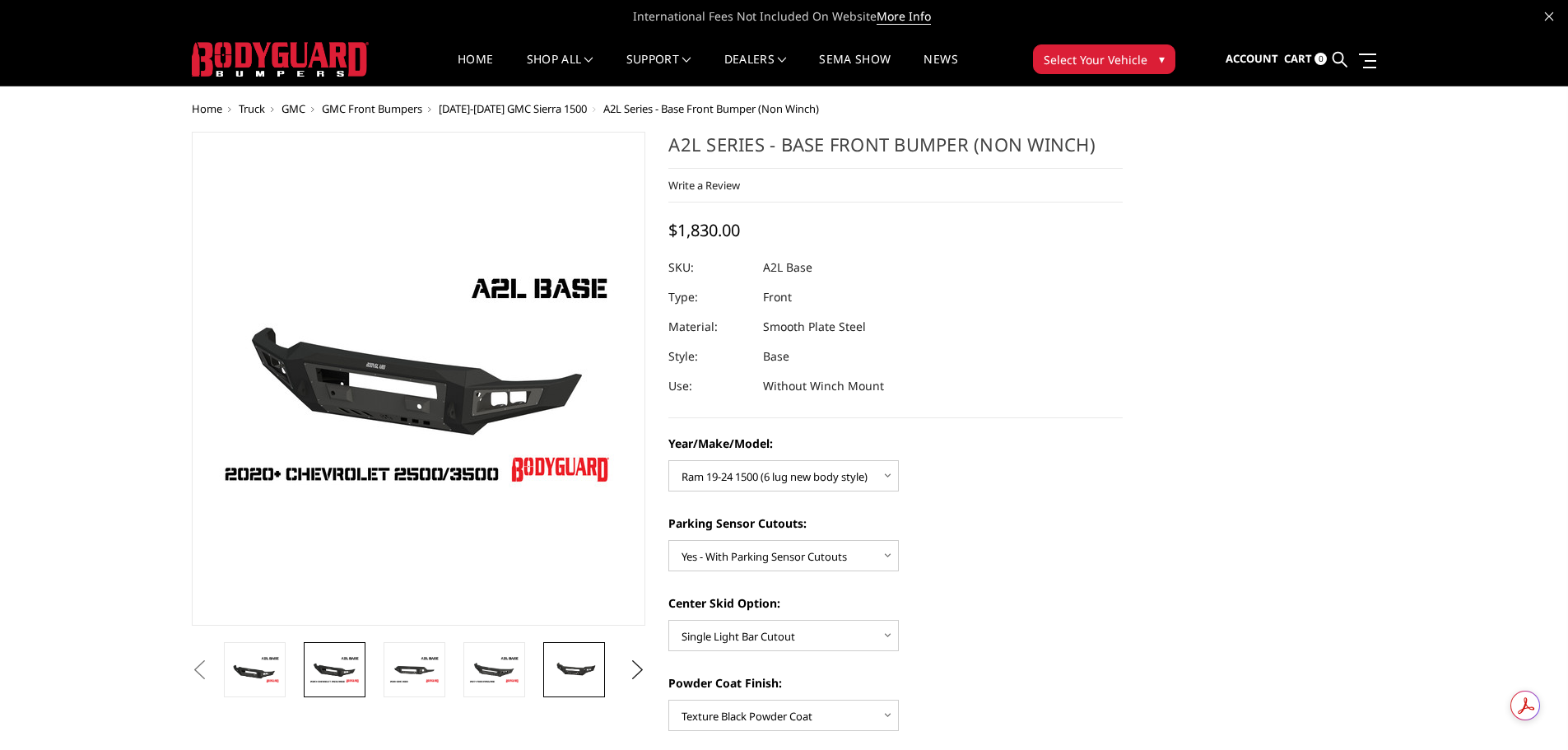
click at [587, 681] on img at bounding box center [574, 669] width 51 height 24
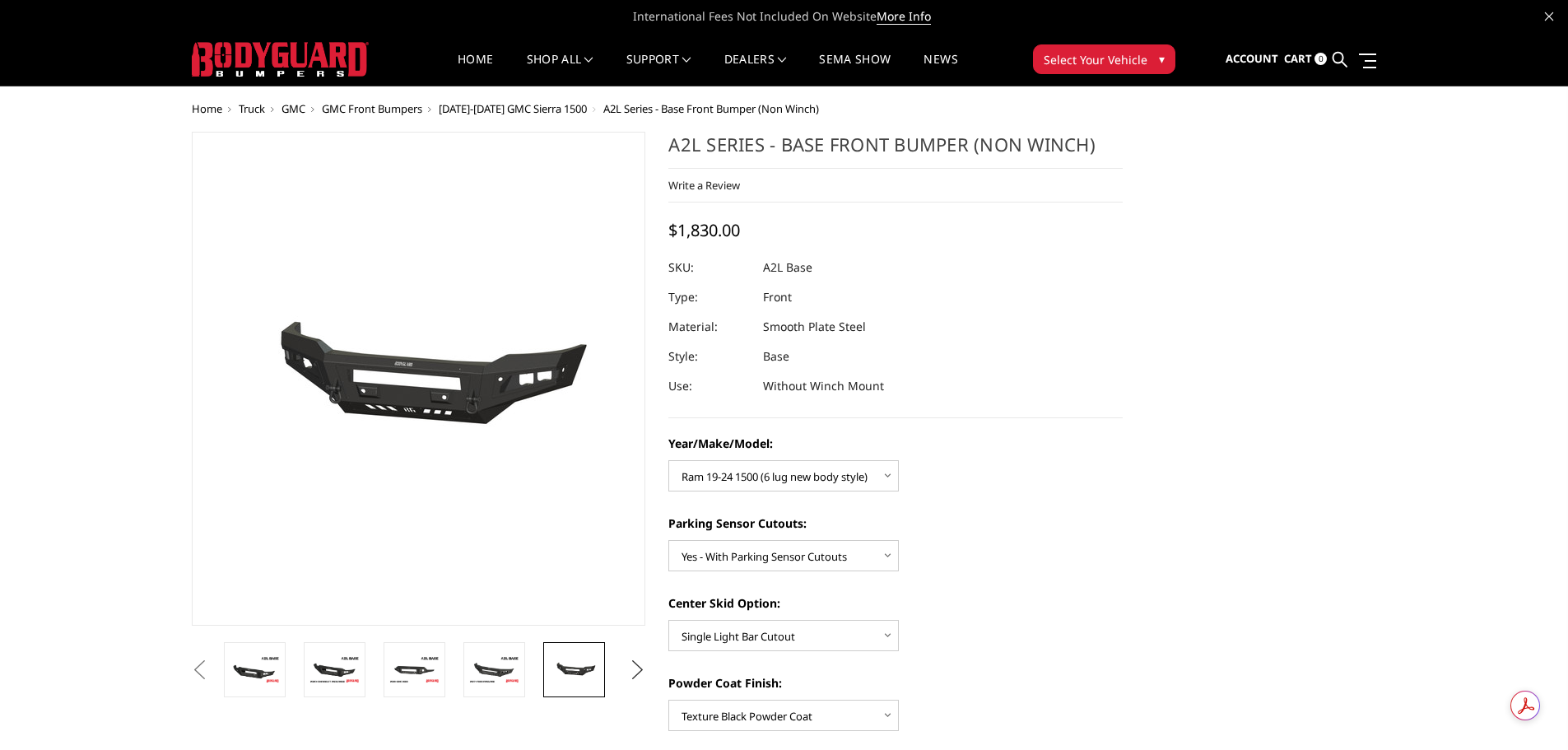
click at [637, 669] on button "Next" at bounding box center [637, 669] width 25 height 25
click at [580, 663] on img at bounding box center [574, 669] width 51 height 34
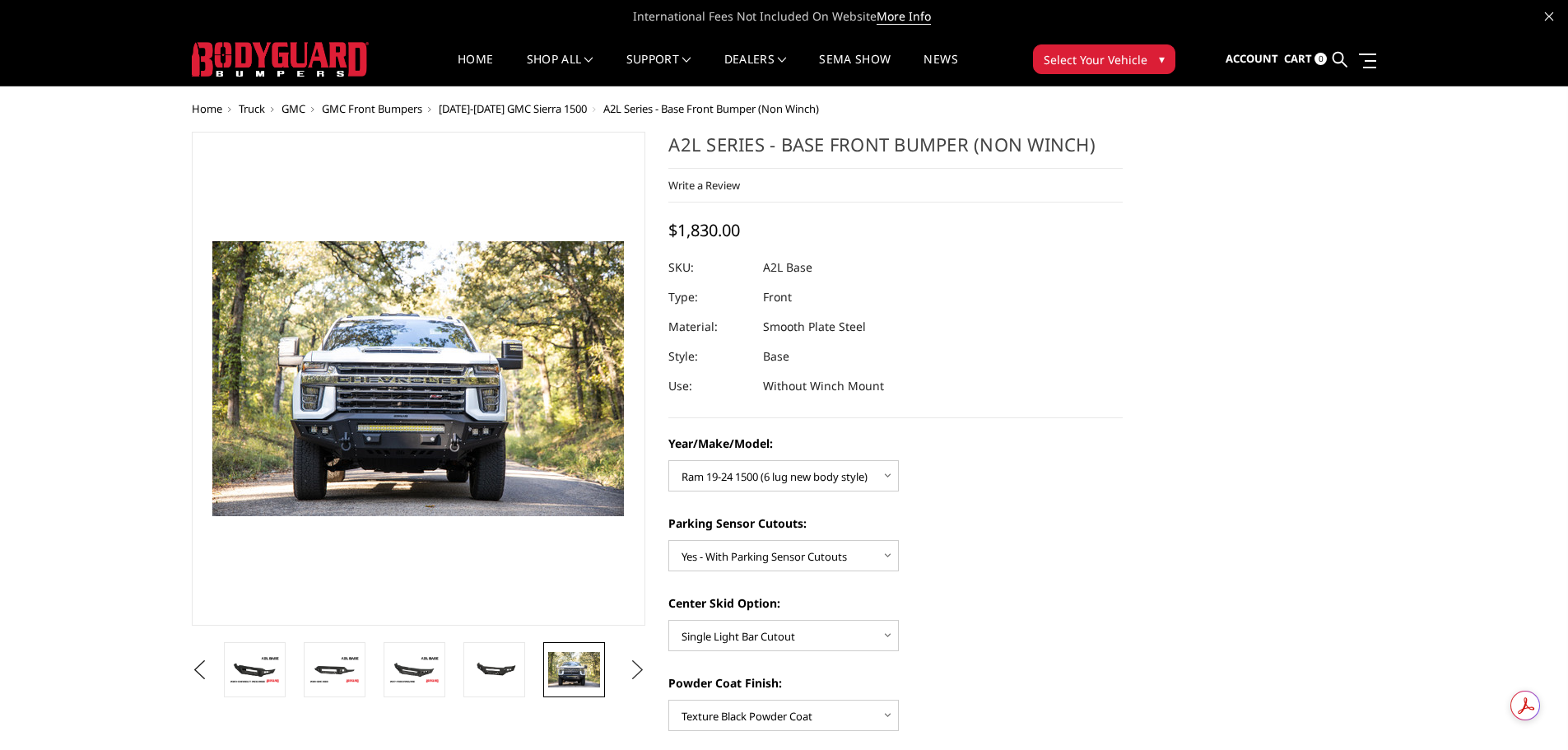
click at [635, 660] on button "Next" at bounding box center [637, 669] width 25 height 25
click at [580, 657] on img at bounding box center [574, 669] width 51 height 34
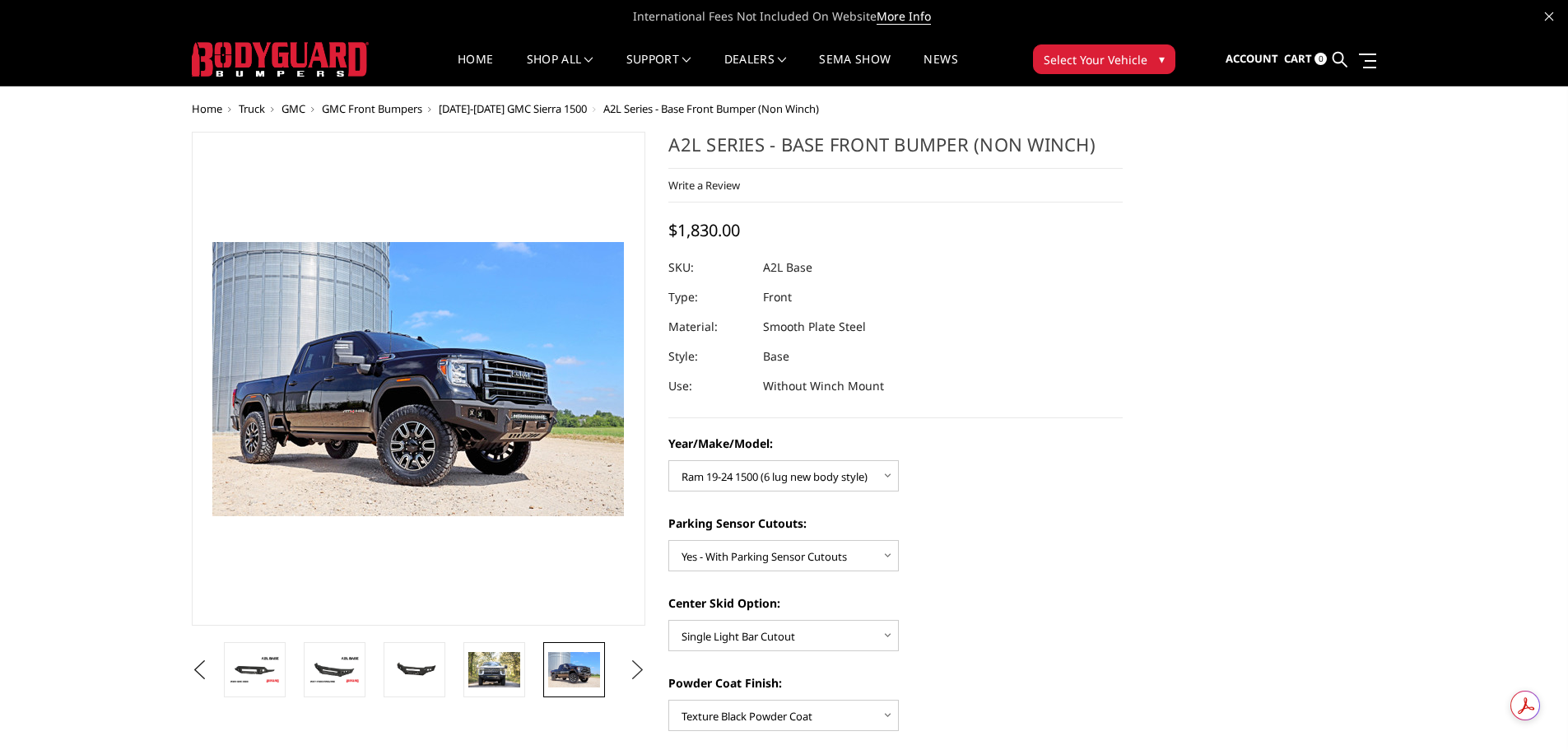
click at [642, 669] on button "Next" at bounding box center [637, 669] width 25 height 25
click at [587, 656] on img at bounding box center [574, 669] width 51 height 33
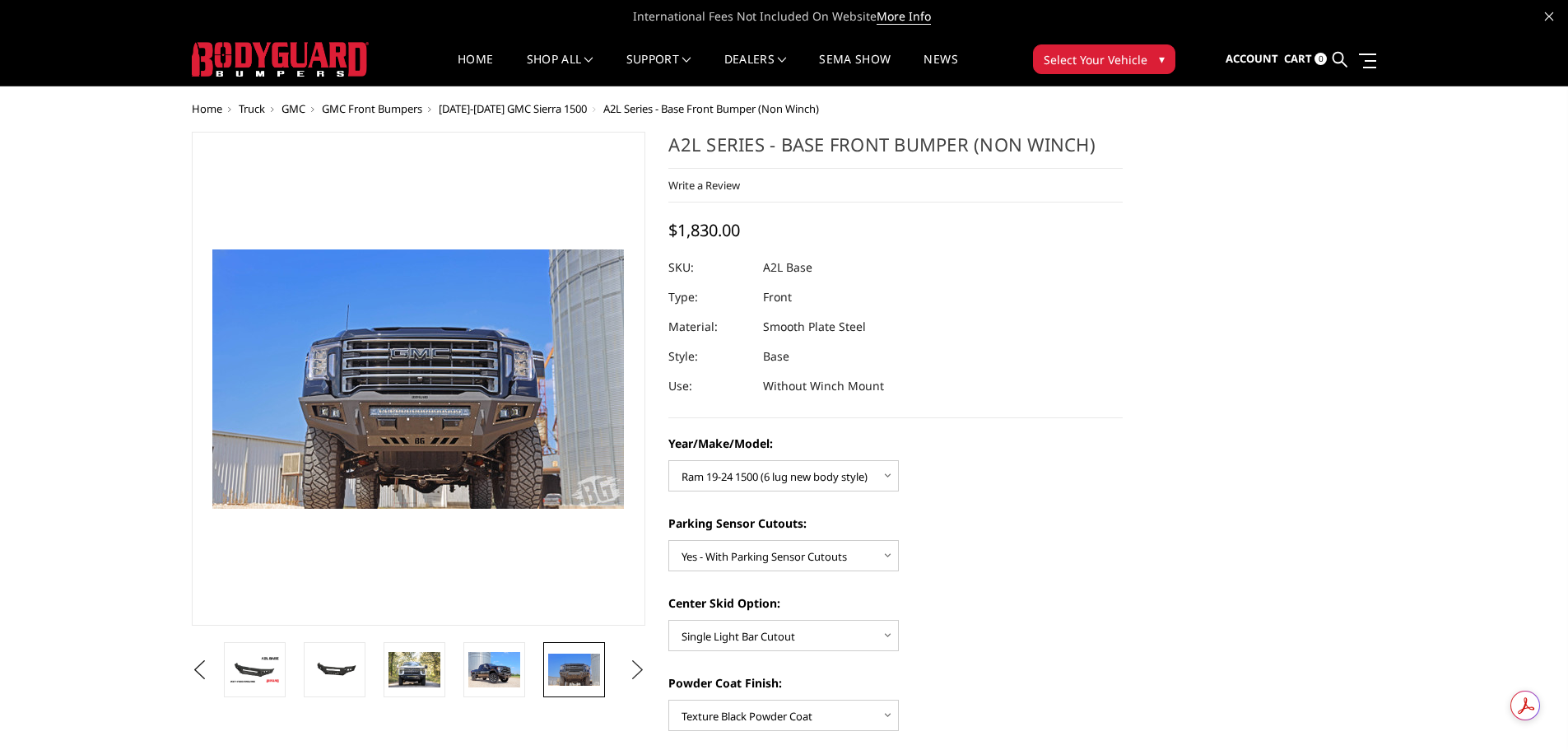
click at [633, 662] on button "Next" at bounding box center [637, 669] width 25 height 25
click at [577, 669] on img at bounding box center [574, 669] width 51 height 35
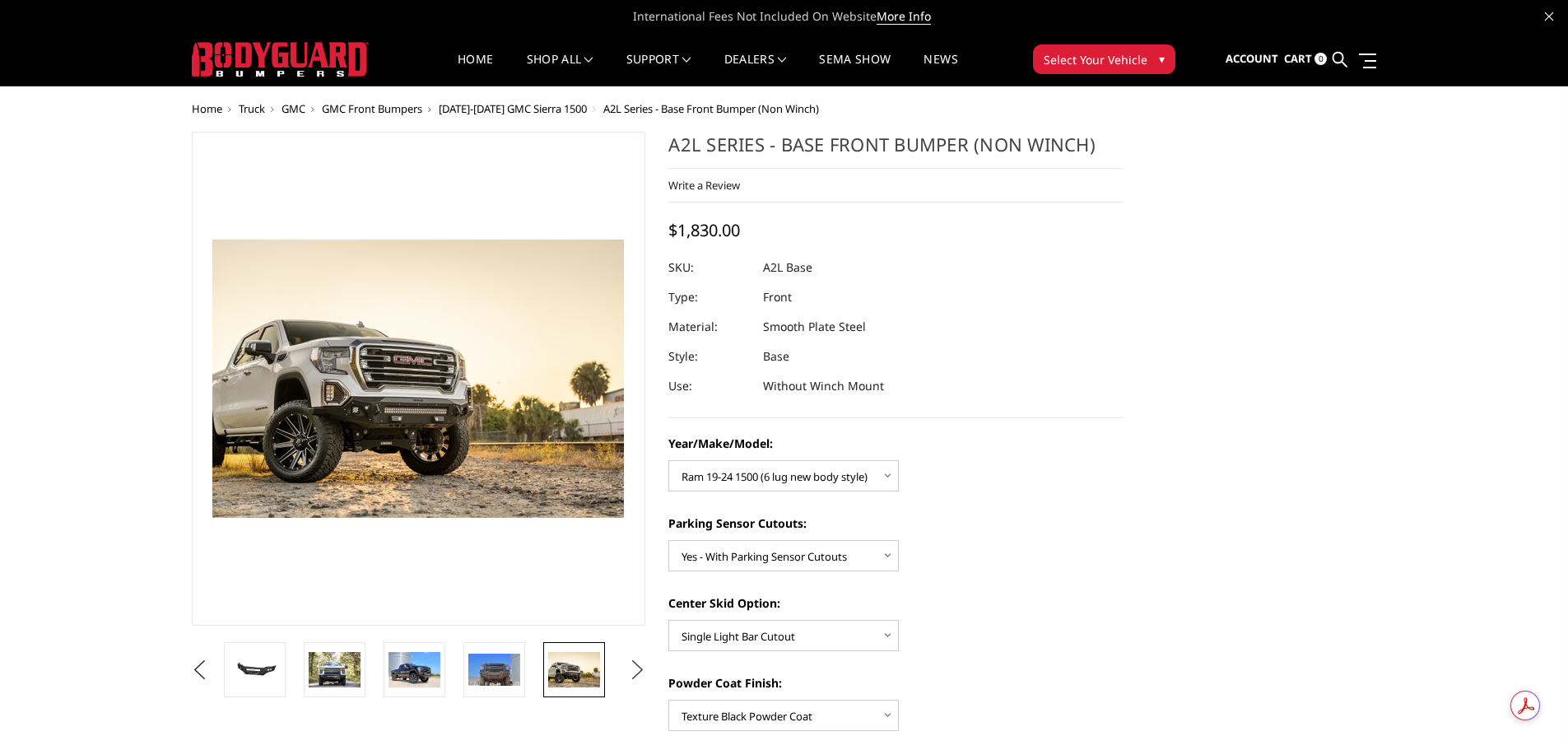
click at [634, 664] on button "Next" at bounding box center [637, 669] width 25 height 25
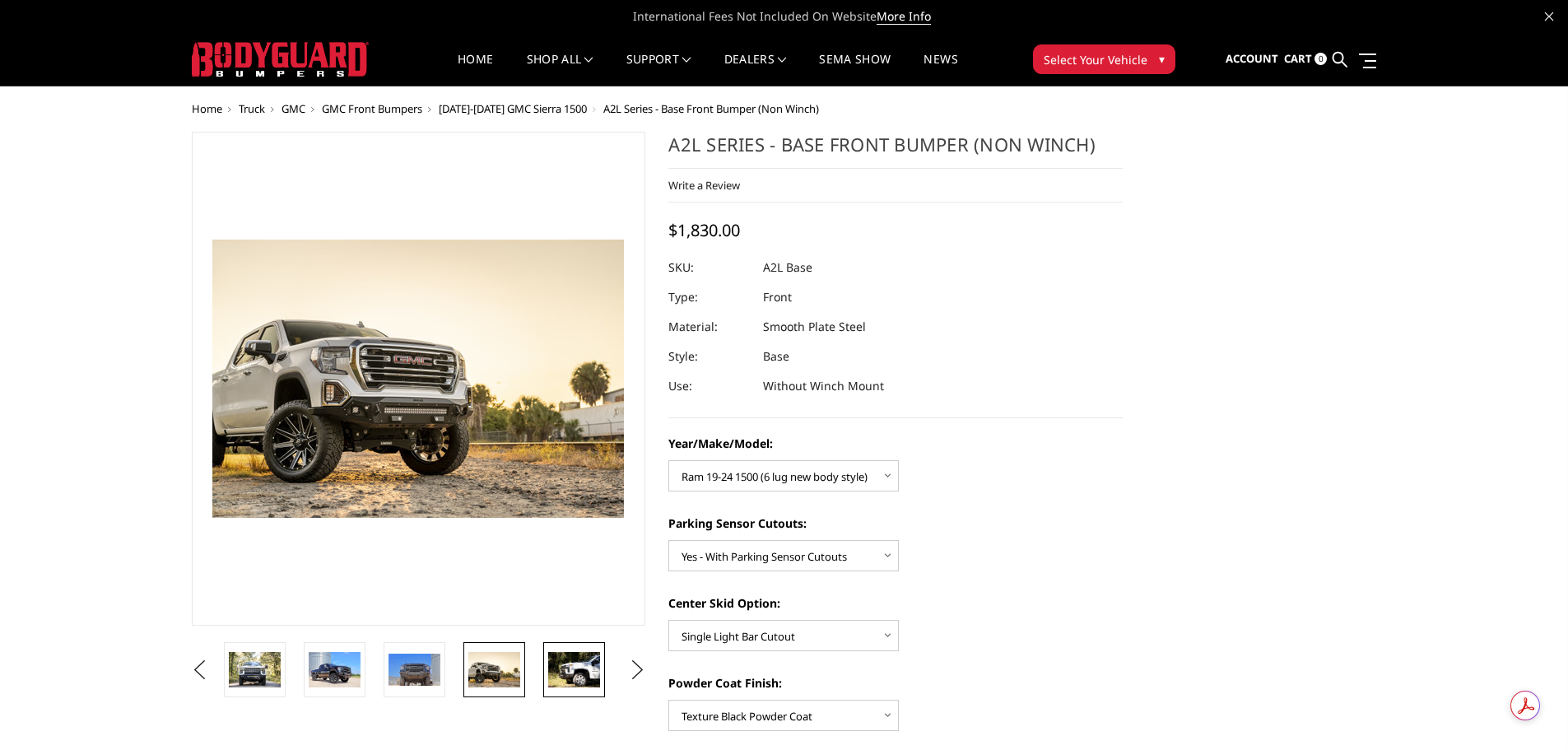
click at [562, 663] on img at bounding box center [574, 669] width 51 height 34
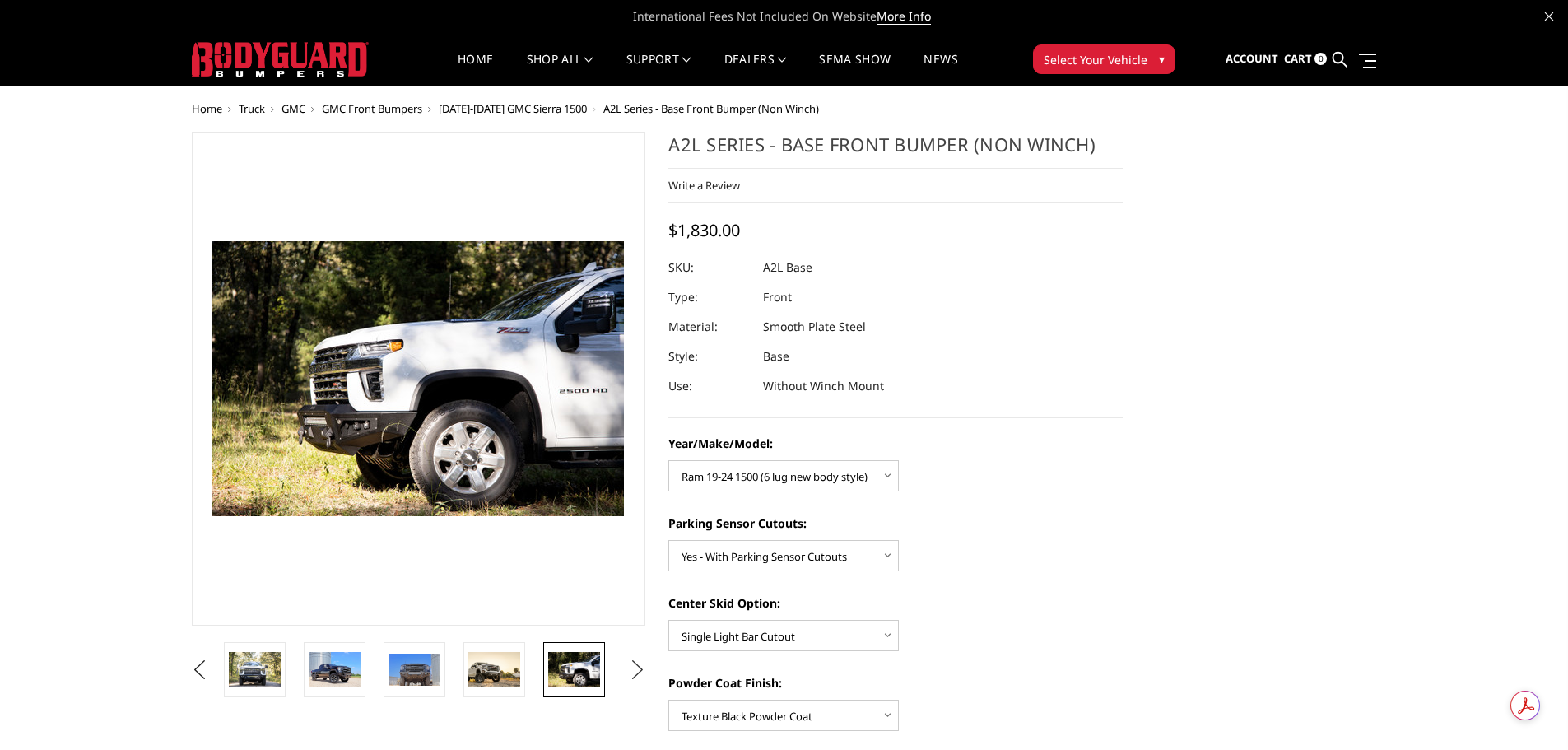
click at [640, 665] on button "Next" at bounding box center [637, 669] width 25 height 25
click at [583, 670] on img at bounding box center [574, 669] width 51 height 34
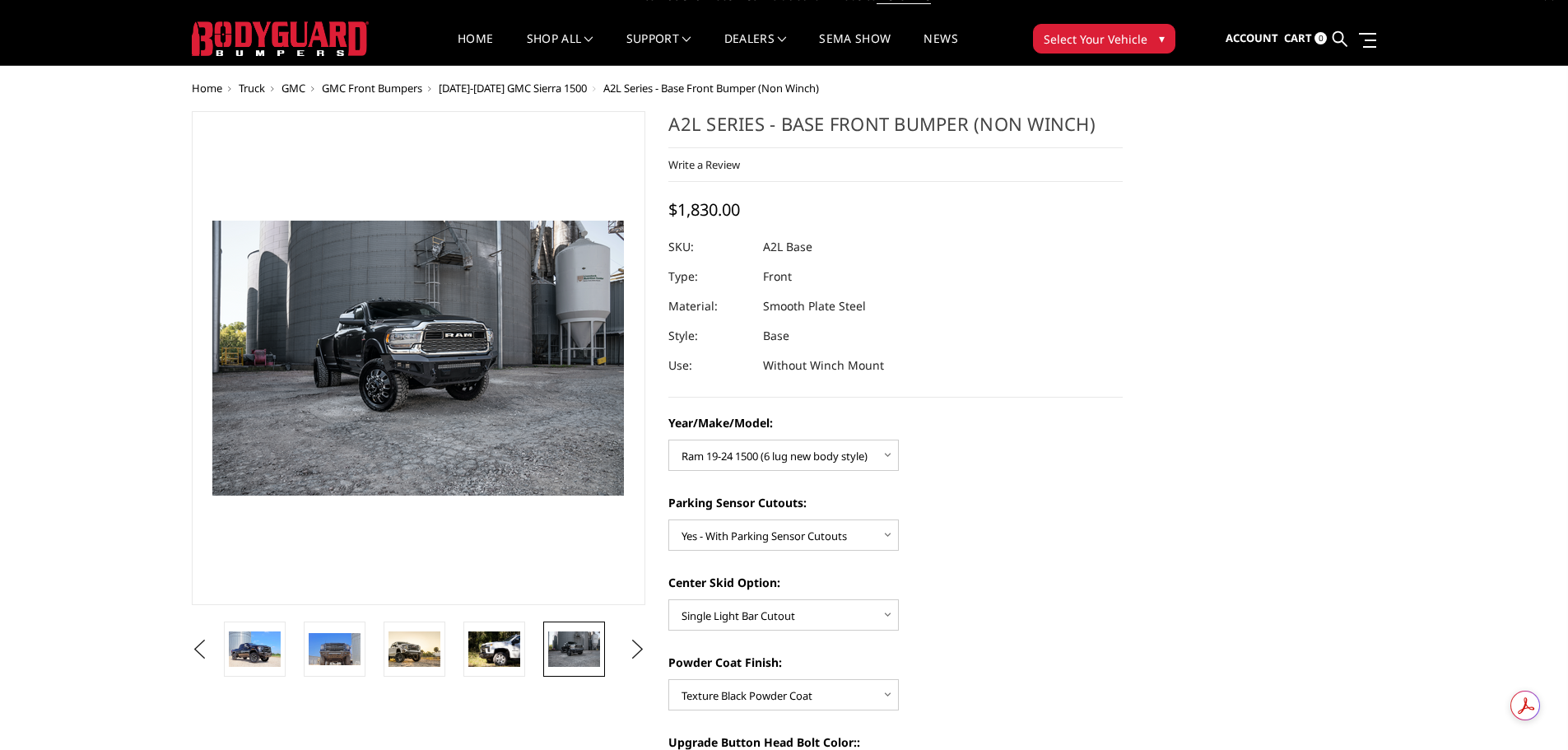
scroll to position [82, 0]
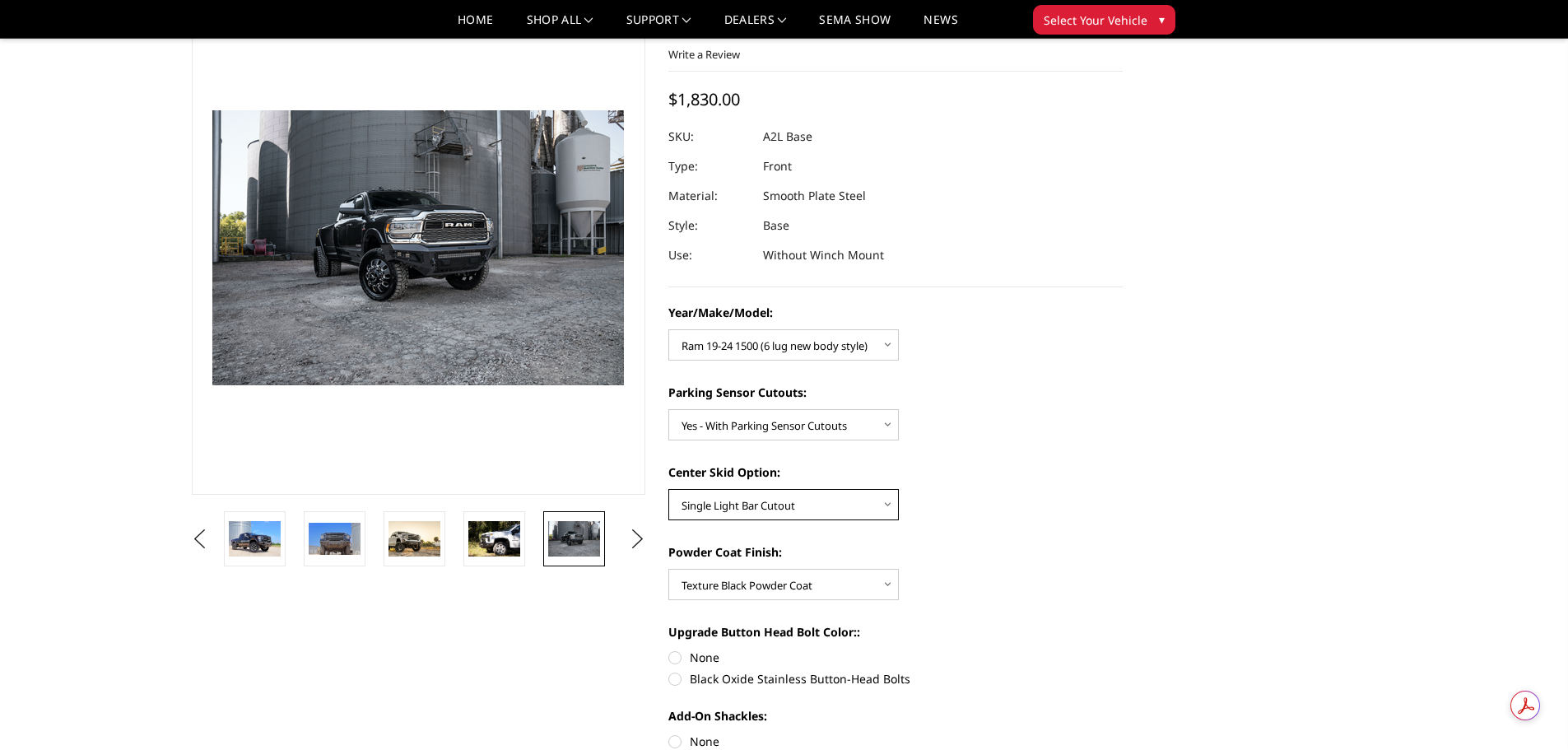
click at [820, 499] on select "Choose Options Single Light Bar Cutout" at bounding box center [784, 504] width 231 height 31
click at [669, 489] on select "Choose Options Single Light Bar Cutout" at bounding box center [784, 504] width 231 height 31
click at [782, 573] on select "Choose Options Bare metal (included) Texture Black Powder Coat" at bounding box center [784, 585] width 231 height 31
click at [669, 569] on select "Choose Options Bare metal (included) Texture Black Powder Coat" at bounding box center [784, 585] width 231 height 31
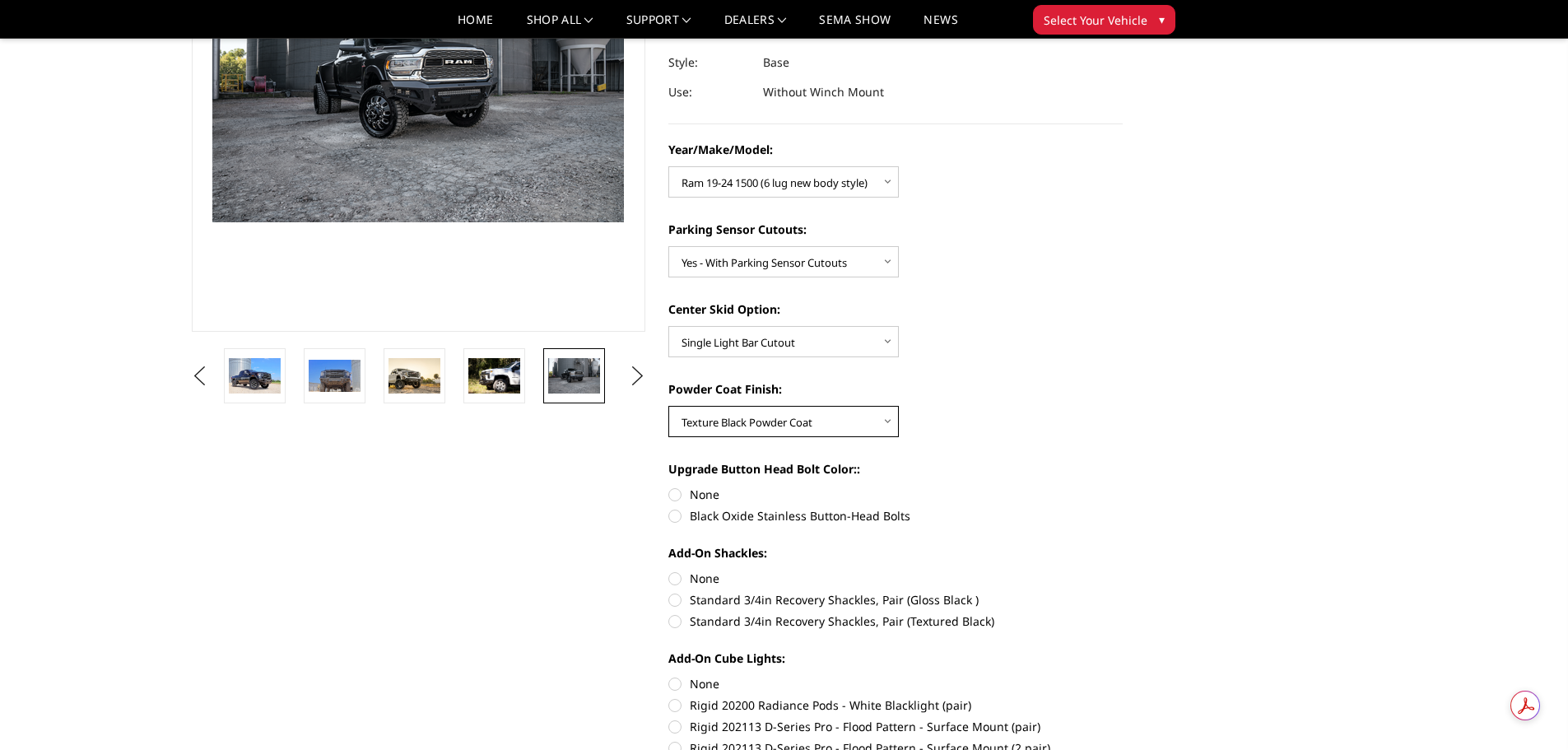
scroll to position [247, 0]
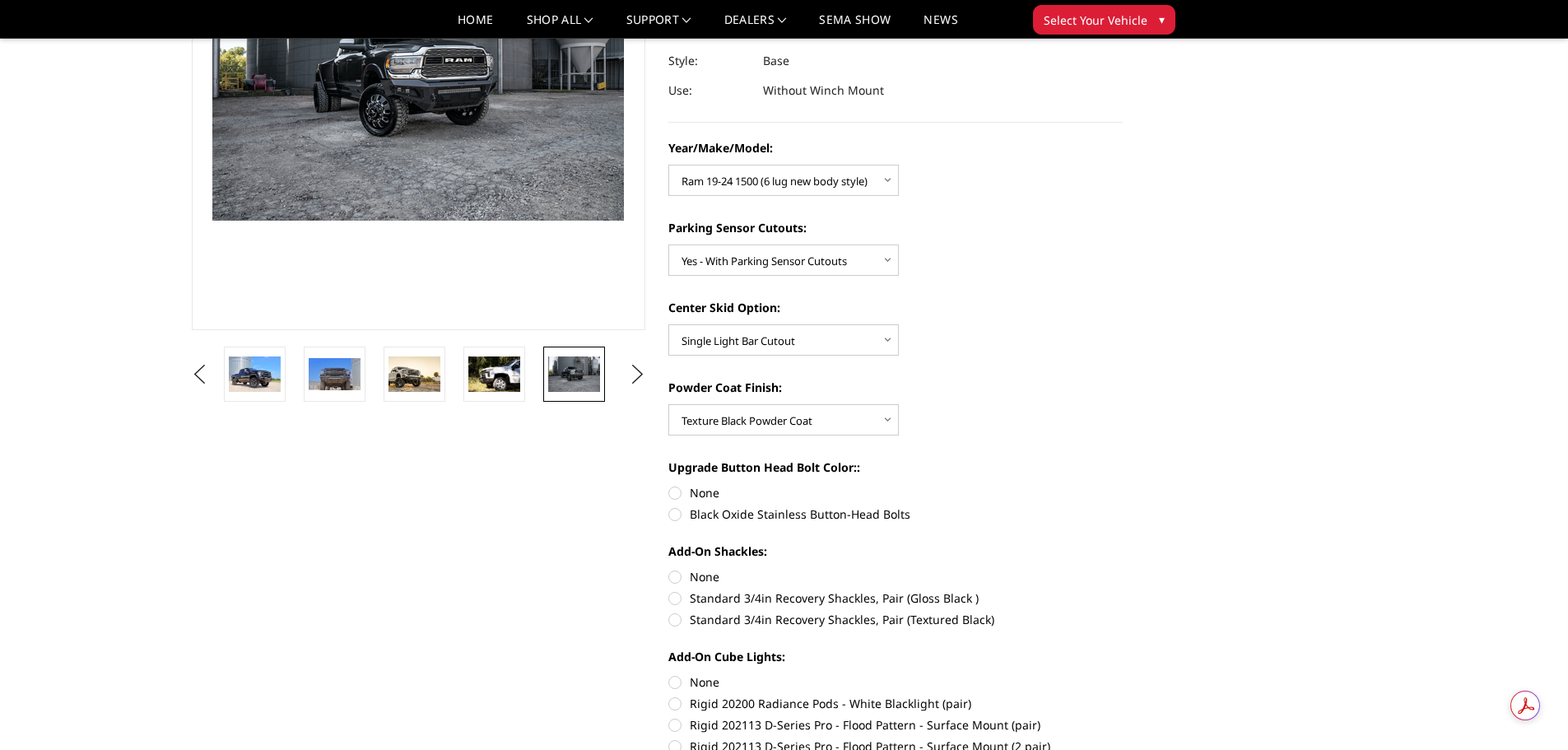
click at [676, 513] on label "Black Oxide Stainless Button-Head Bolts" at bounding box center [896, 514] width 454 height 17
click at [1123, 485] on input "Black Oxide Stainless Button-Head Bolts" at bounding box center [1123, 484] width 1 height 1
radio input "true"
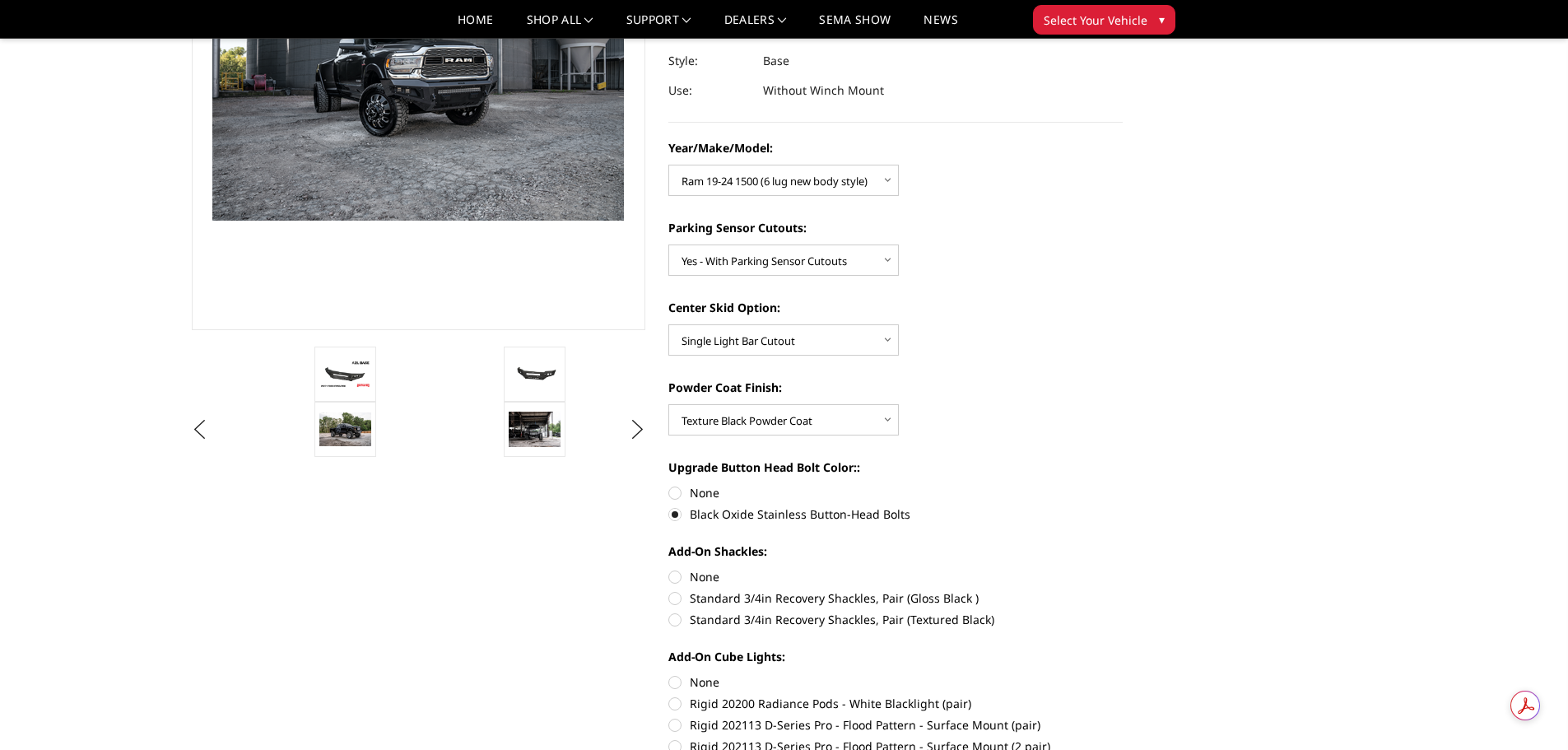
click at [679, 622] on label "Standard 3/4in Recovery Shackles, Pair (Textured Black)" at bounding box center [896, 619] width 454 height 17
click at [1123, 590] on input "Standard 3/4in Recovery Shackles, Pair (Textured Black)" at bounding box center [1123, 590] width 1 height 1
radio input "true"
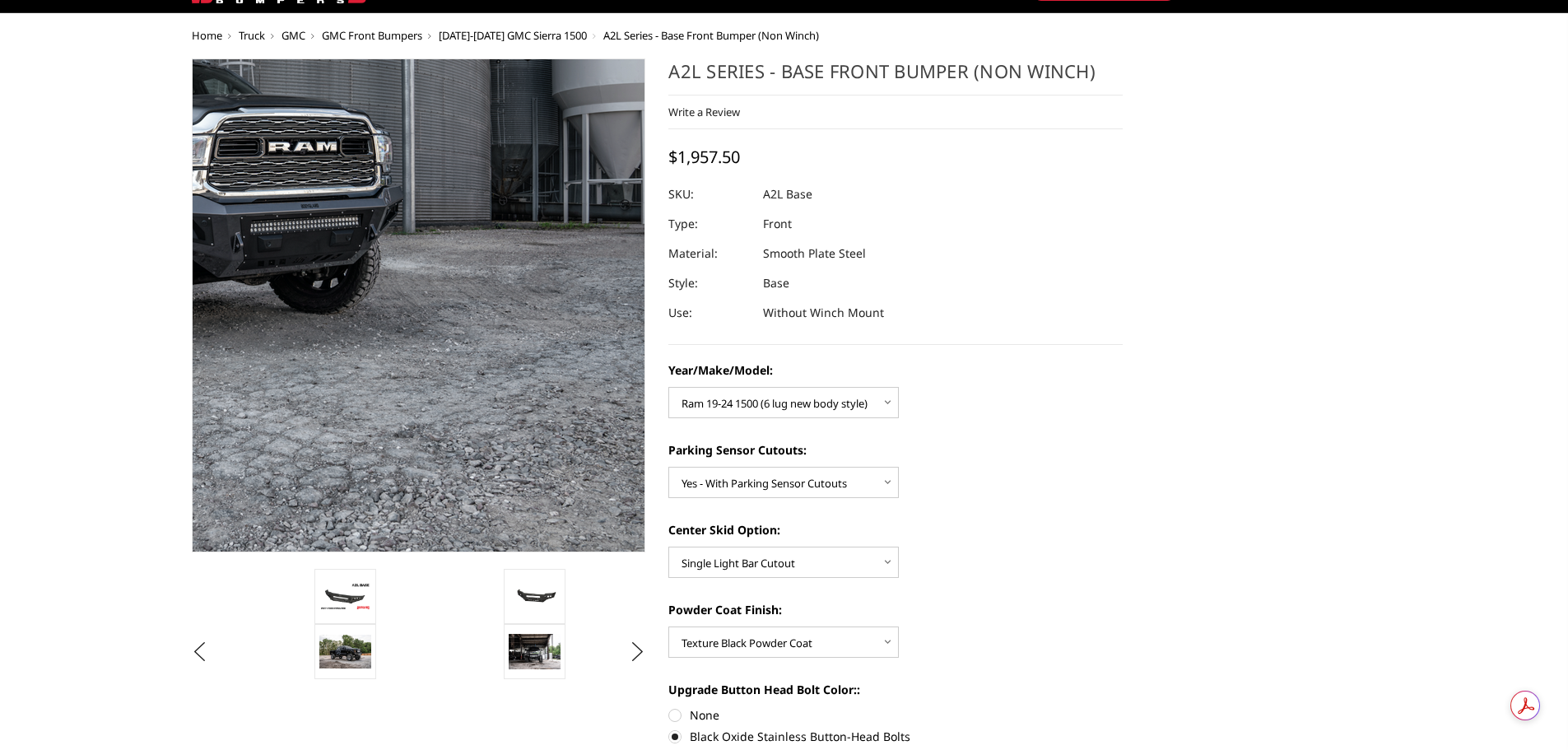
scroll to position [0, 0]
